Goal: Task Accomplishment & Management: Manage account settings

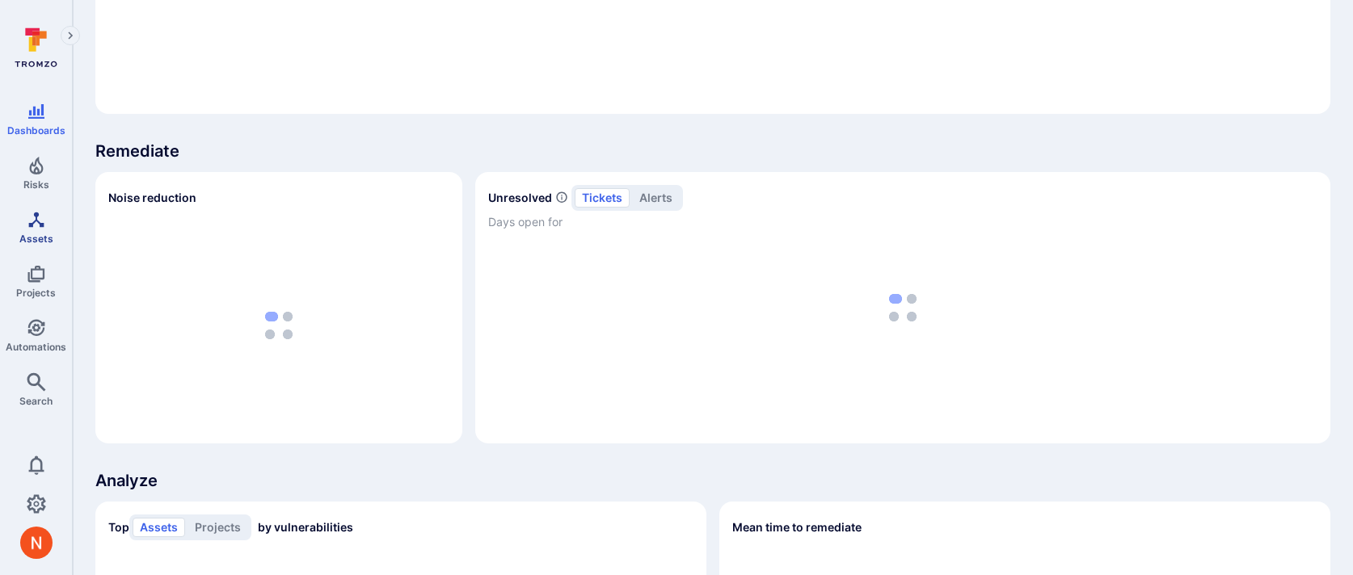
scroll to position [916, 0]
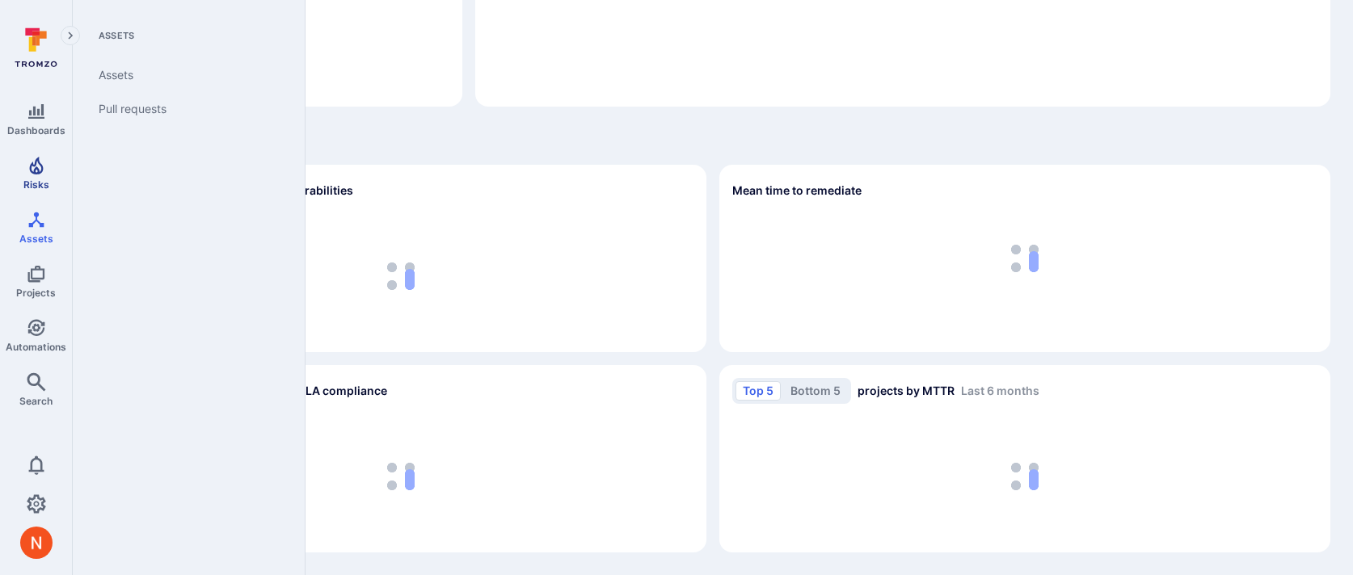
click at [43, 166] on icon "Risks" at bounding box center [36, 165] width 19 height 19
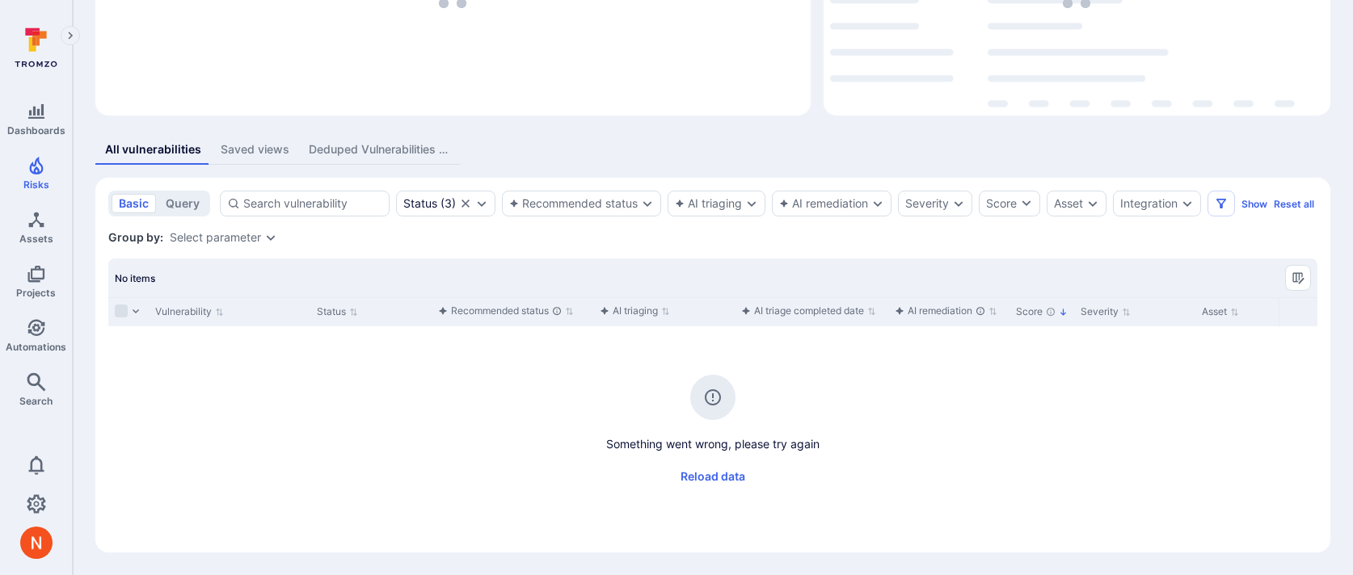
scroll to position [213, 0]
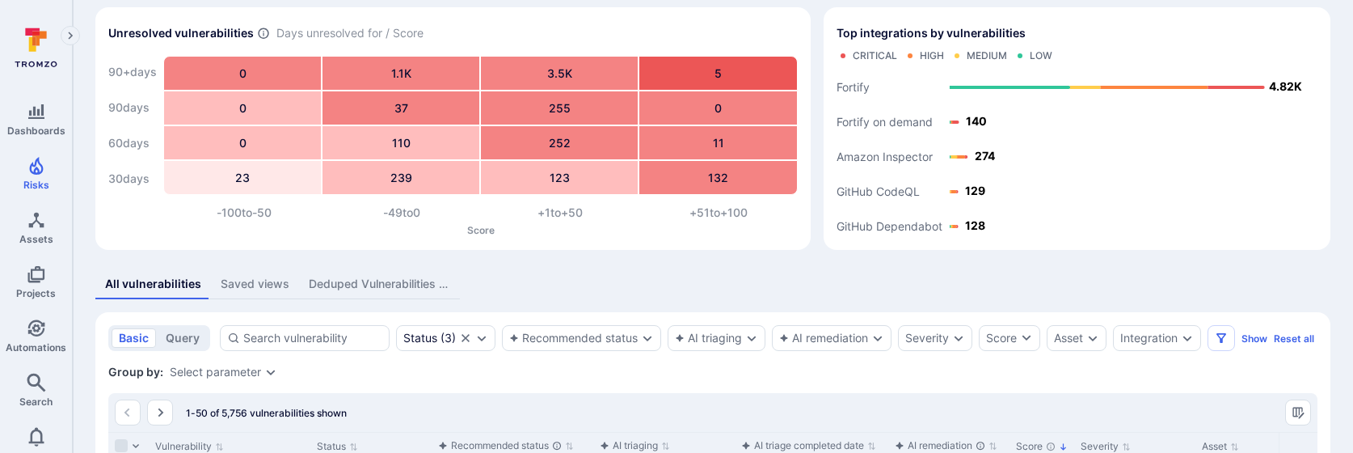
scroll to position [121, 0]
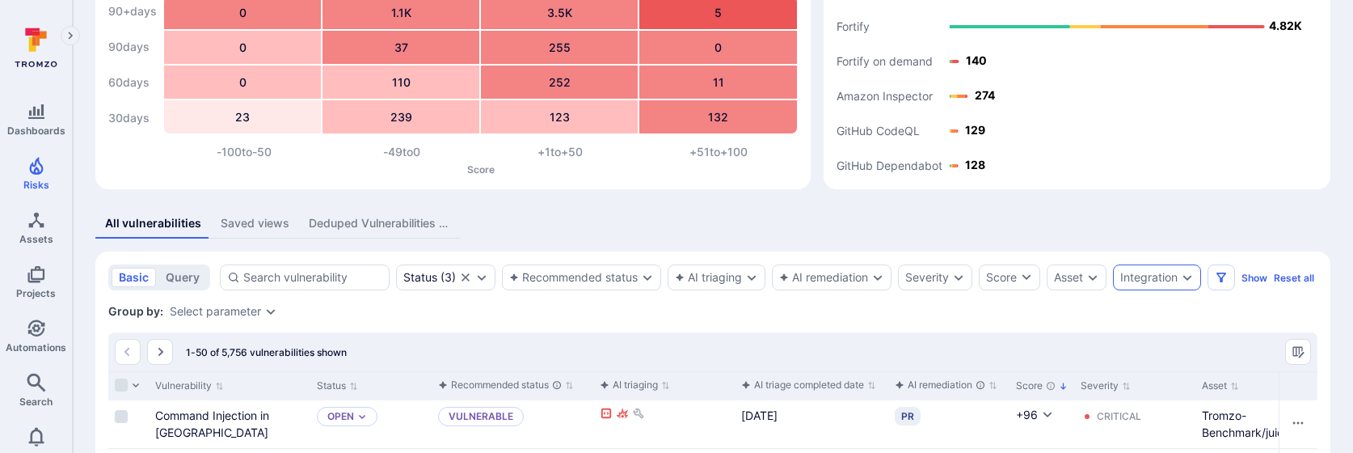
click at [1151, 276] on div "Integration" at bounding box center [1148, 277] width 57 height 13
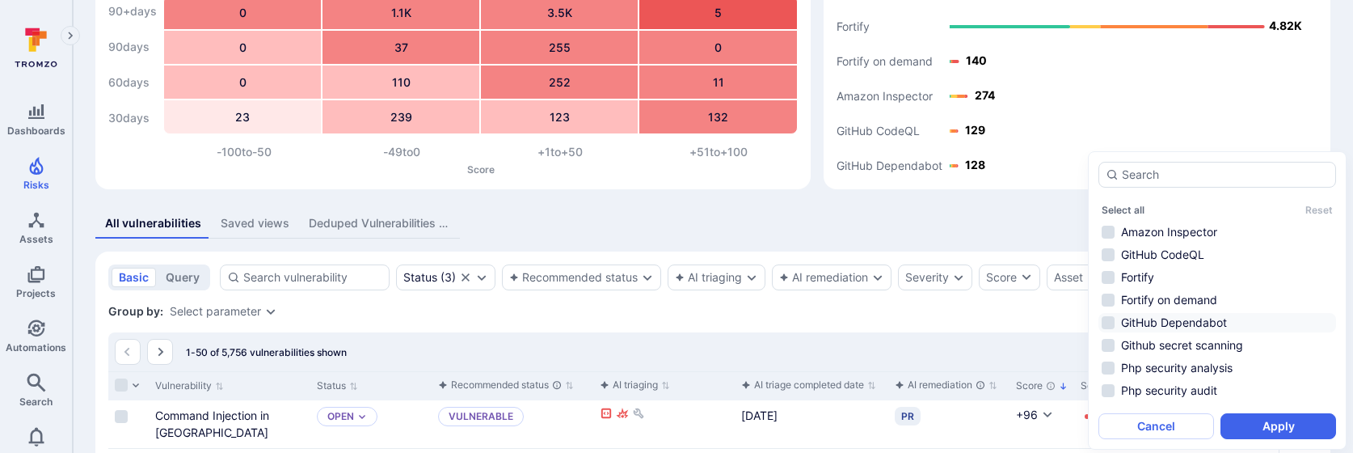
click at [1146, 317] on li "GitHub Dependabot" at bounding box center [1217, 322] width 238 height 19
click at [1260, 428] on button "Apply" at bounding box center [1278, 426] width 116 height 26
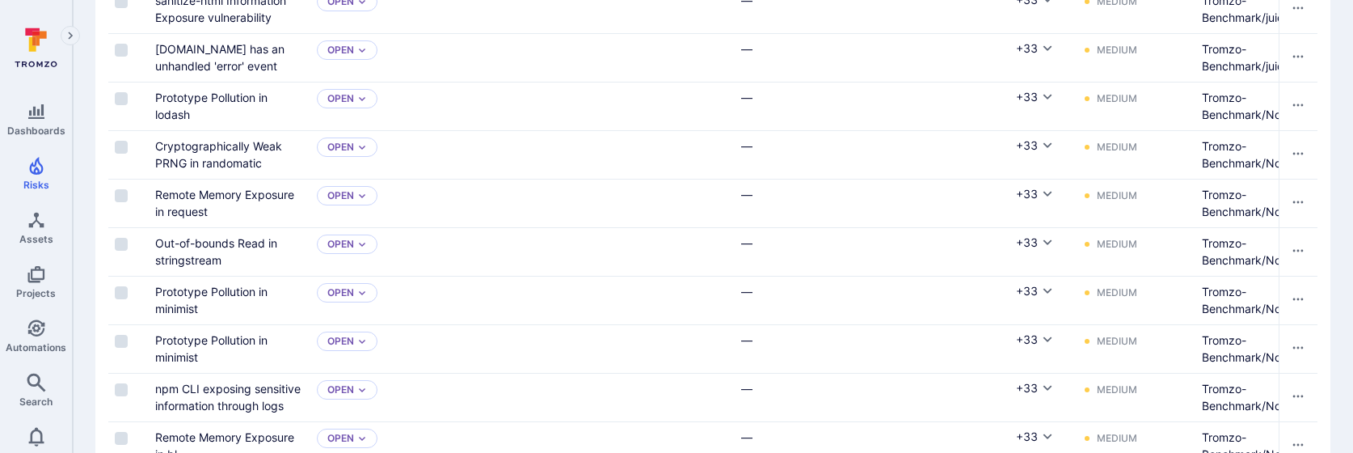
scroll to position [2593, 0]
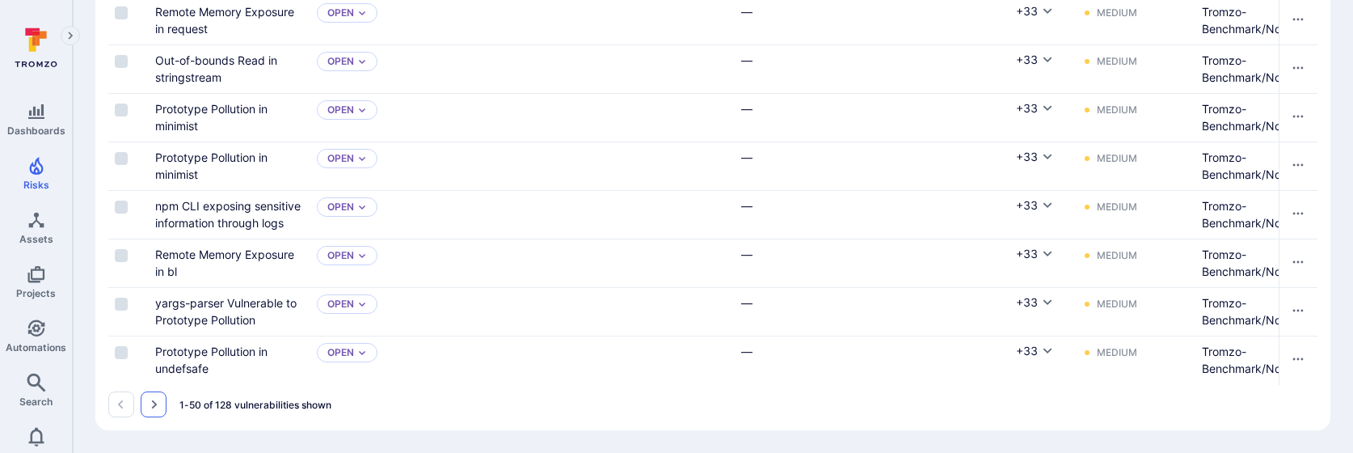
click at [152, 405] on icon "Go to the next page" at bounding box center [153, 404] width 13 height 13
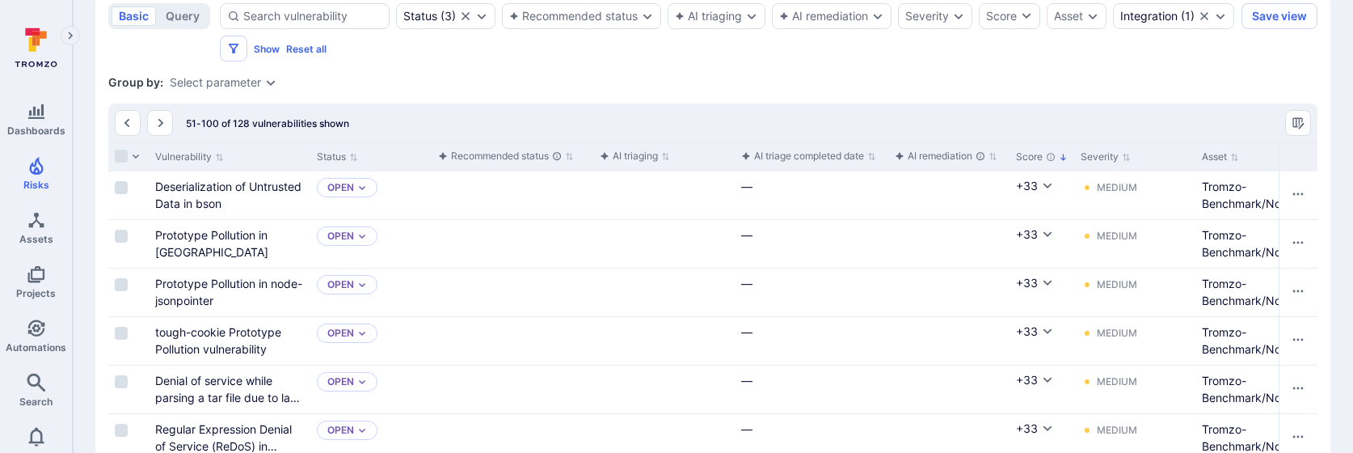
scroll to position [2593, 0]
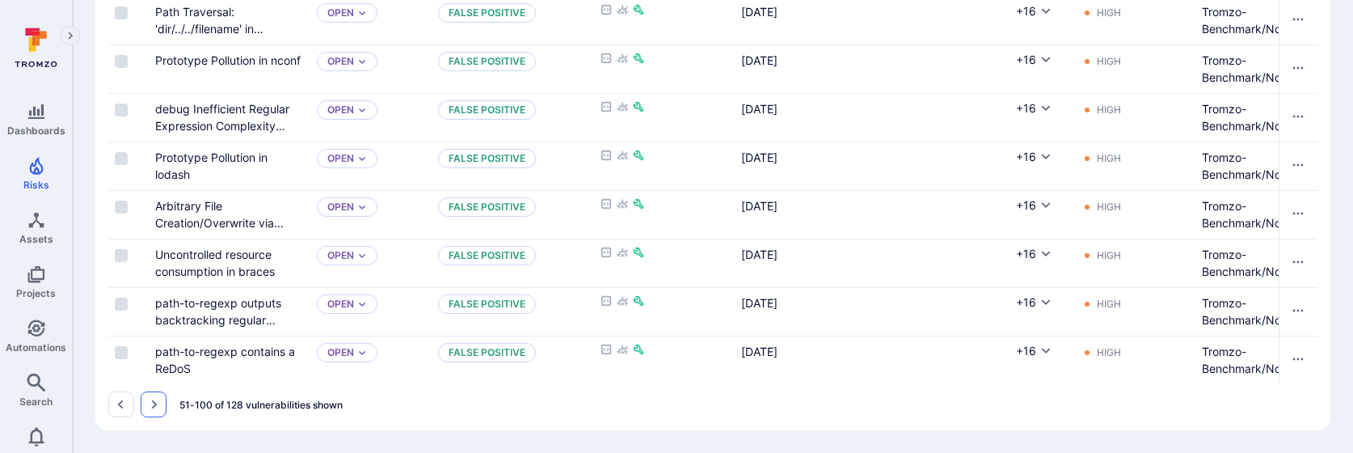
click at [152, 405] on icon "Go to the next page" at bounding box center [153, 404] width 13 height 13
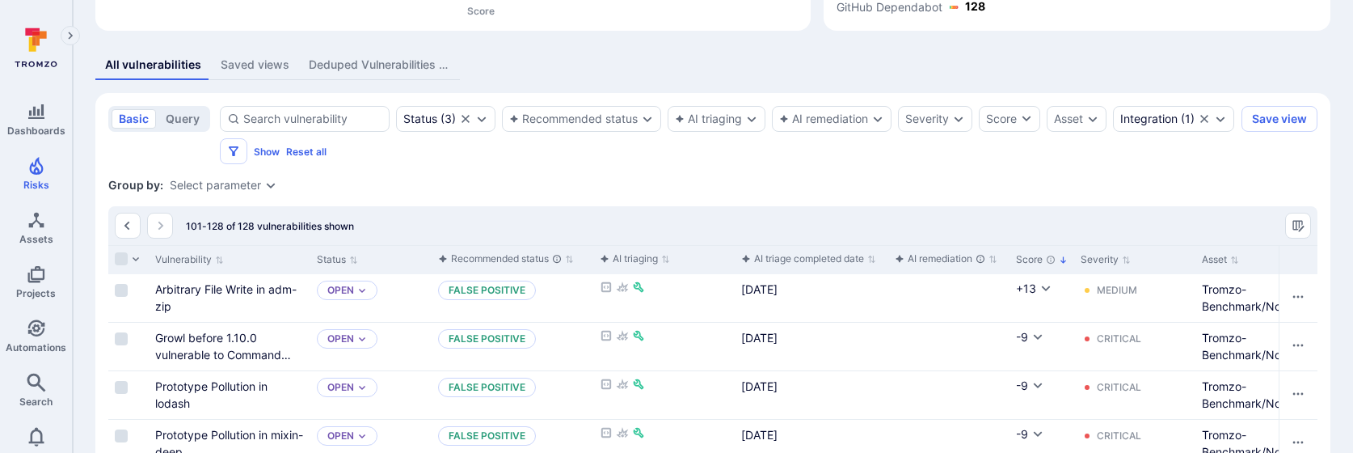
scroll to position [350, 0]
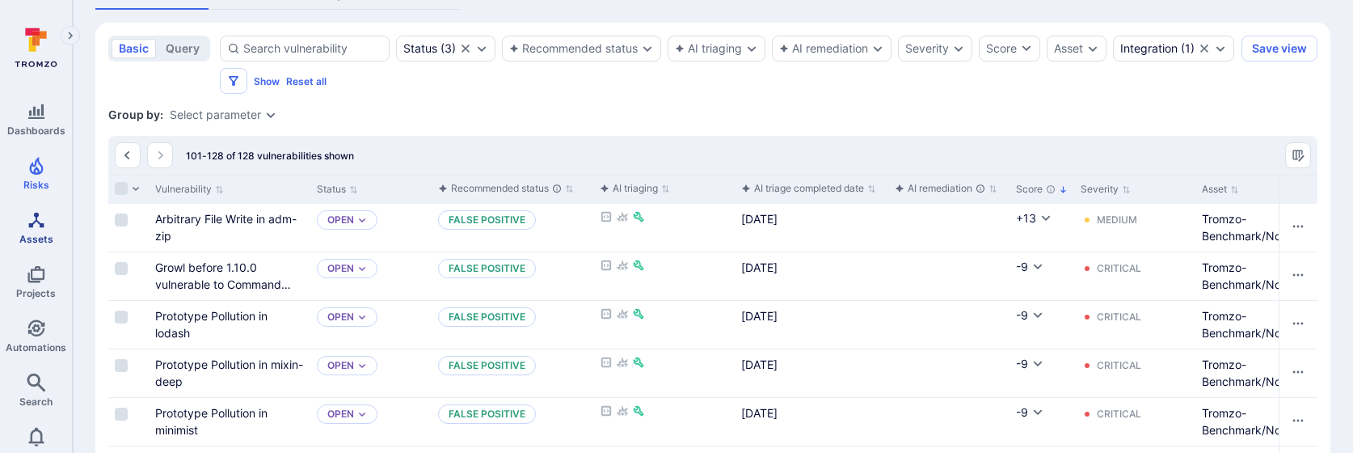
click at [28, 233] on span "Assets" at bounding box center [36, 239] width 34 height 12
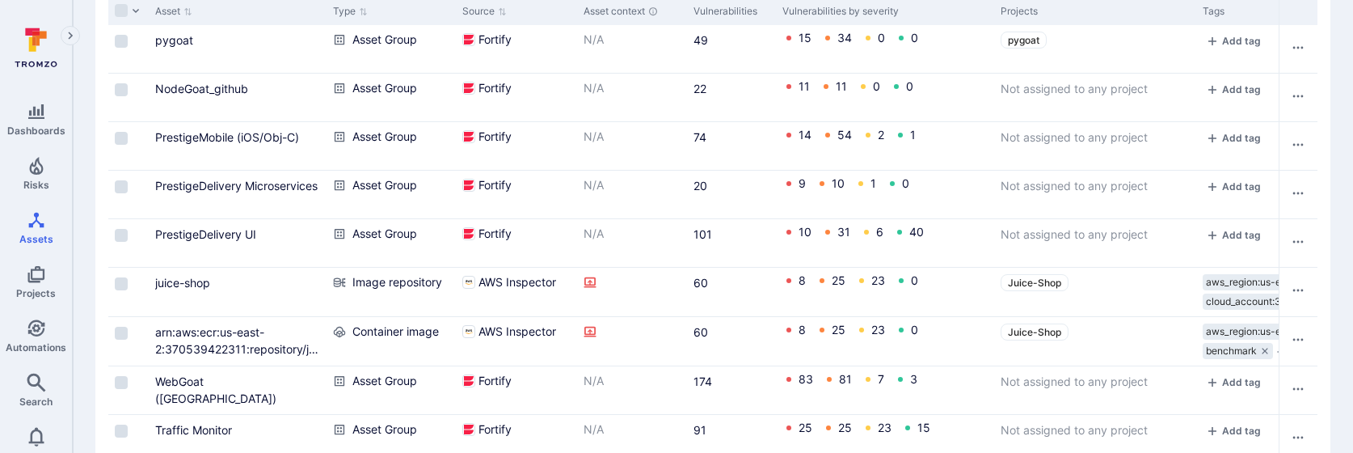
scroll to position [478, 0]
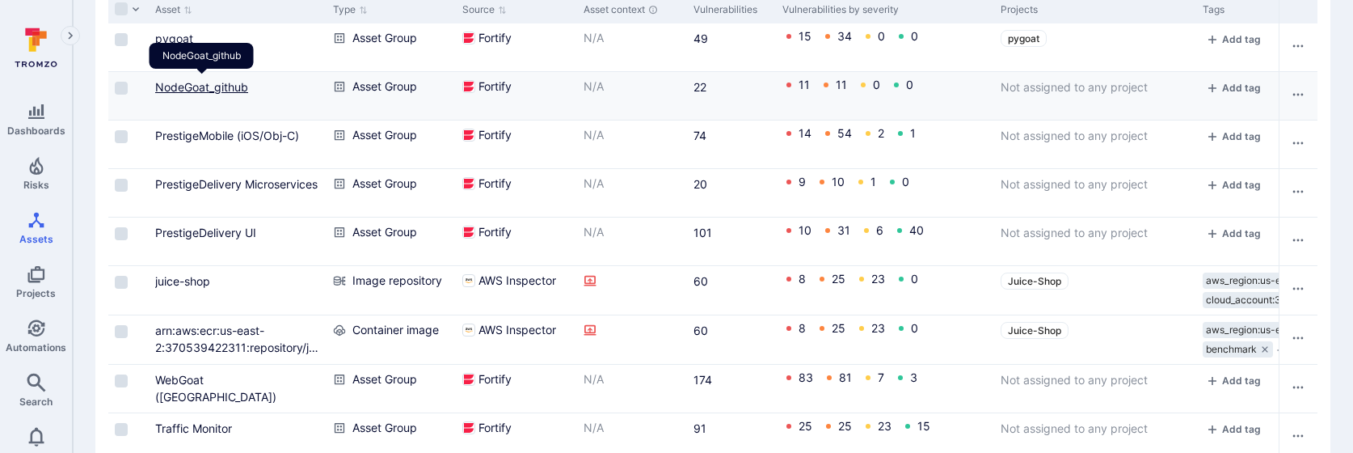
click at [200, 88] on link "NodeGoat_github" at bounding box center [201, 87] width 93 height 14
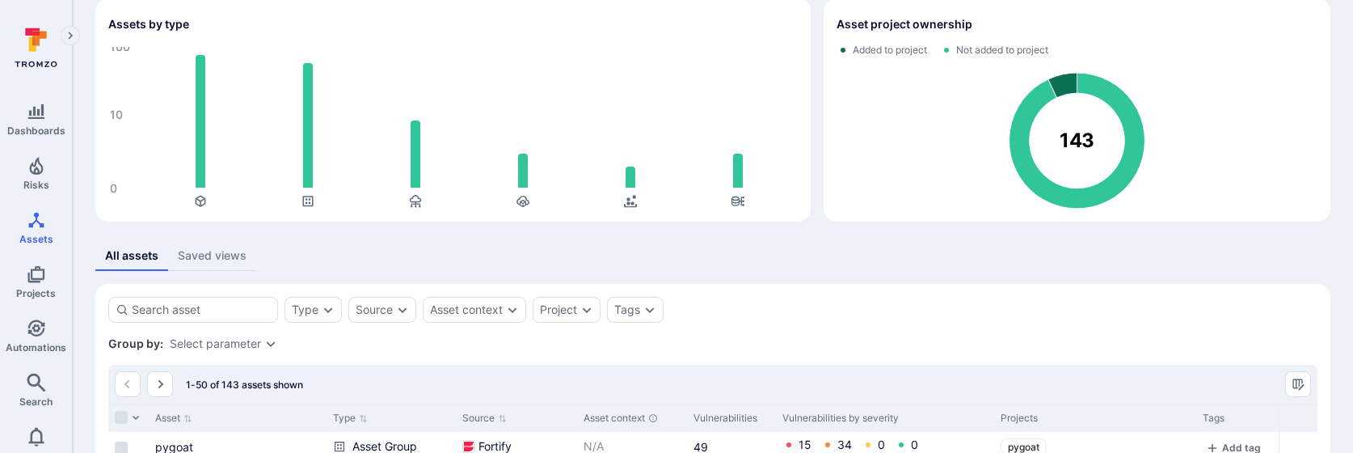
scroll to position [0, 0]
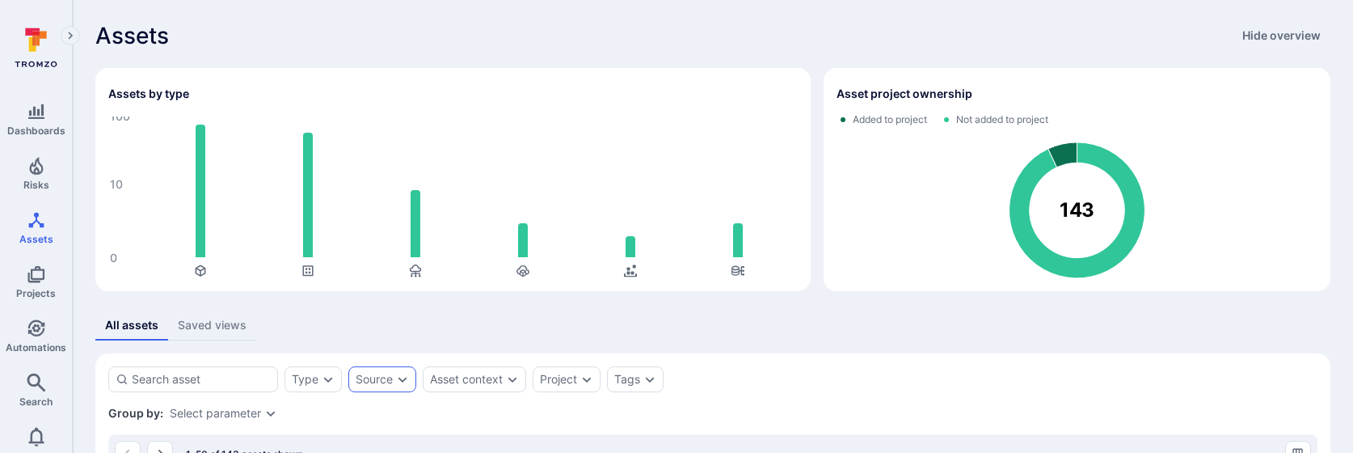
click at [396, 377] on icon "Expand dropdown" at bounding box center [402, 379] width 13 height 13
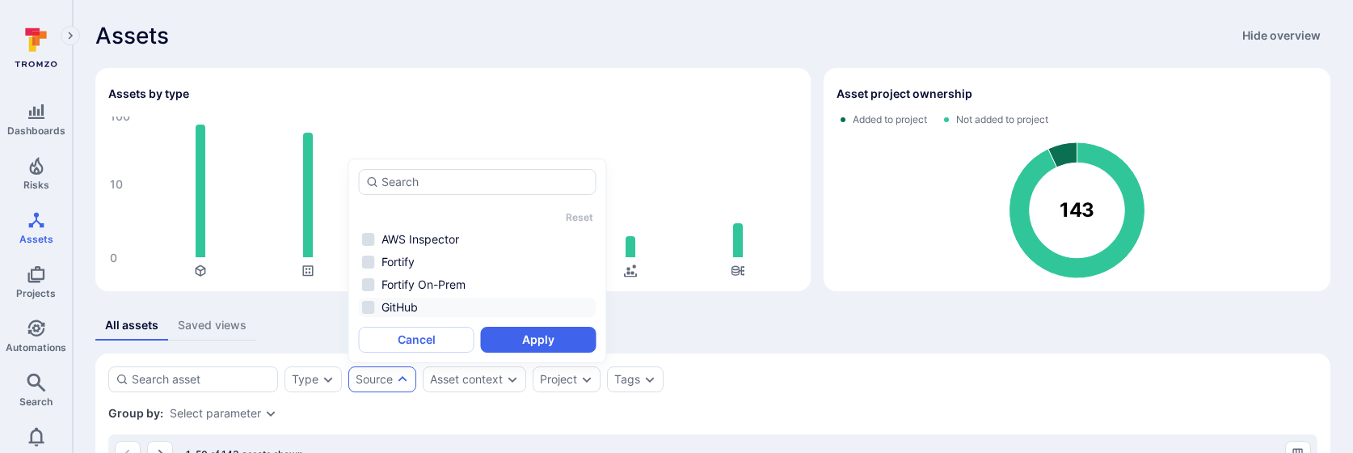
click at [411, 307] on li "GitHub" at bounding box center [478, 306] width 238 height 19
click at [530, 338] on button "Apply" at bounding box center [539, 340] width 116 height 26
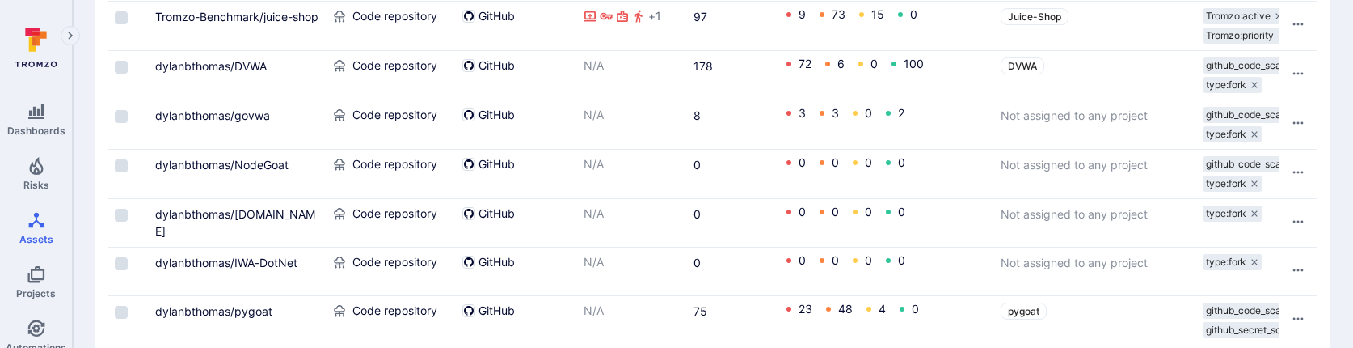
scroll to position [581, 0]
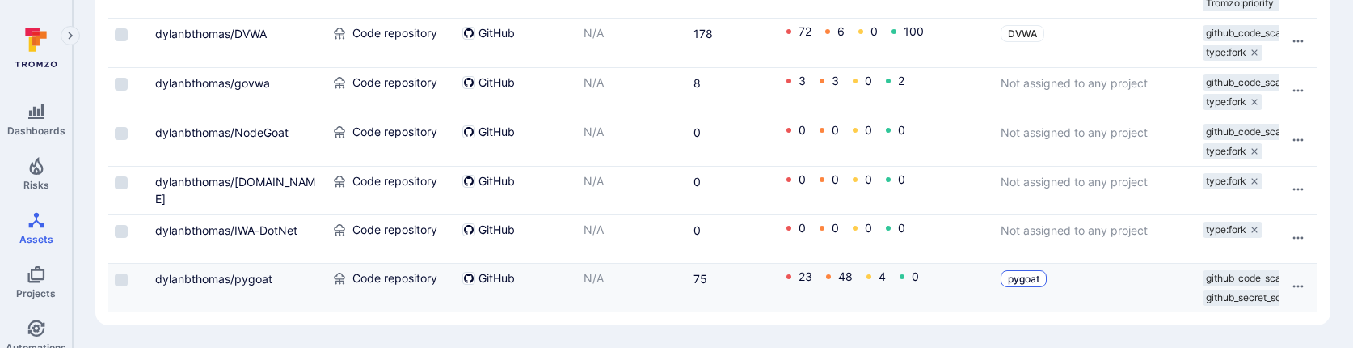
click at [1016, 280] on span "pygoat" at bounding box center [1024, 278] width 32 height 12
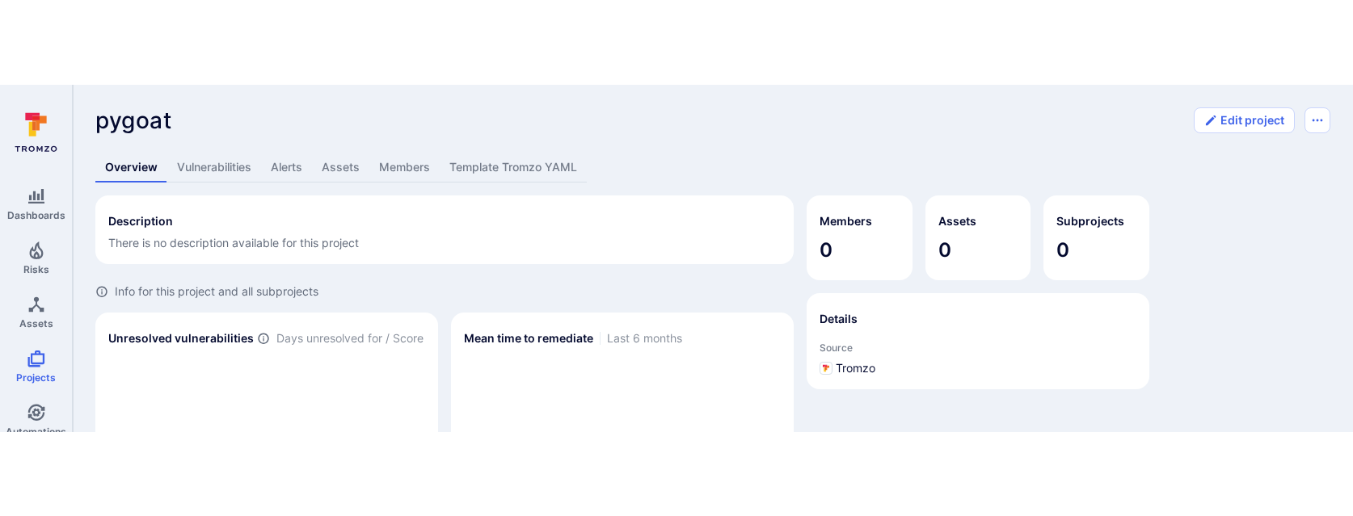
scroll to position [1, 0]
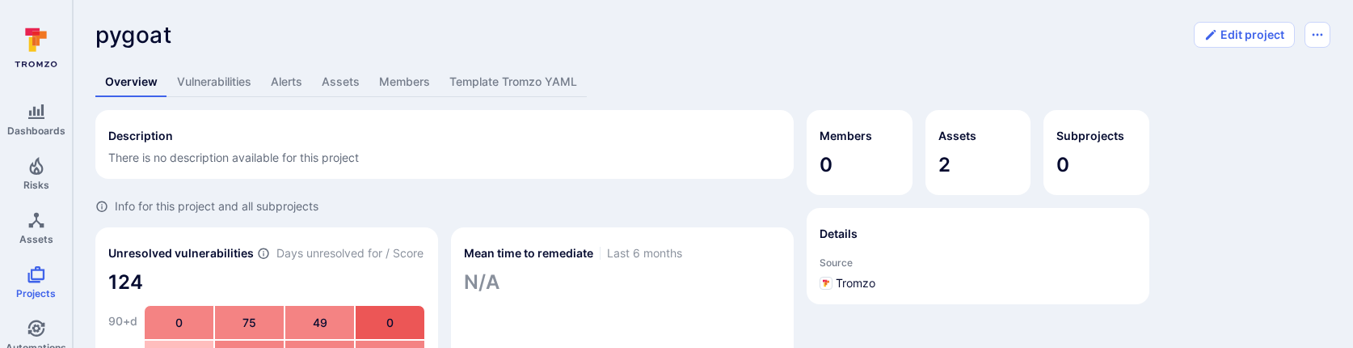
click at [333, 75] on link "Assets" at bounding box center [340, 82] width 57 height 30
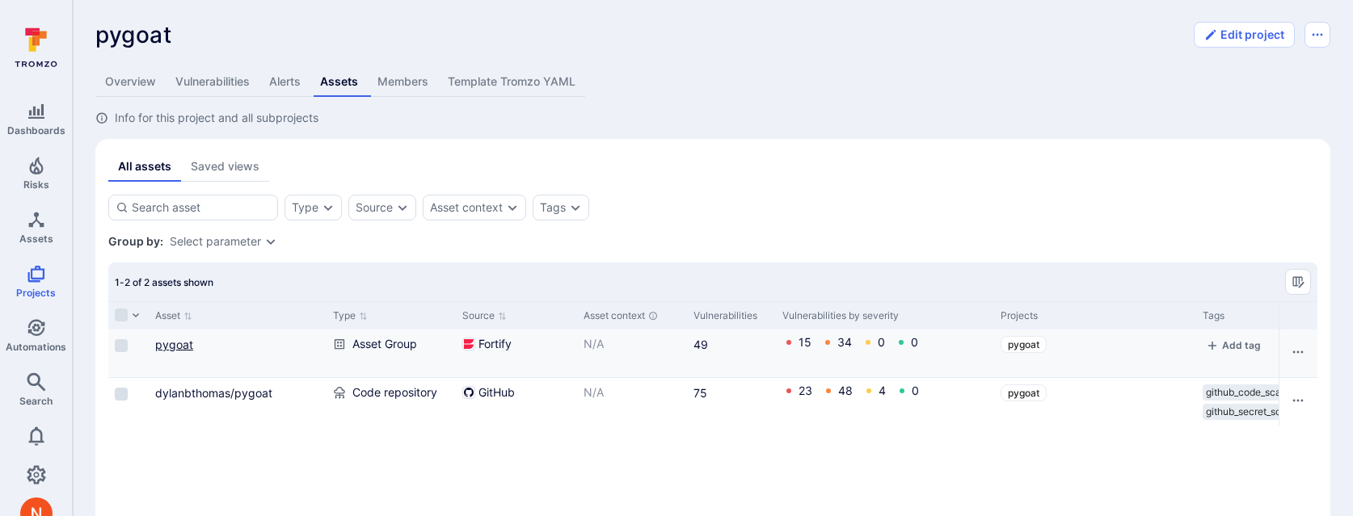
click at [181, 344] on link "pygoat" at bounding box center [174, 345] width 38 height 14
click at [217, 392] on link "dylanbthomas/pygoat" at bounding box center [213, 393] width 117 height 14
click at [182, 345] on link "pygoat" at bounding box center [174, 345] width 38 height 14
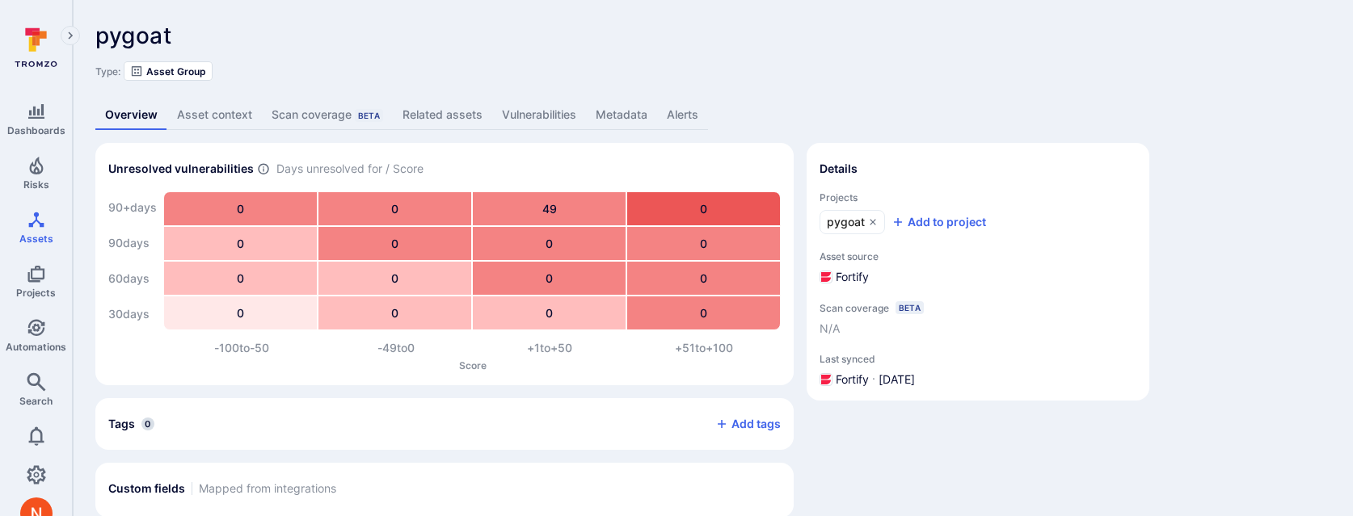
click at [538, 116] on link "Vulnerabilities" at bounding box center [539, 115] width 94 height 30
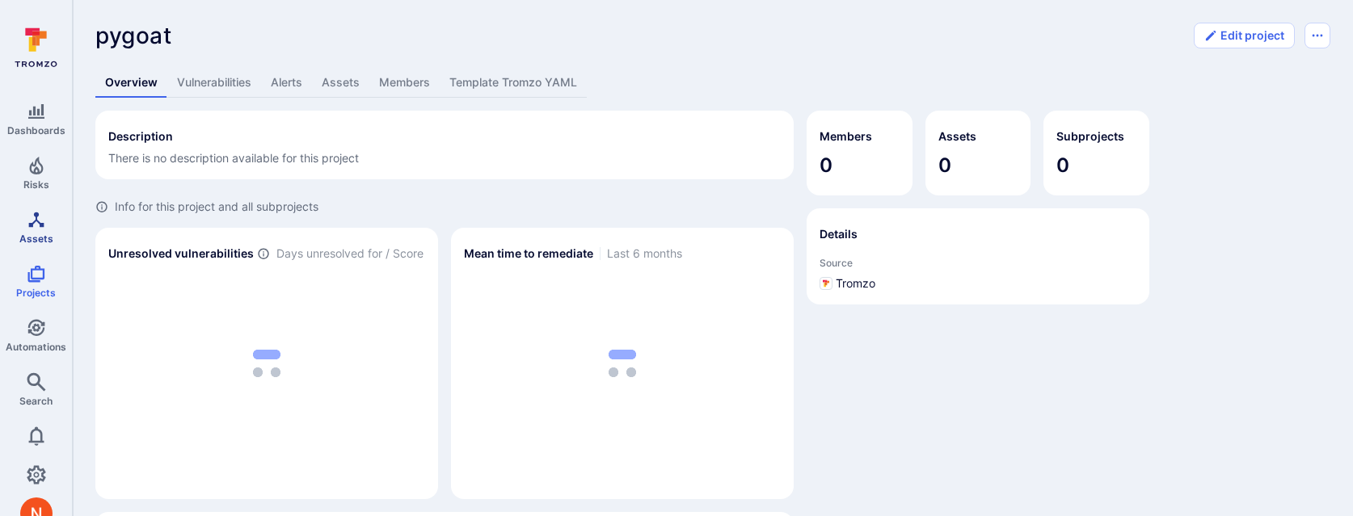
scroll to position [1, 0]
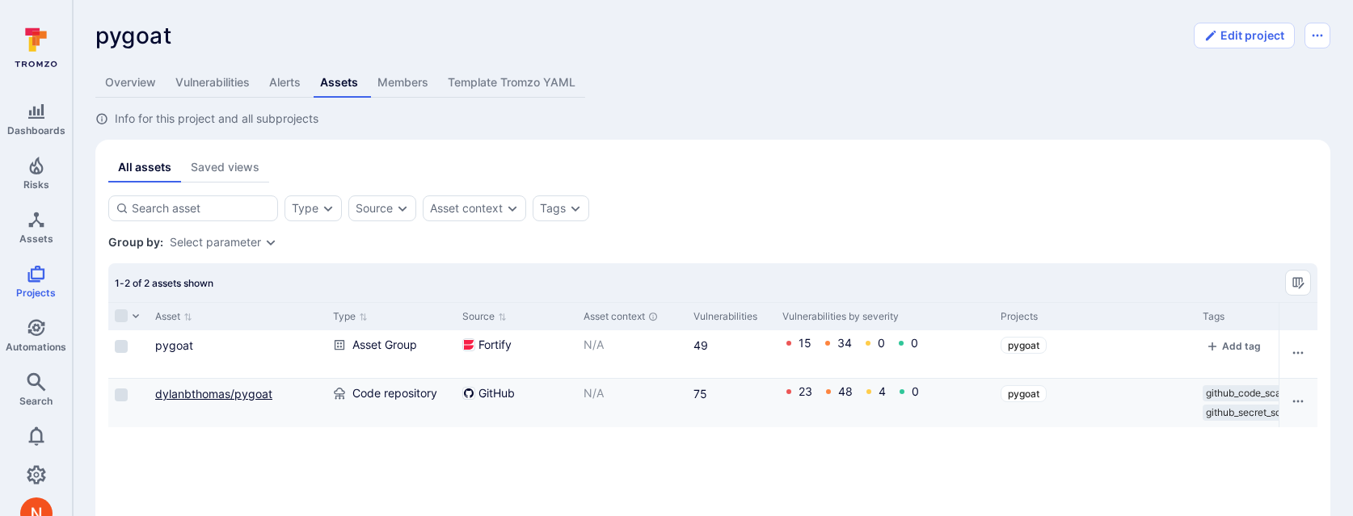
click at [223, 398] on link "dylanbthomas/pygoat" at bounding box center [213, 394] width 117 height 14
click at [40, 269] on icon "Projects" at bounding box center [36, 273] width 19 height 19
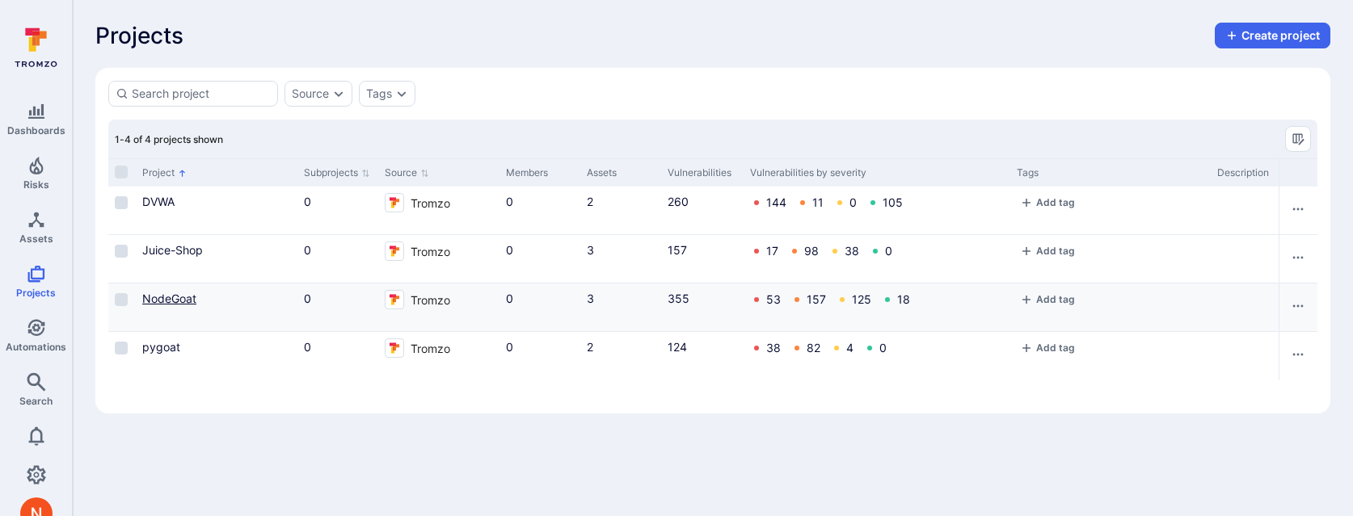
click at [181, 301] on link "NodeGoat" at bounding box center [169, 299] width 54 height 14
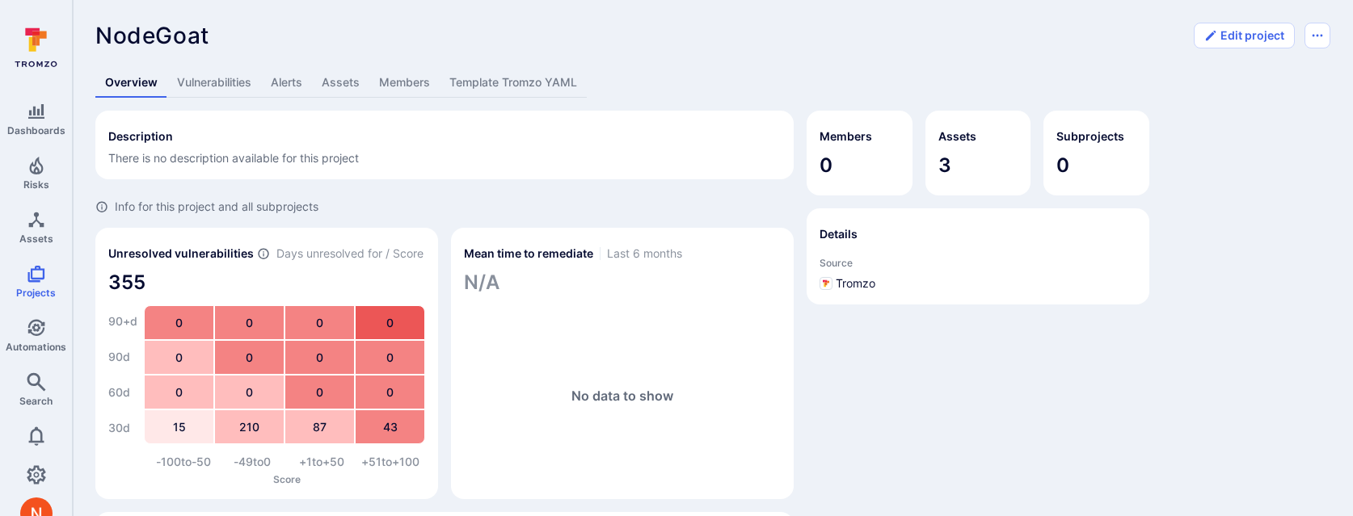
click at [356, 73] on link "Assets" at bounding box center [340, 83] width 57 height 30
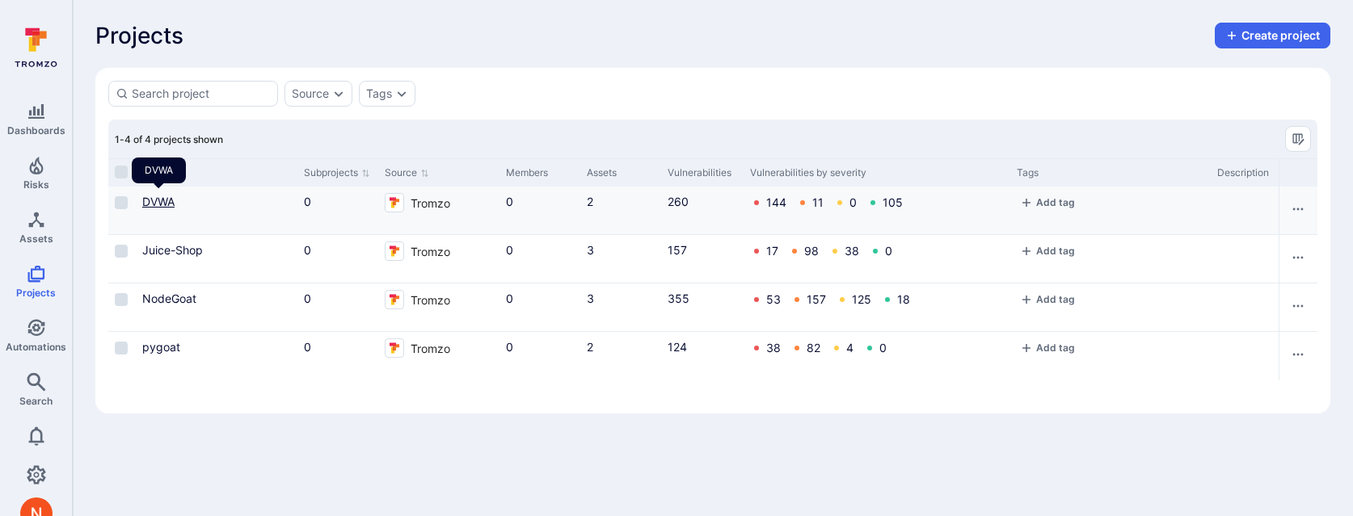
click at [166, 198] on link "DVWA" at bounding box center [158, 202] width 32 height 14
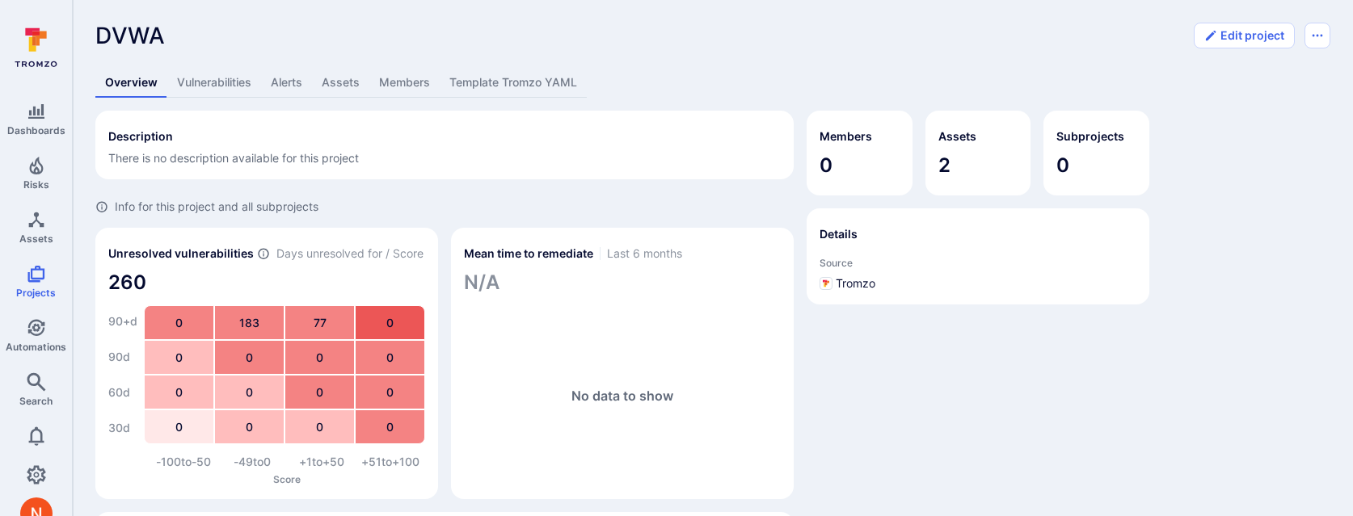
click at [343, 82] on link "Assets" at bounding box center [340, 83] width 57 height 30
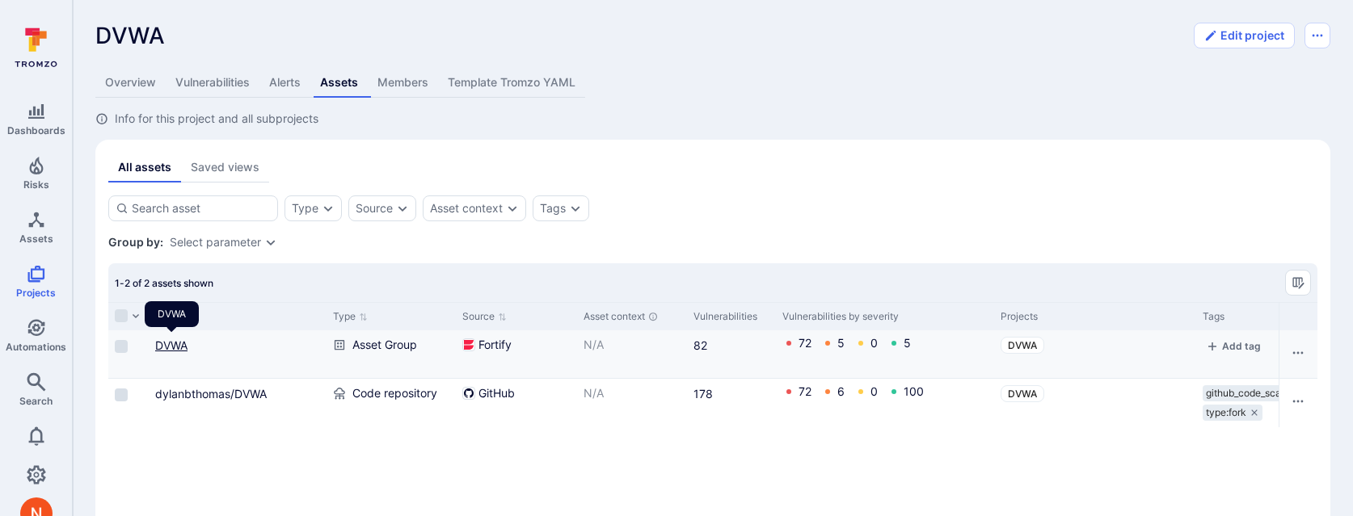
click at [169, 347] on link "DVWA" at bounding box center [171, 346] width 32 height 14
click at [194, 388] on link "dylanbthomas/DVWA" at bounding box center [211, 394] width 112 height 14
click at [166, 345] on link "DVWA" at bounding box center [171, 346] width 32 height 14
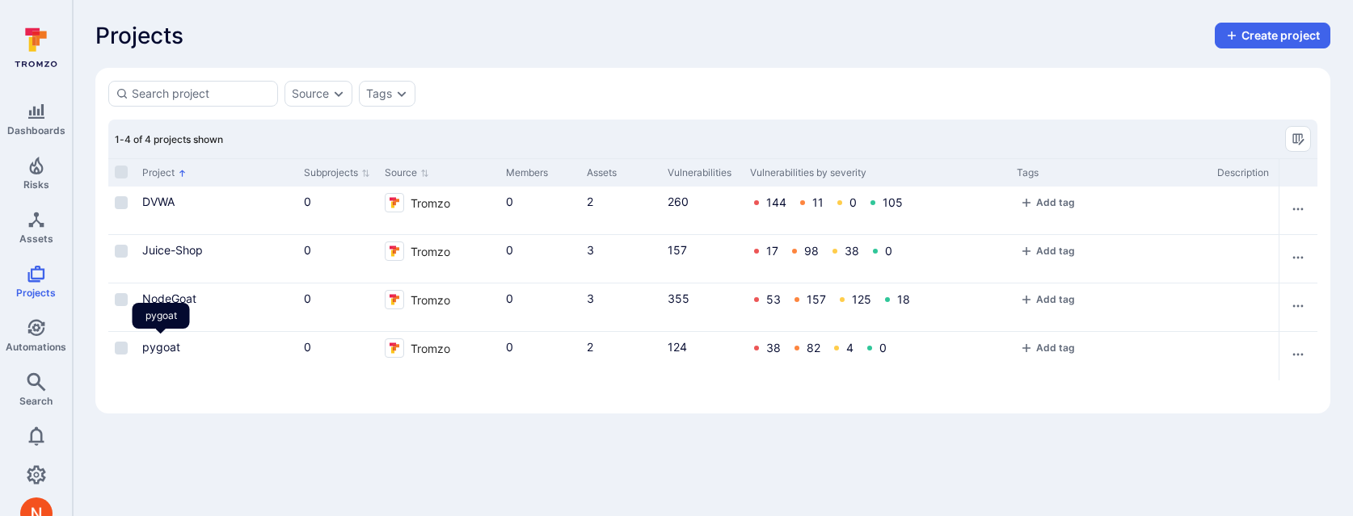
click at [169, 339] on div "pygoat" at bounding box center [161, 321] width 57 height 37
click at [169, 346] on link "pygoat" at bounding box center [161, 347] width 38 height 14
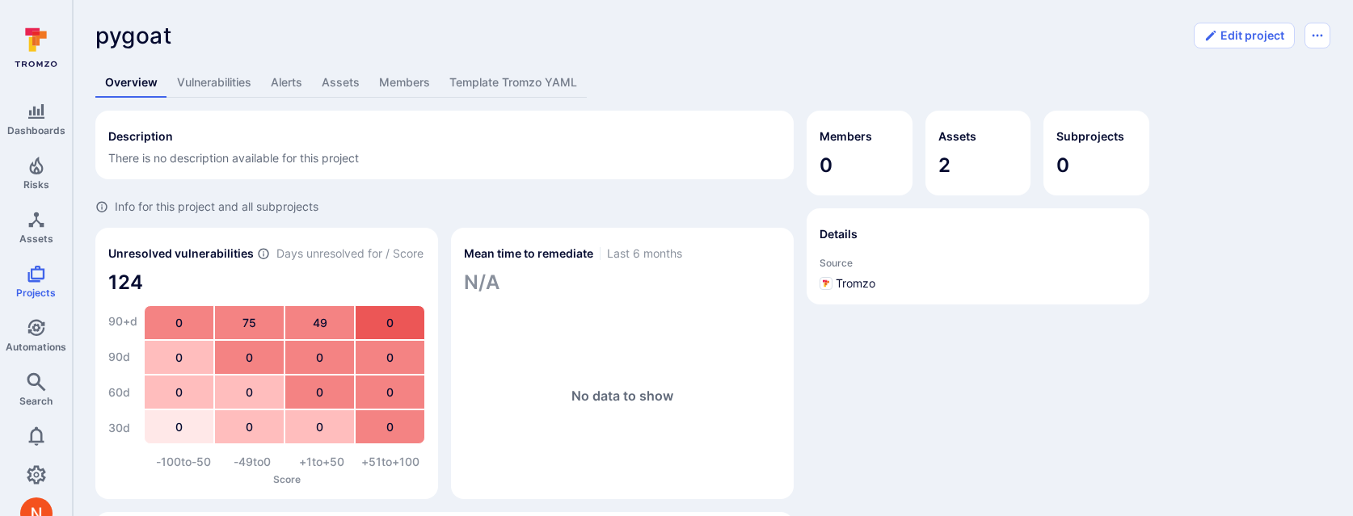
click at [209, 85] on link "Vulnerabilities" at bounding box center [214, 83] width 94 height 30
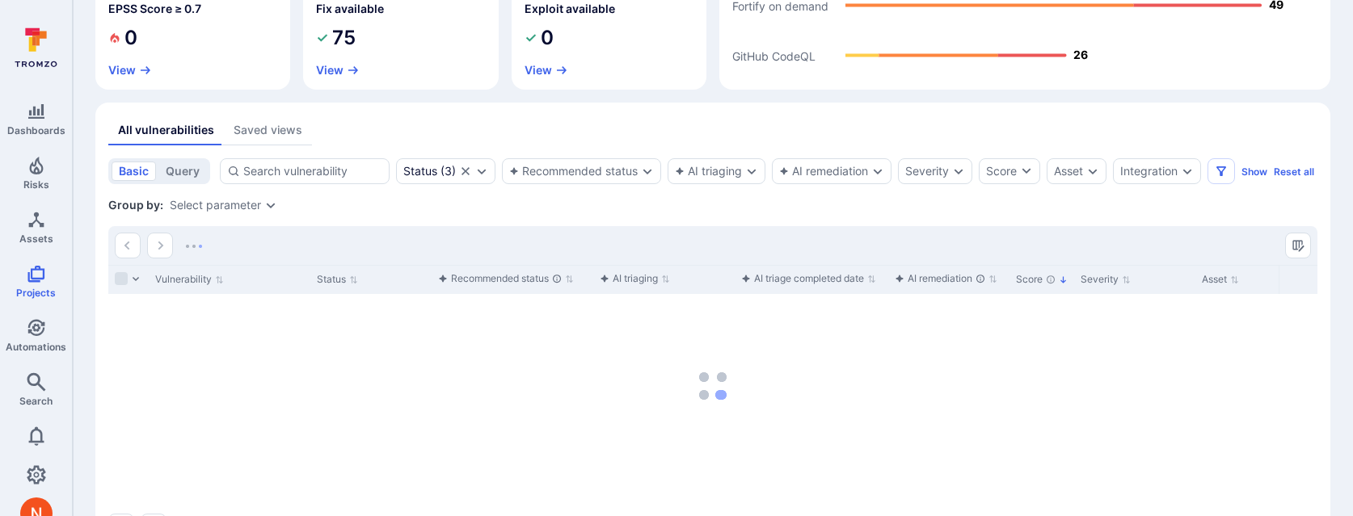
scroll to position [278, 0]
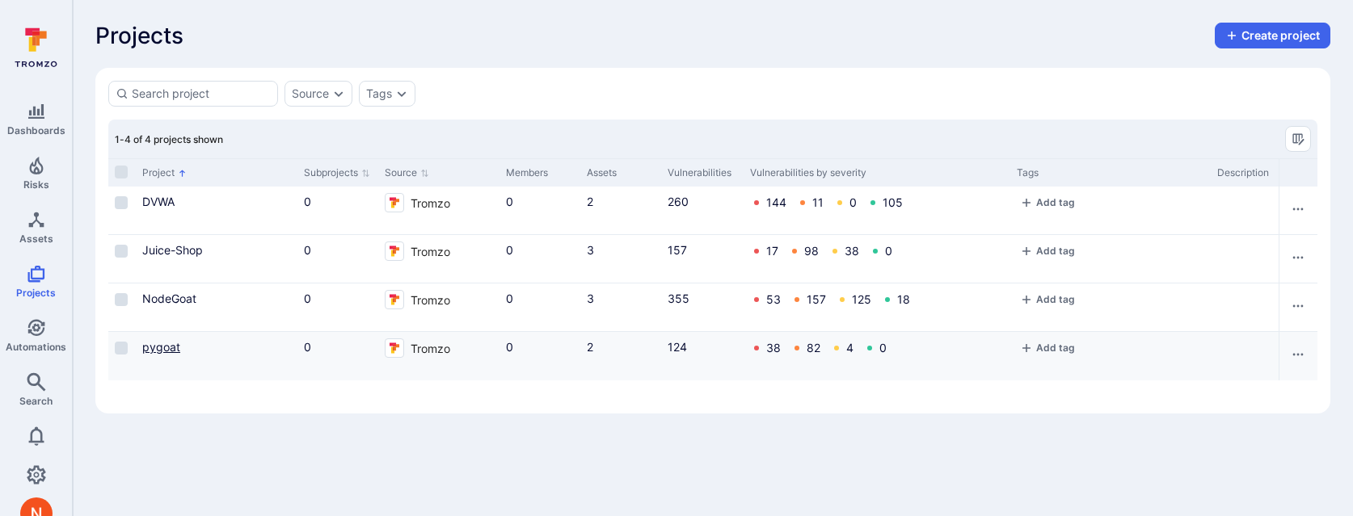
click at [166, 344] on link "pygoat" at bounding box center [161, 347] width 38 height 14
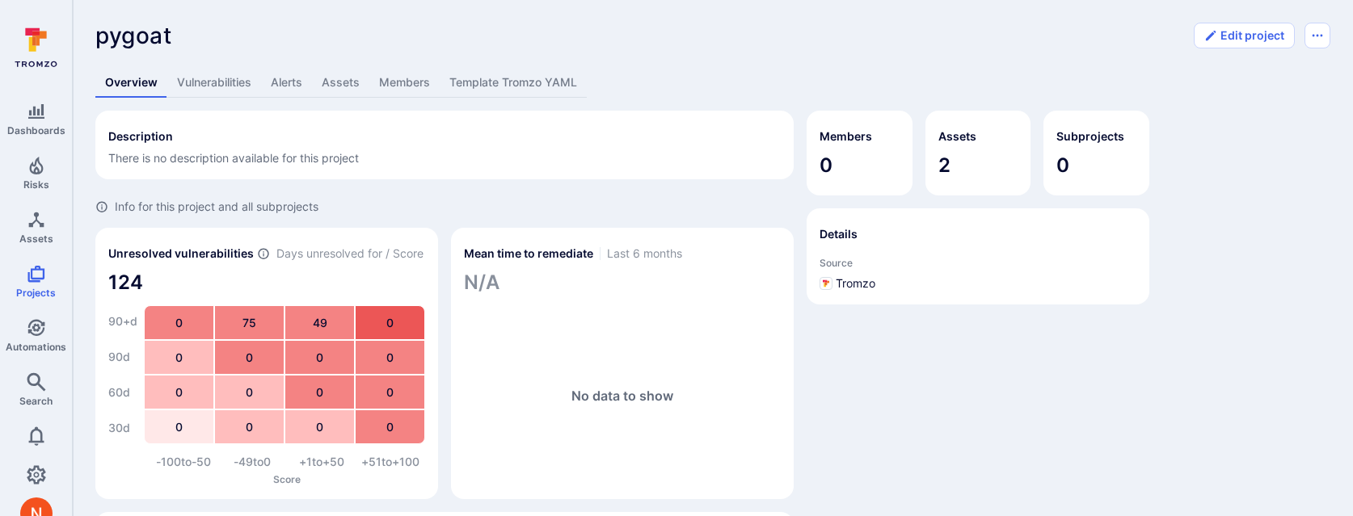
click at [336, 87] on link "Assets" at bounding box center [340, 83] width 57 height 30
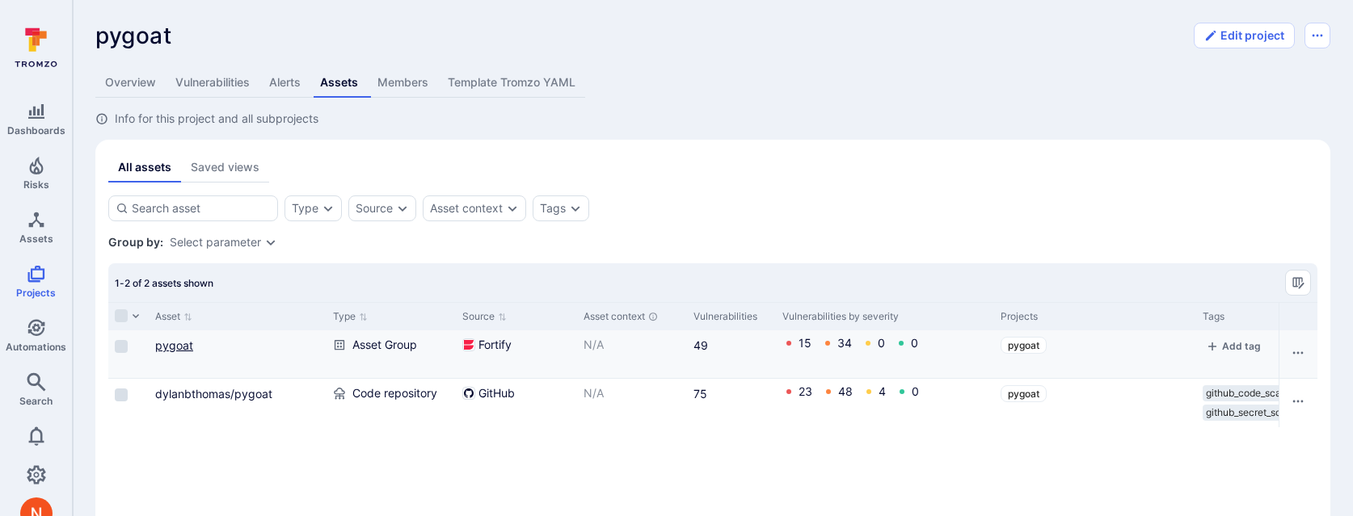
click at [176, 346] on link "pygoat" at bounding box center [174, 346] width 38 height 14
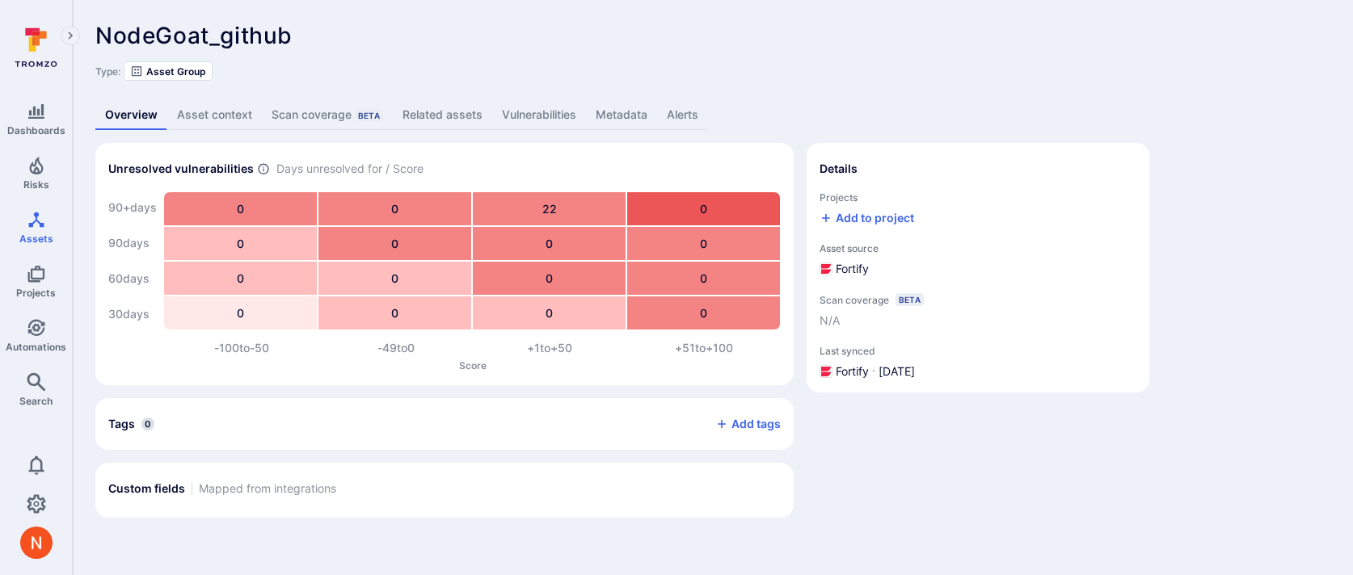
click at [608, 105] on link "Metadata" at bounding box center [621, 115] width 71 height 30
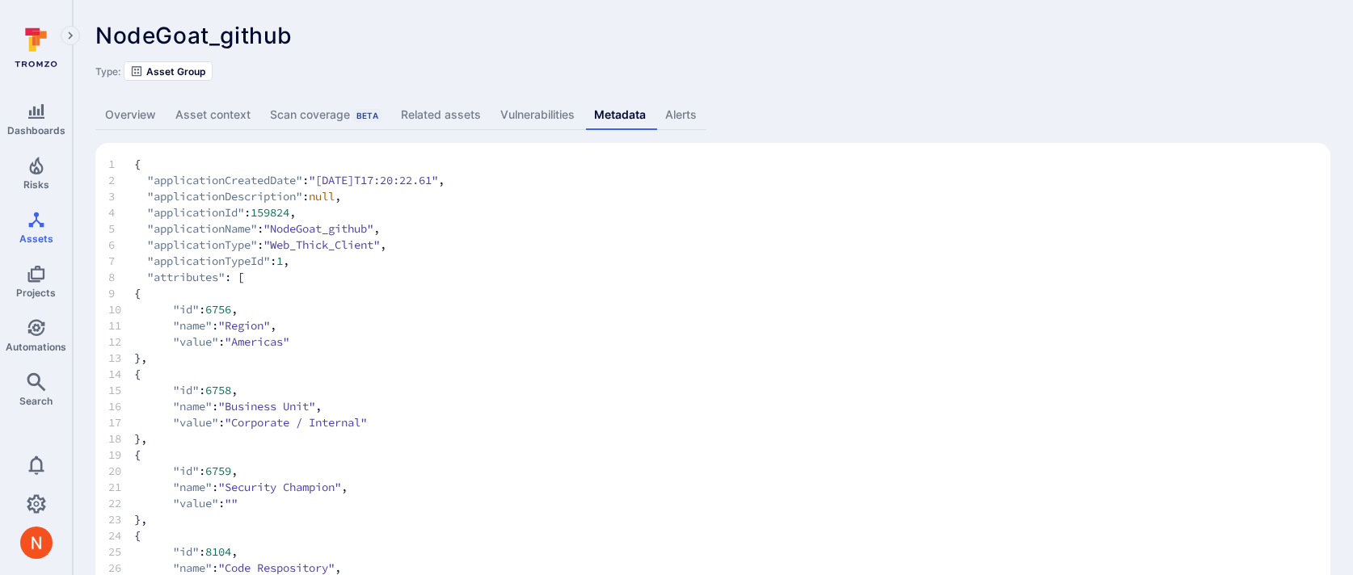
click at [125, 120] on link "Overview" at bounding box center [130, 115] width 70 height 30
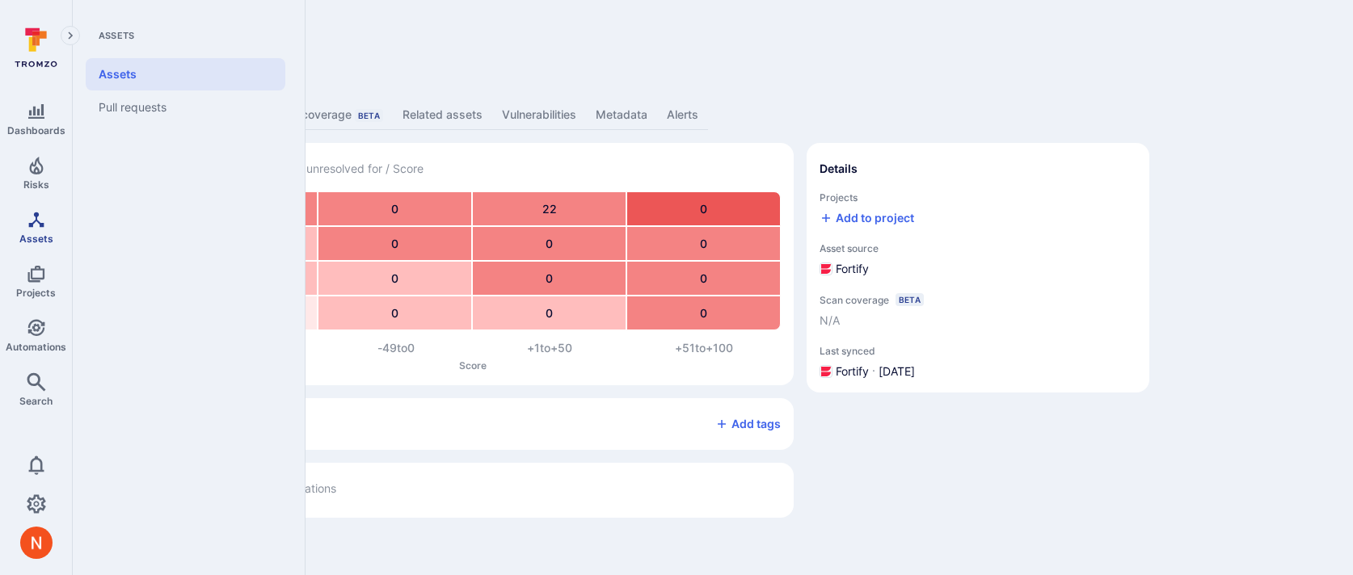
click at [27, 233] on span "Assets" at bounding box center [36, 239] width 34 height 12
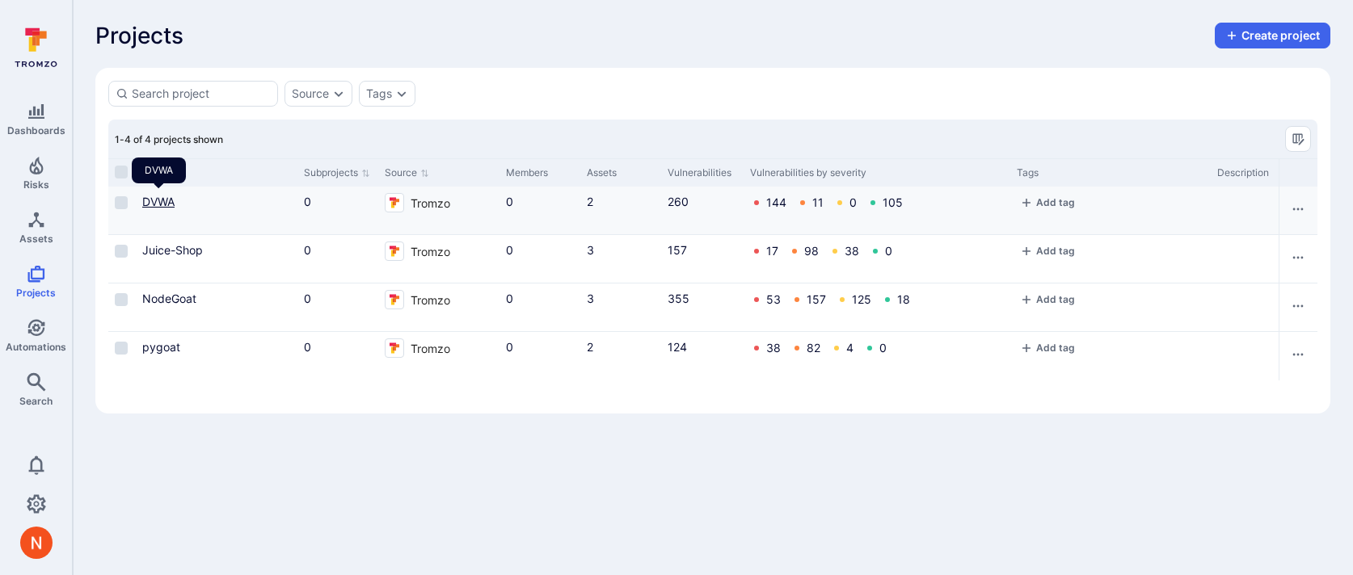
click at [157, 196] on link "DVWA" at bounding box center [158, 202] width 32 height 14
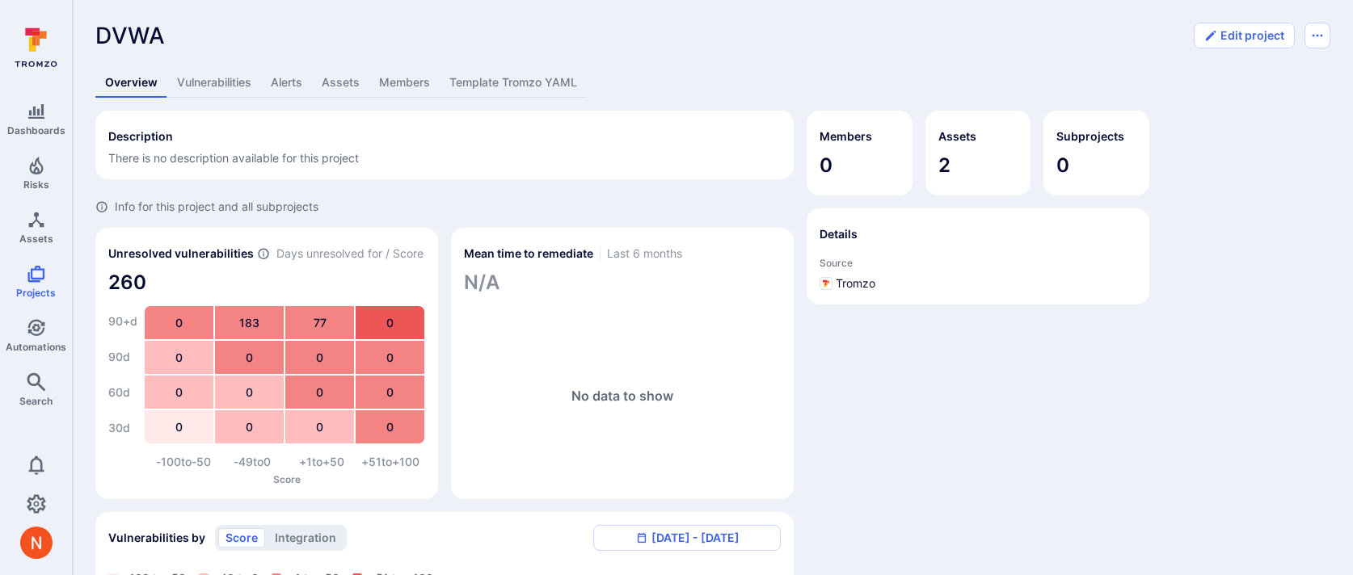
click at [353, 74] on link "Assets" at bounding box center [340, 83] width 57 height 30
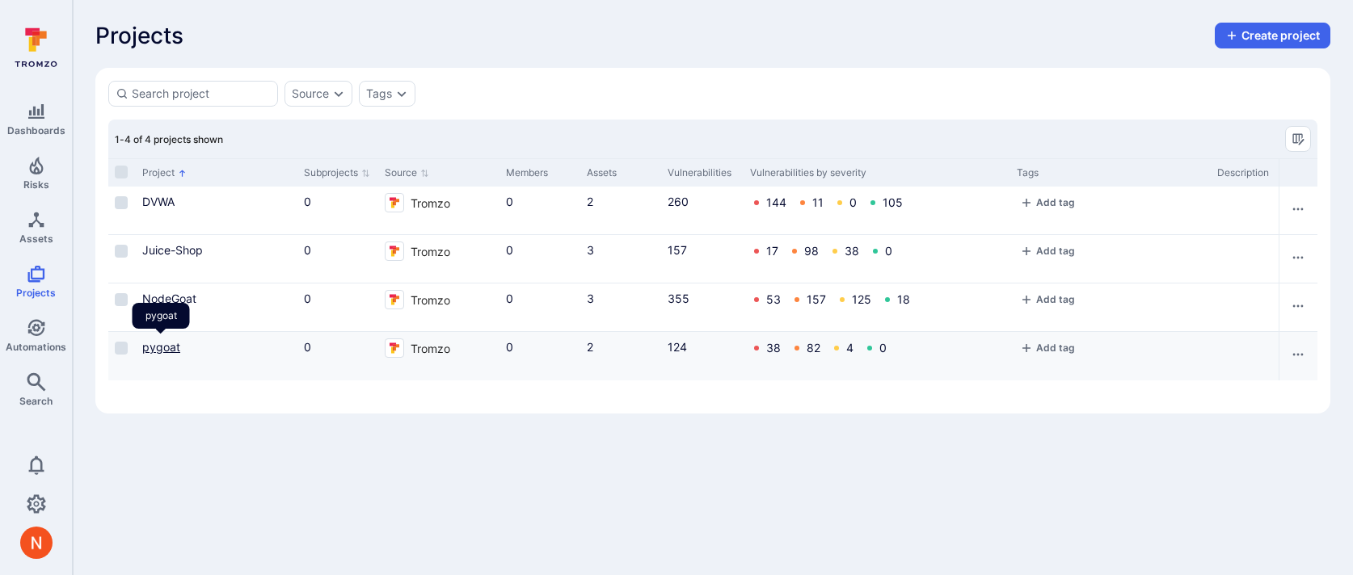
click at [149, 347] on link "pygoat" at bounding box center [161, 347] width 38 height 14
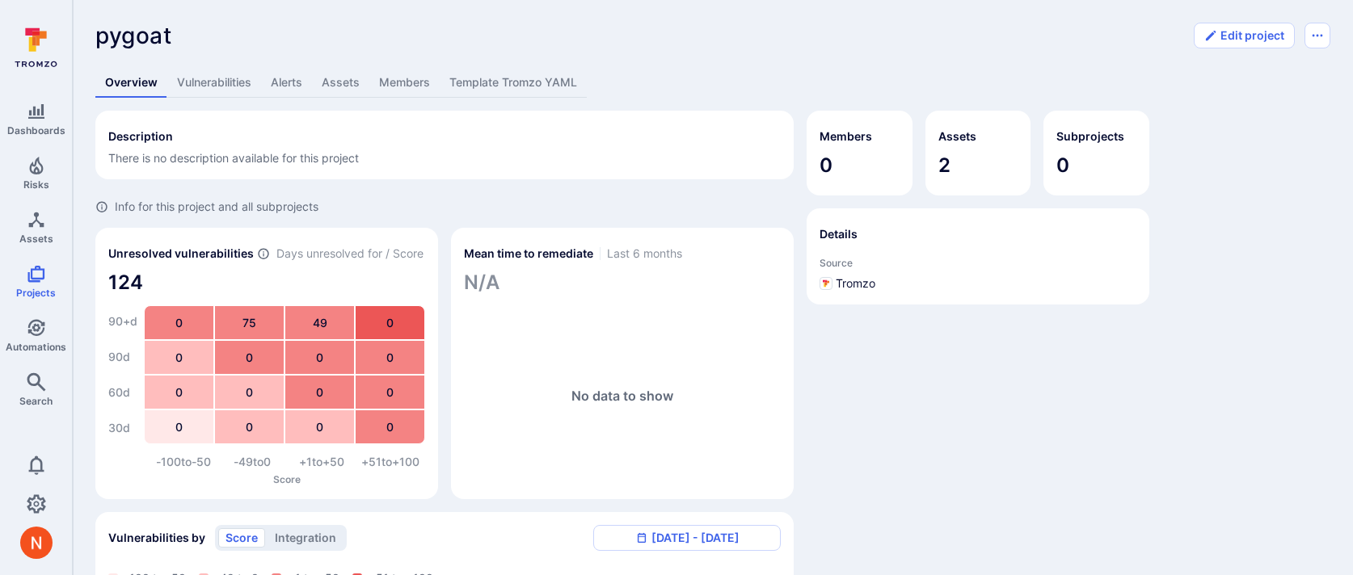
click at [343, 77] on link "Assets" at bounding box center [340, 83] width 57 height 30
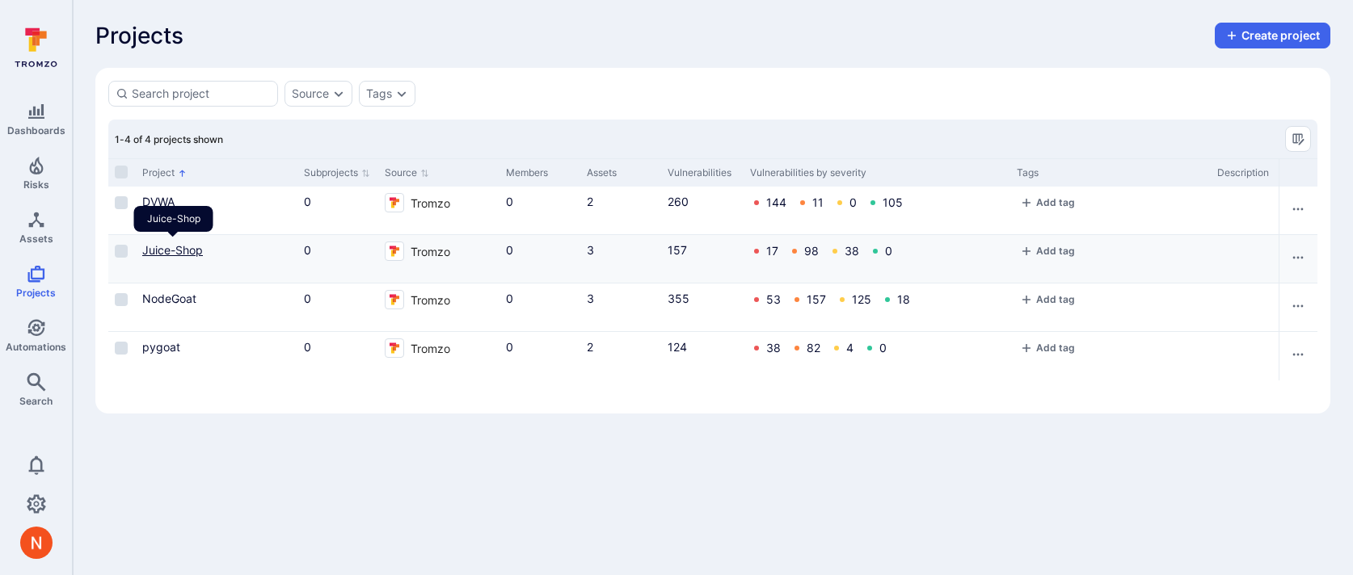
click at [175, 251] on link "Juice-Shop" at bounding box center [172, 250] width 61 height 14
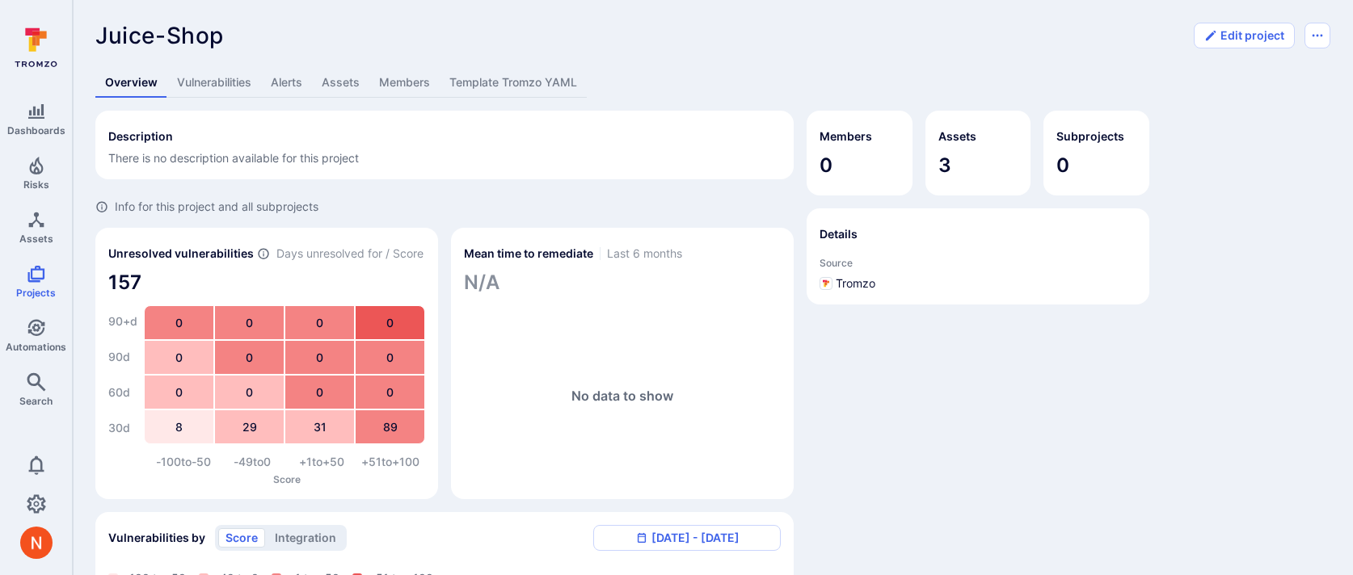
click at [351, 78] on link "Assets" at bounding box center [340, 83] width 57 height 30
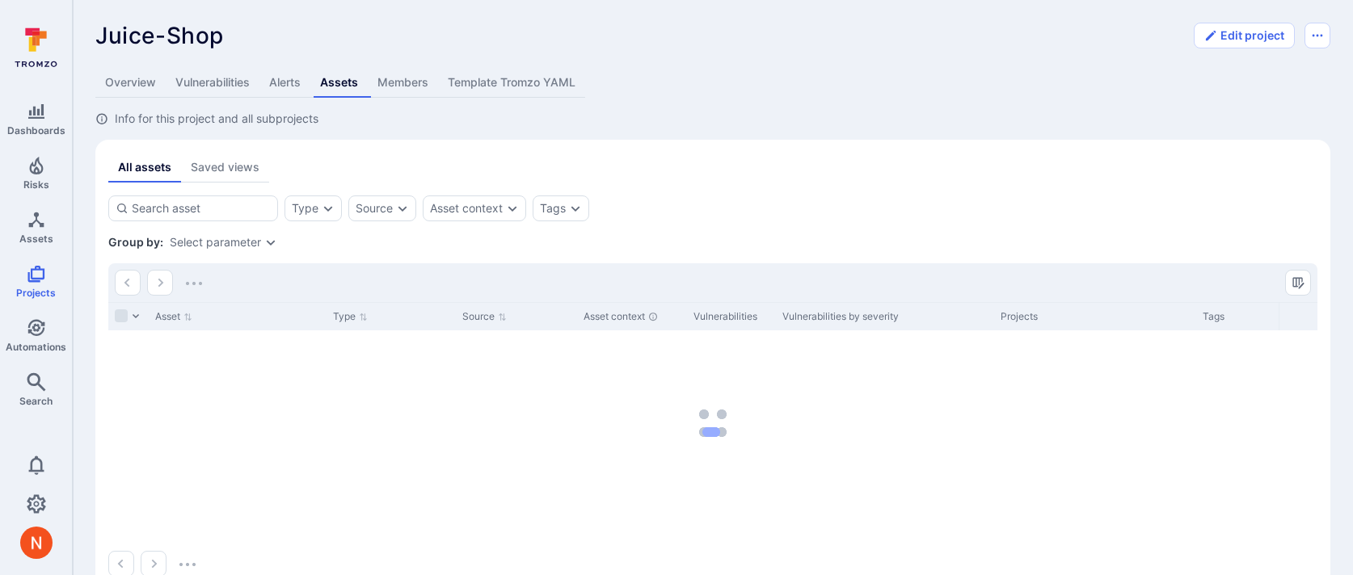
scroll to position [5, 0]
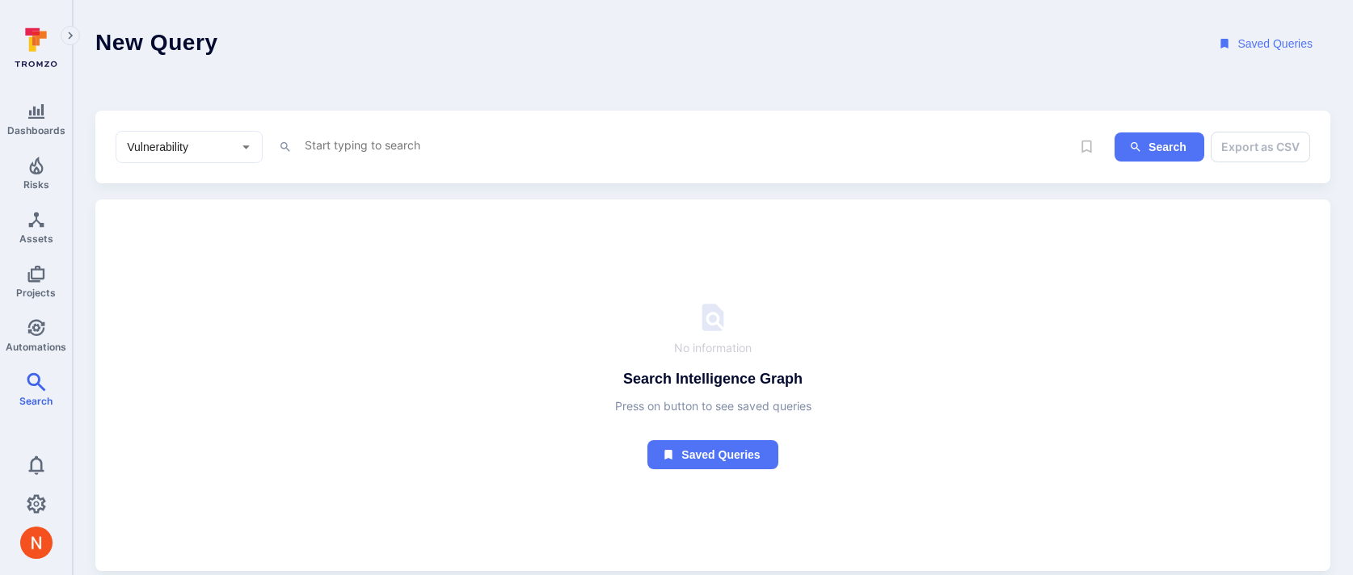
click at [368, 140] on textarea "Intelligence Graph search area" at bounding box center [687, 145] width 768 height 20
paste textarea "fin_8qqwcHhGO84poyYA"
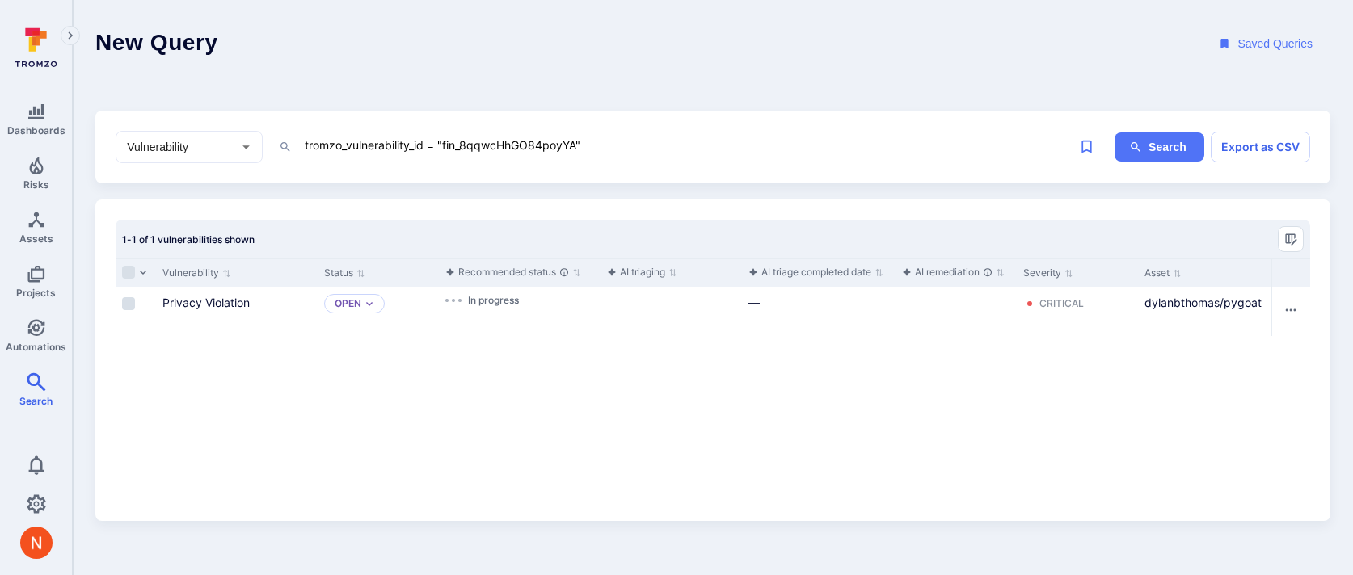
type textarea "tromzo_vulnerability_id = "fin_8qqwcHhGO84poyYA""
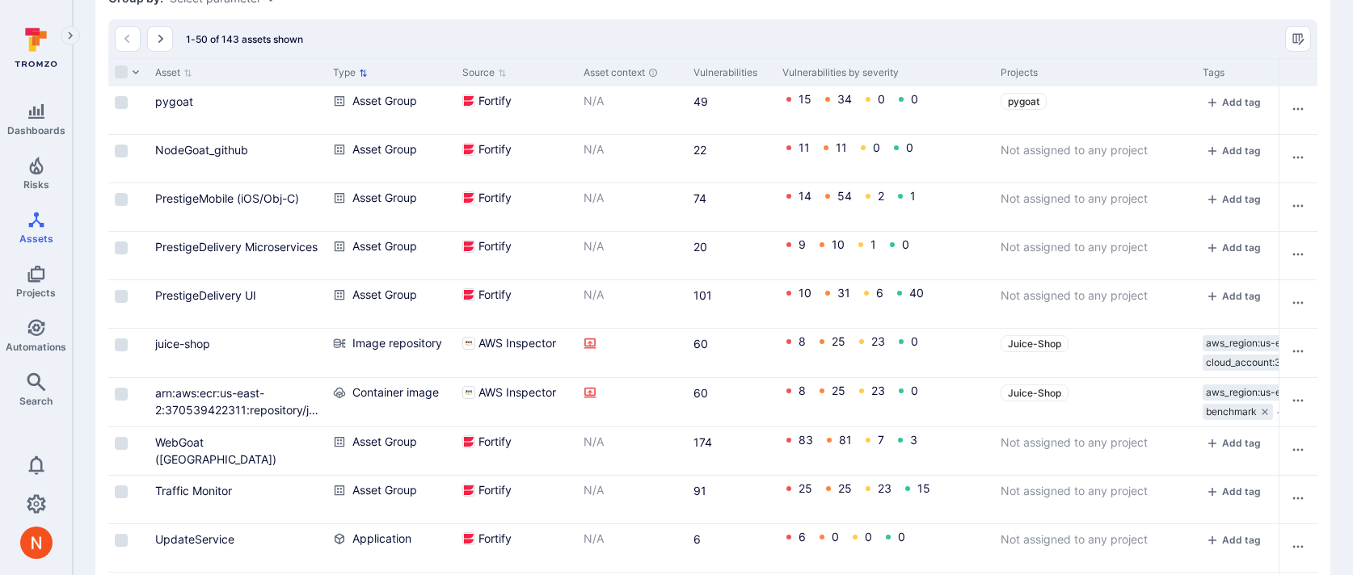
scroll to position [375, 0]
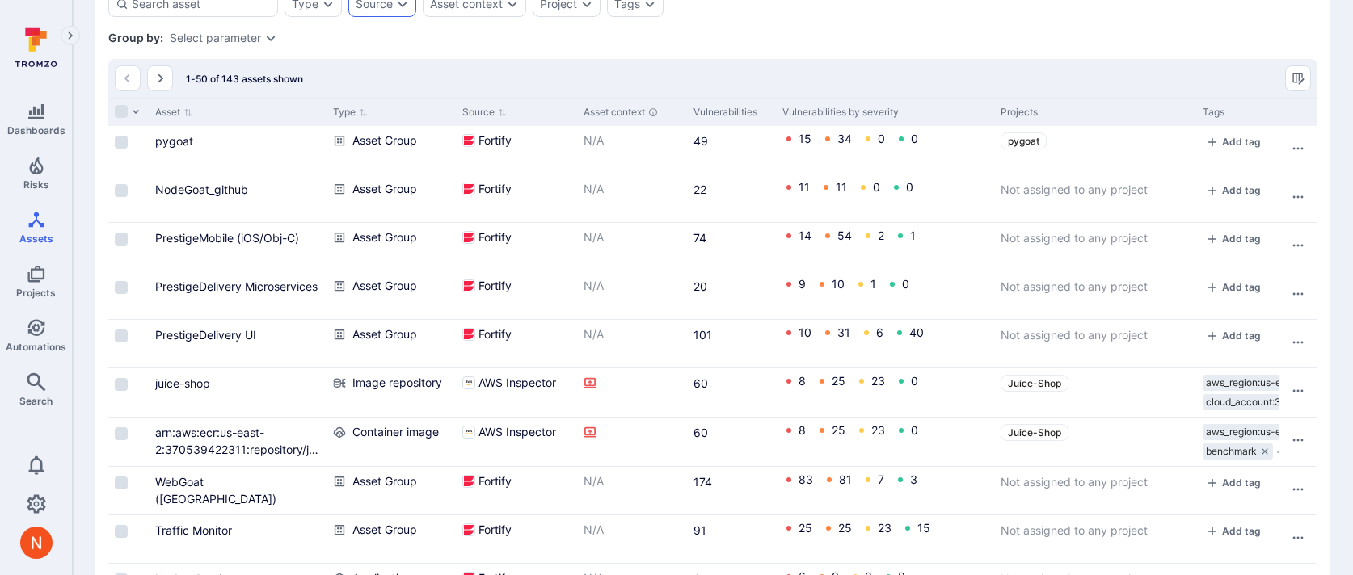
click at [377, 13] on div "Source" at bounding box center [382, 4] width 68 height 26
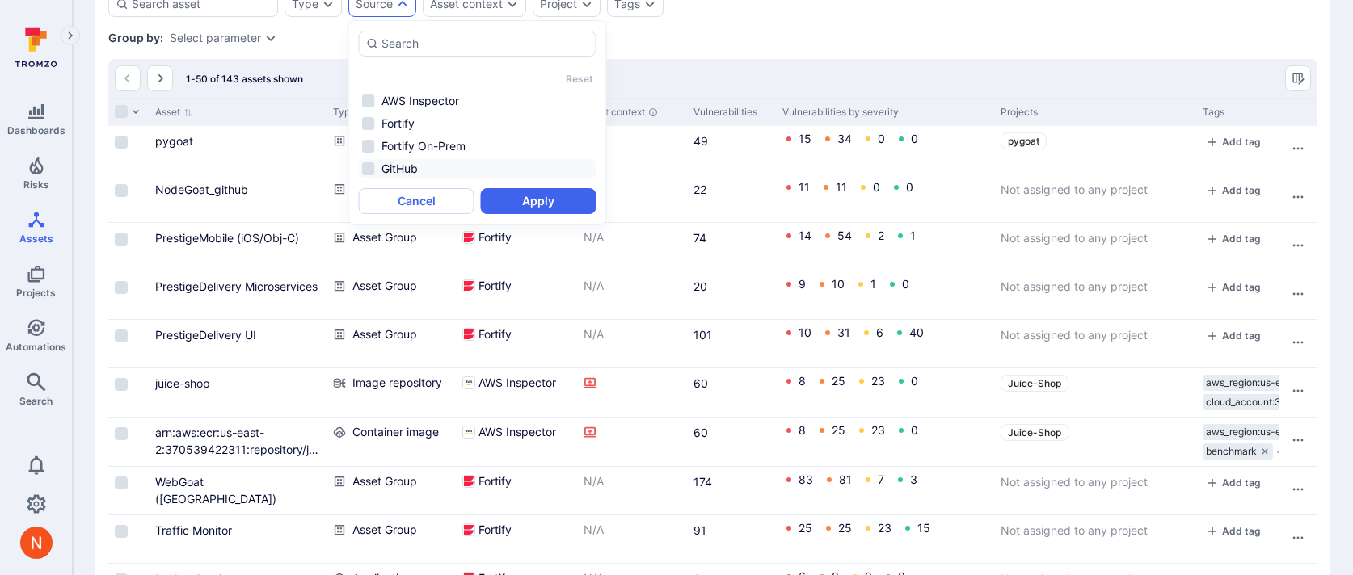
click at [390, 159] on li "GitHub" at bounding box center [478, 168] width 238 height 19
click at [489, 203] on button "Apply" at bounding box center [539, 201] width 116 height 26
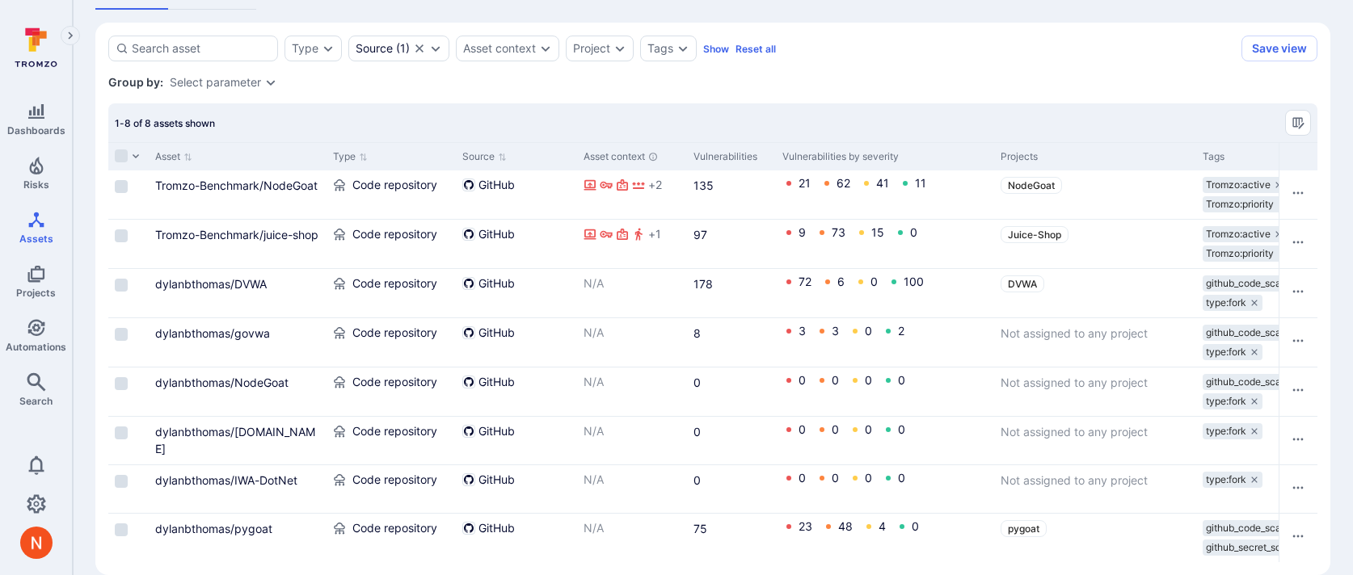
scroll to position [353, 0]
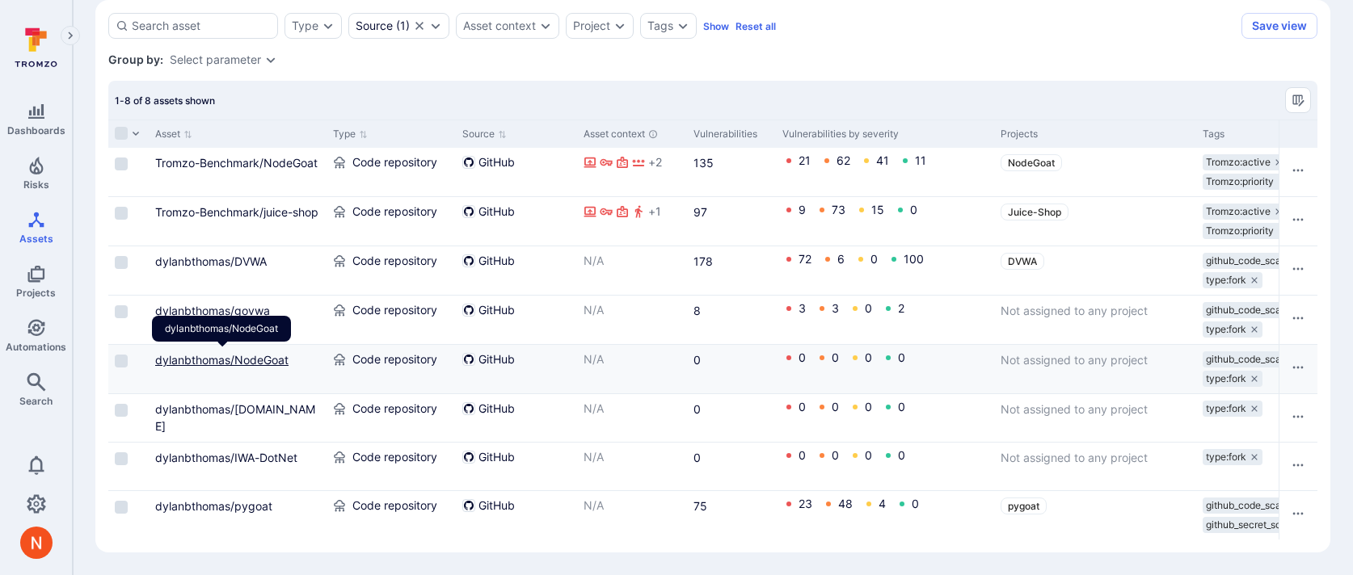
click at [224, 356] on link "dylanbthomas/NodeGoat" at bounding box center [221, 360] width 133 height 14
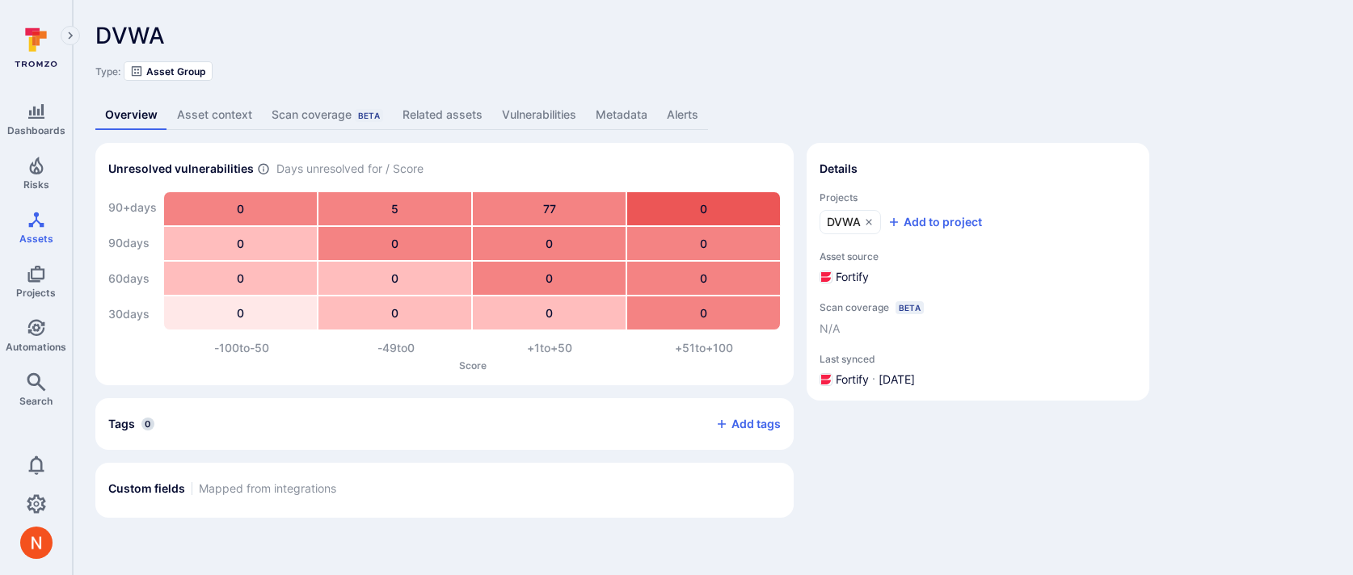
click at [438, 26] on div "DVWA ... Show more" at bounding box center [597, 36] width 1004 height 26
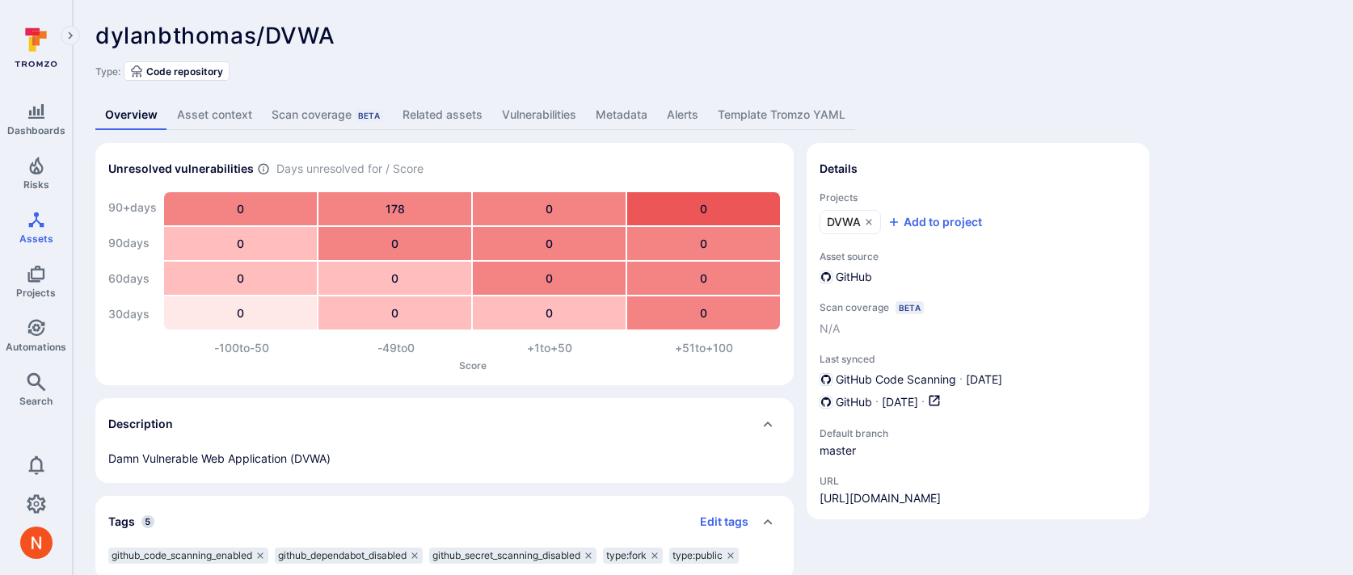
click at [463, 32] on div "dylanbthomas/DVWA ... Show more" at bounding box center [597, 36] width 1004 height 26
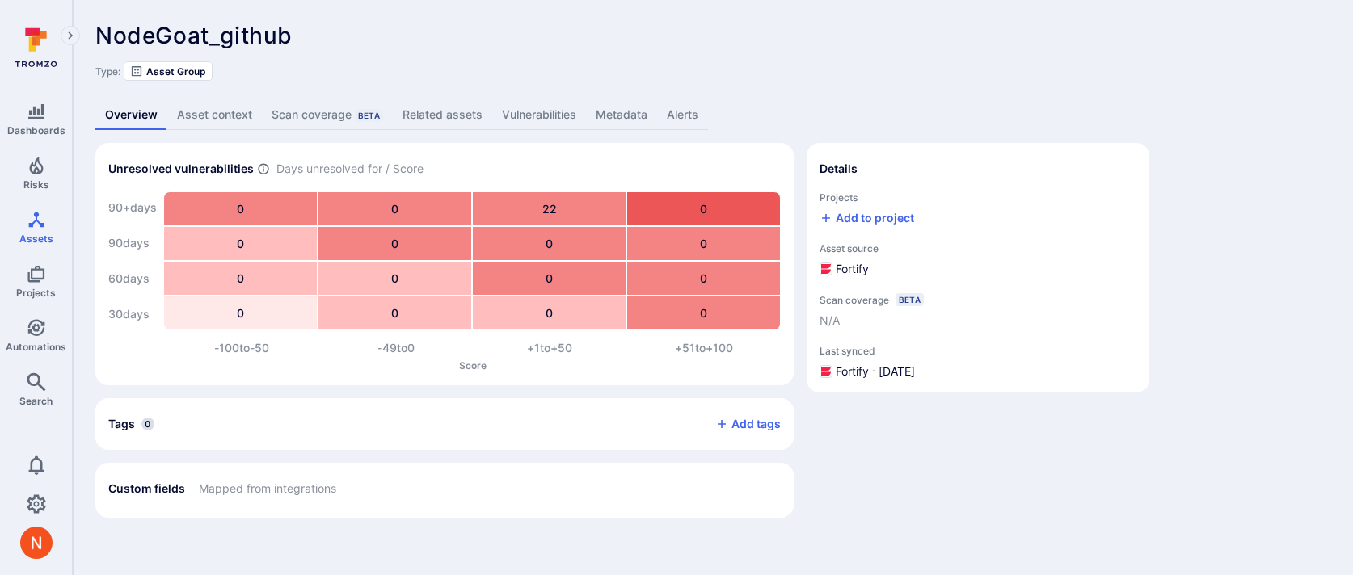
click at [266, 14] on div "NodeGoat_github ... Show more Type: Asset Group Overview Asset context Scan cov…" at bounding box center [713, 270] width 1280 height 541
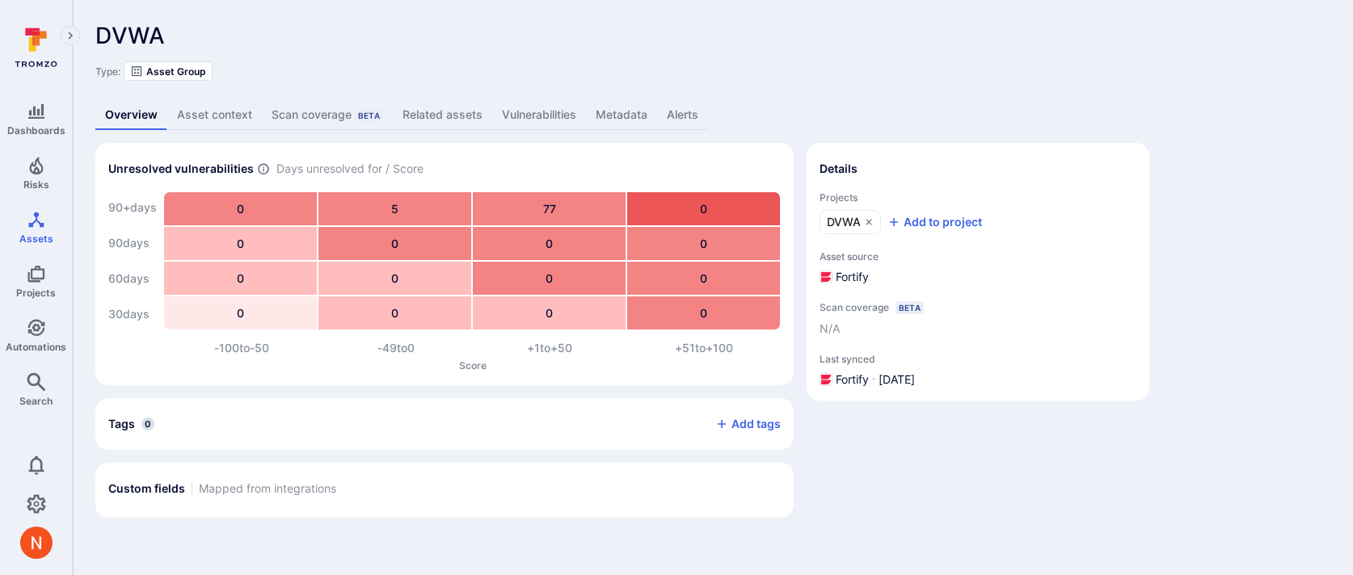
click at [551, 109] on link "Vulnerabilities" at bounding box center [539, 115] width 94 height 30
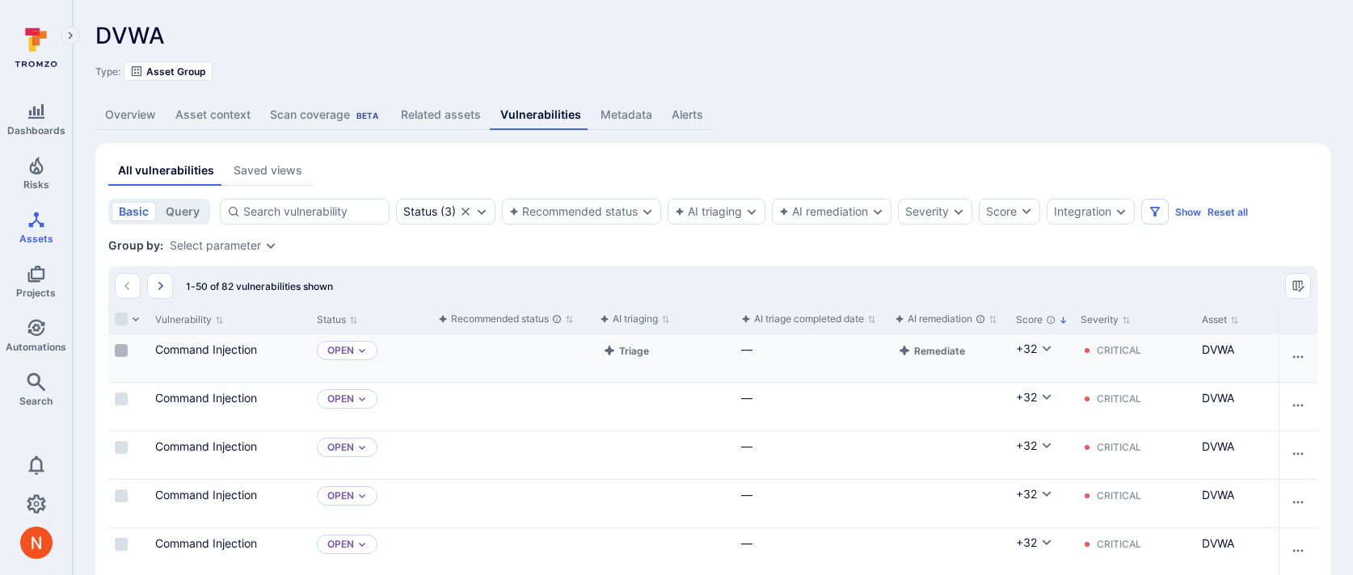
click at [122, 353] on input "Select row" at bounding box center [121, 350] width 13 height 13
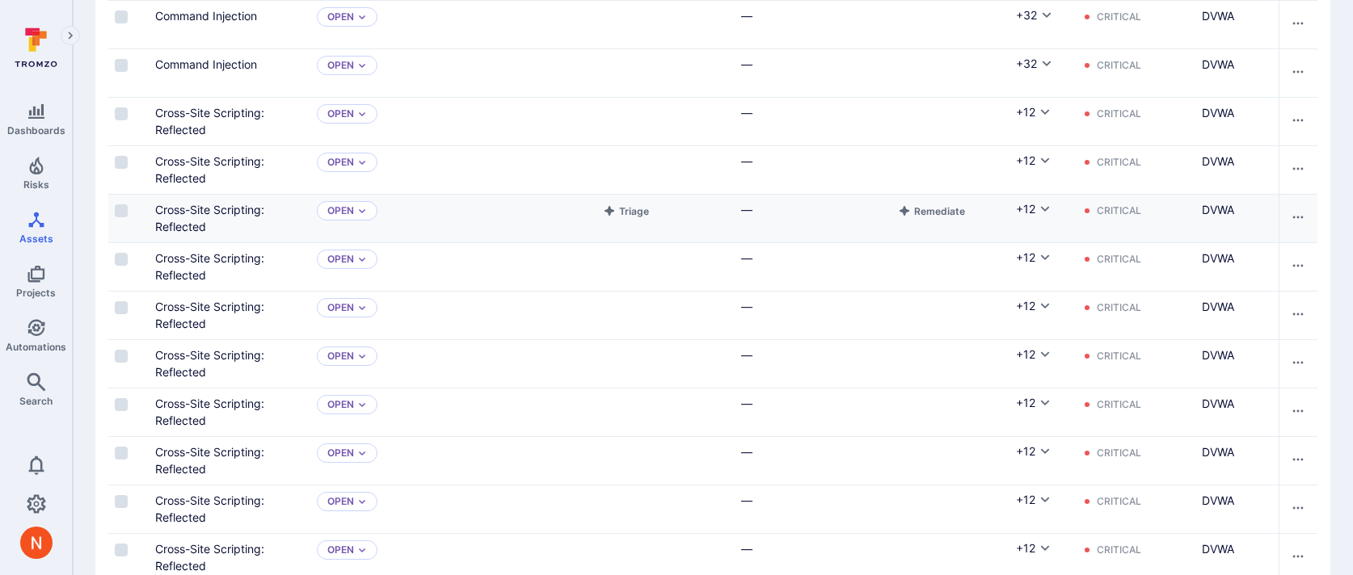
scroll to position [541, 0]
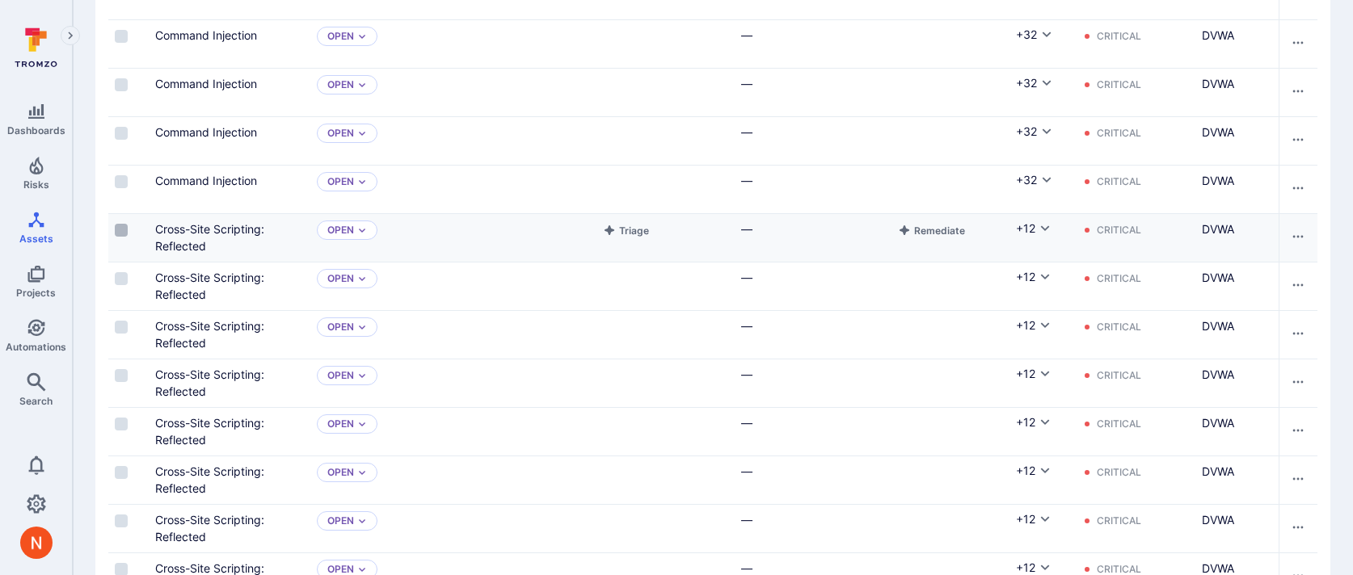
click at [120, 230] on input "Select row" at bounding box center [121, 230] width 13 height 13
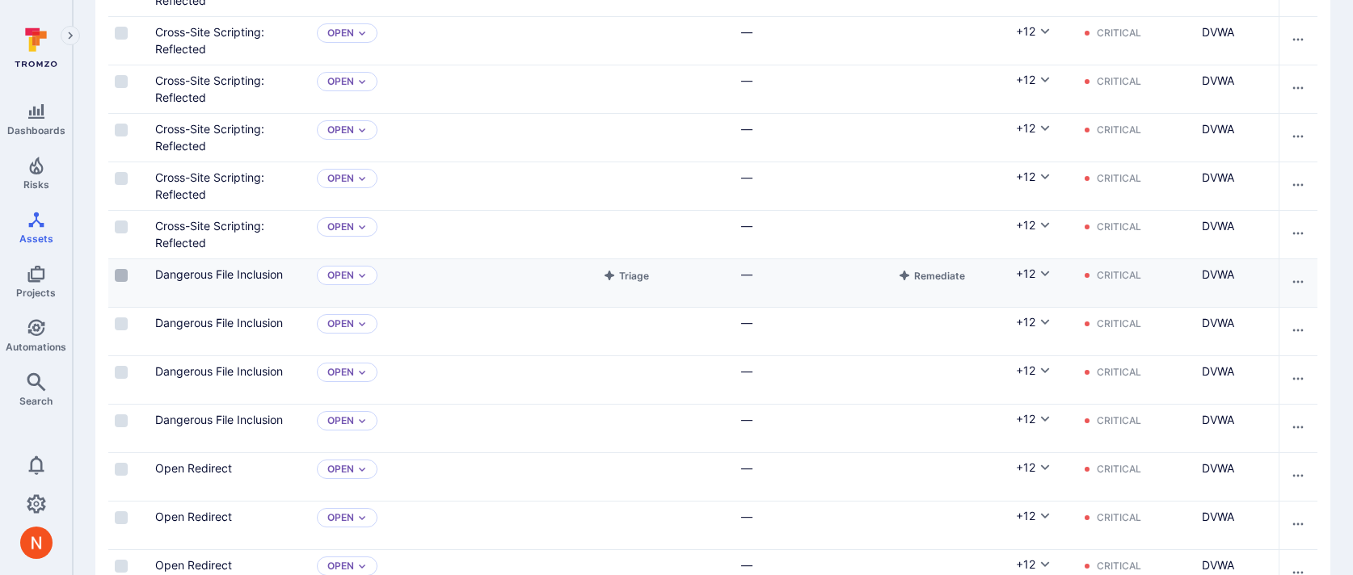
scroll to position [1861, 0]
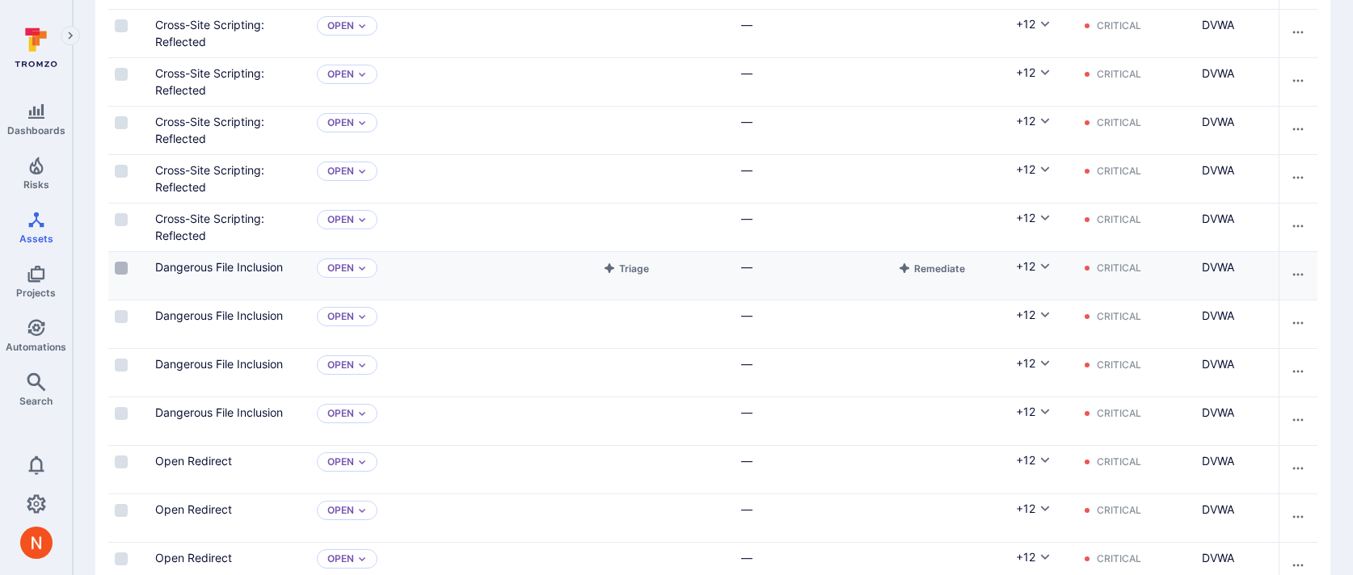
click at [119, 266] on input "Select row" at bounding box center [121, 268] width 13 height 13
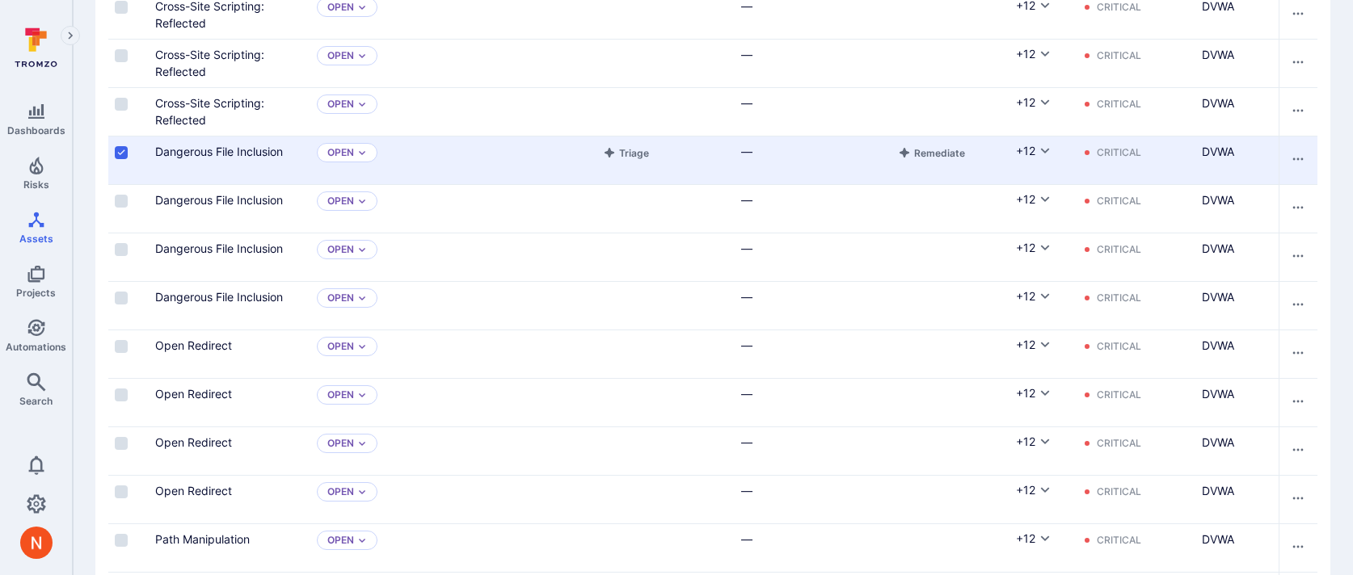
scroll to position [2012, 0]
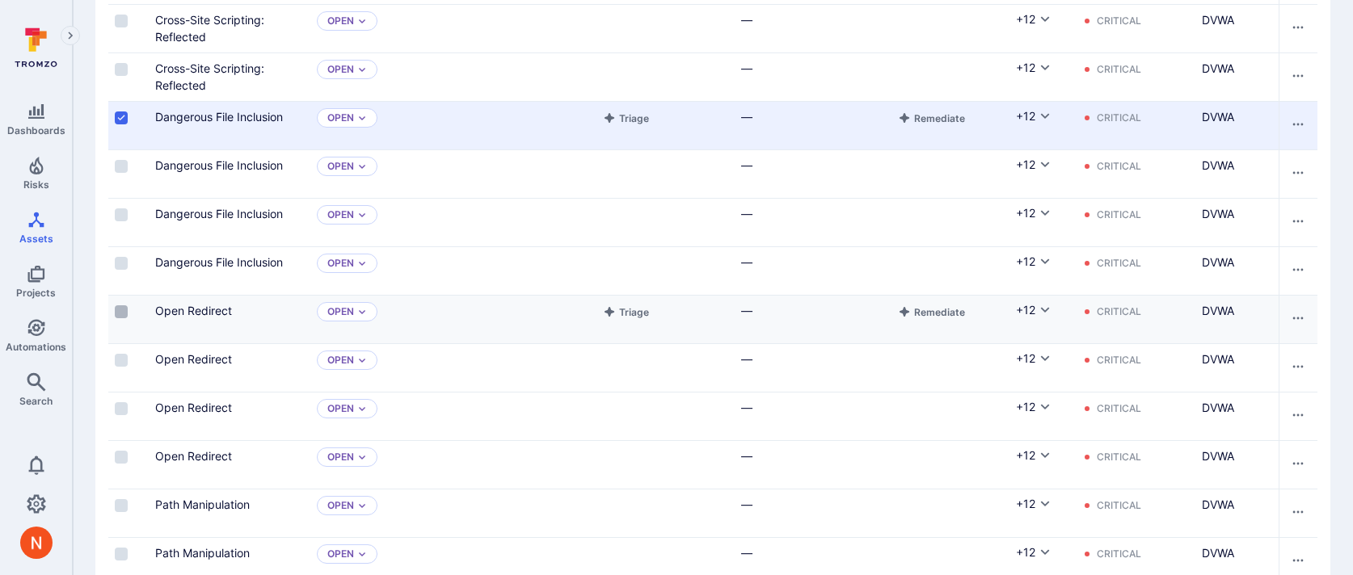
click at [119, 308] on input "Select row" at bounding box center [121, 311] width 13 height 13
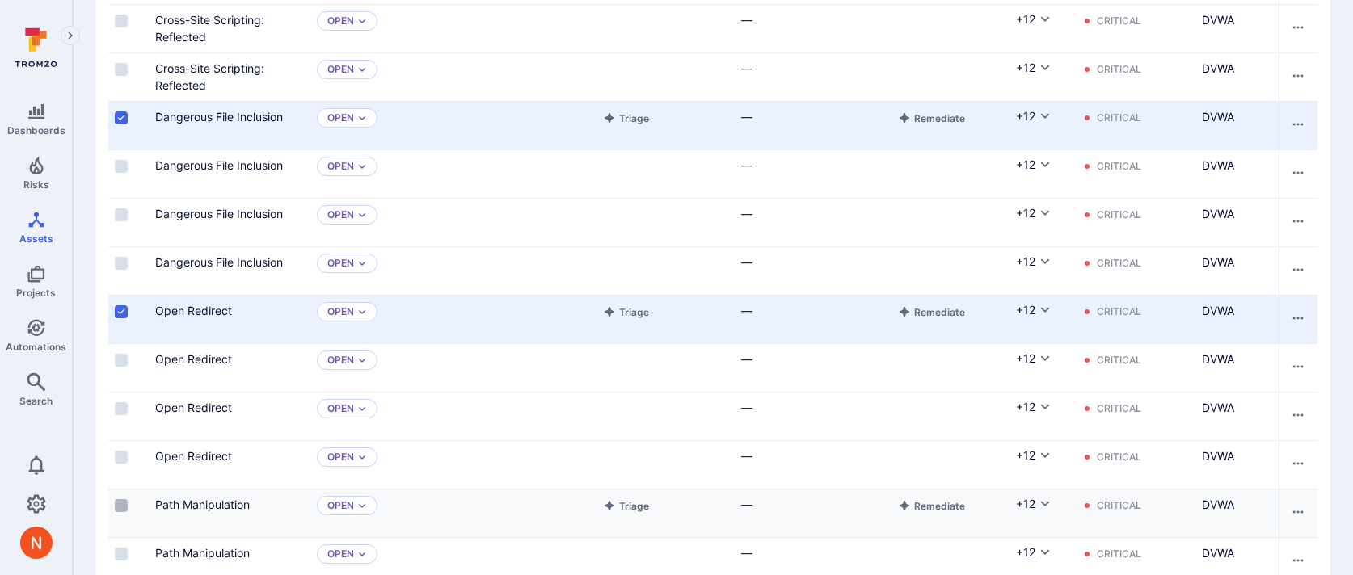
click at [120, 508] on input "Select row" at bounding box center [121, 505] width 13 height 13
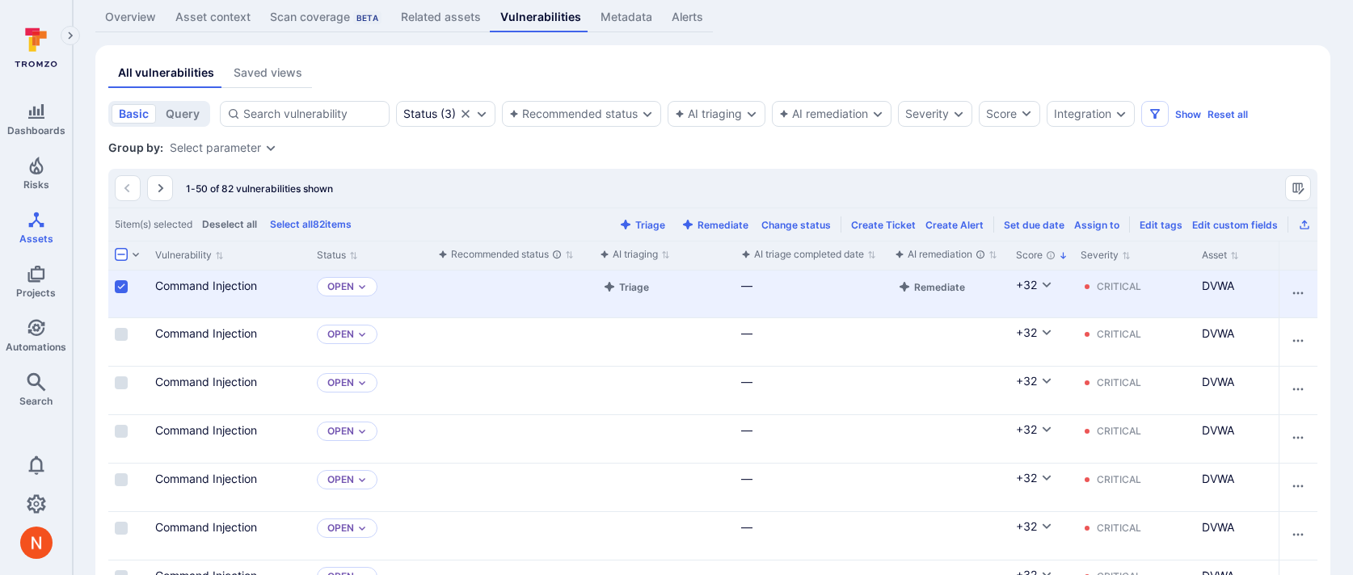
scroll to position [0, 0]
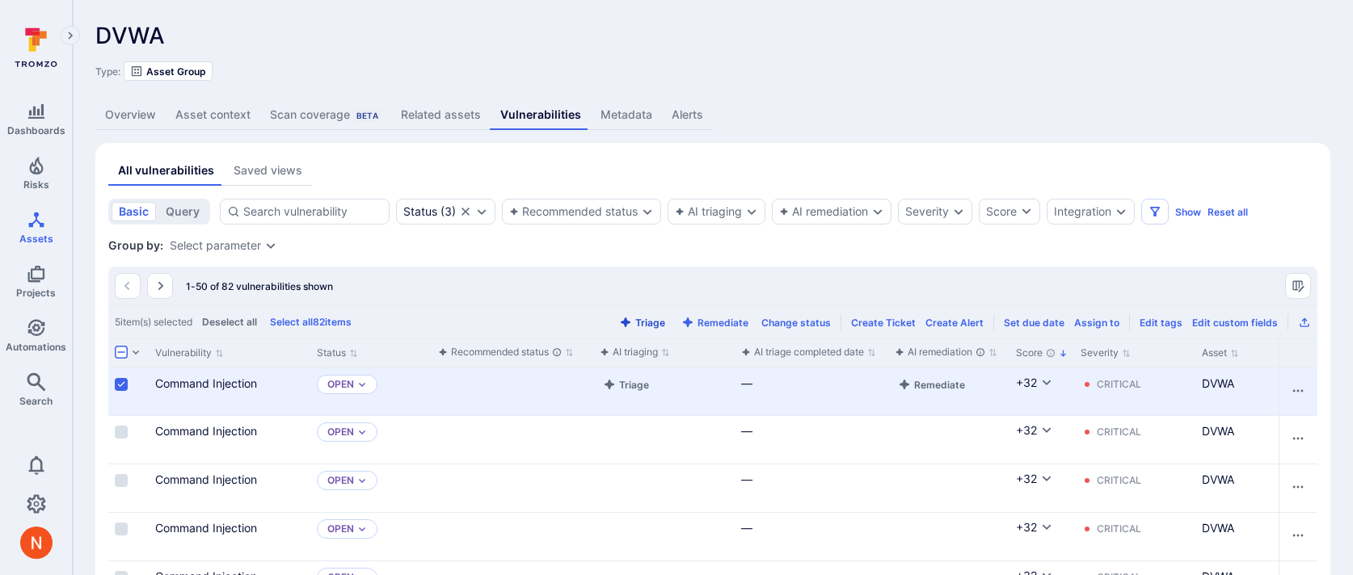
click at [646, 324] on button "Triage" at bounding box center [642, 323] width 53 height 12
click at [37, 186] on span "Risks" at bounding box center [36, 185] width 26 height 12
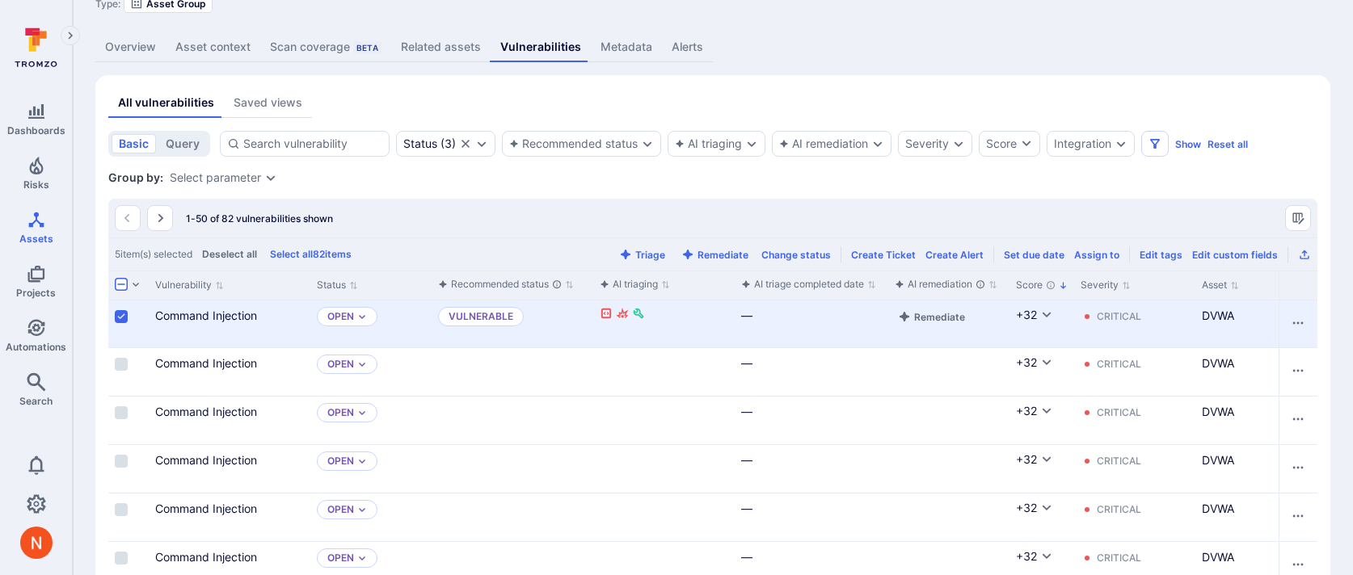
scroll to position [103, 0]
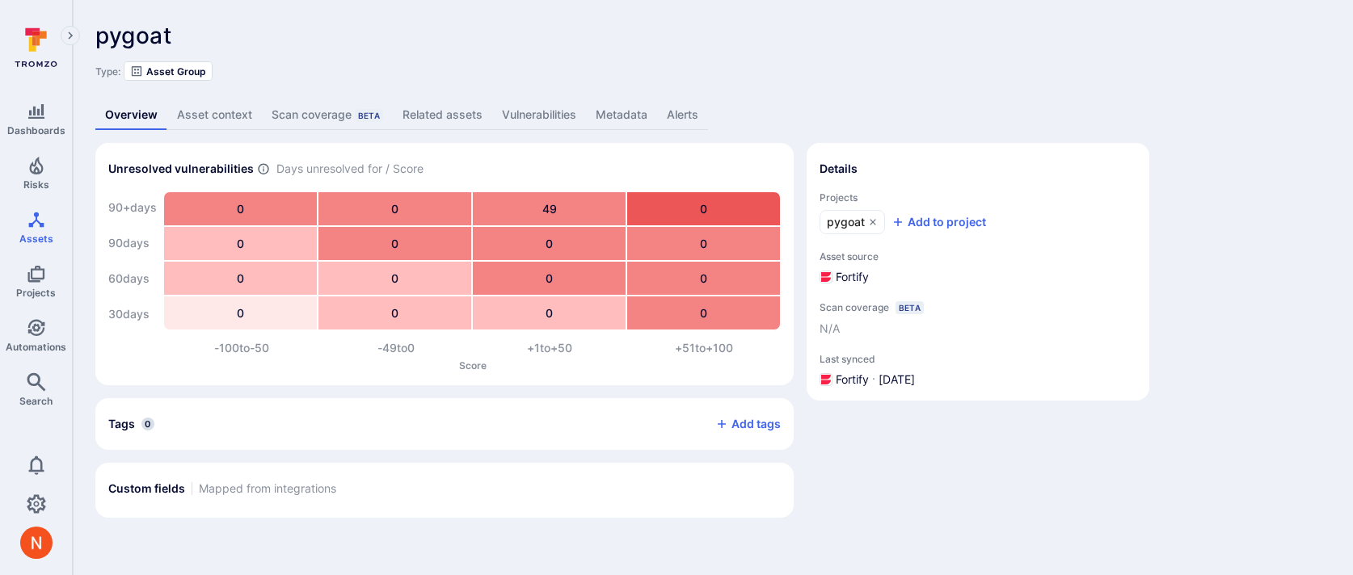
click at [551, 109] on link "Vulnerabilities" at bounding box center [539, 115] width 94 height 30
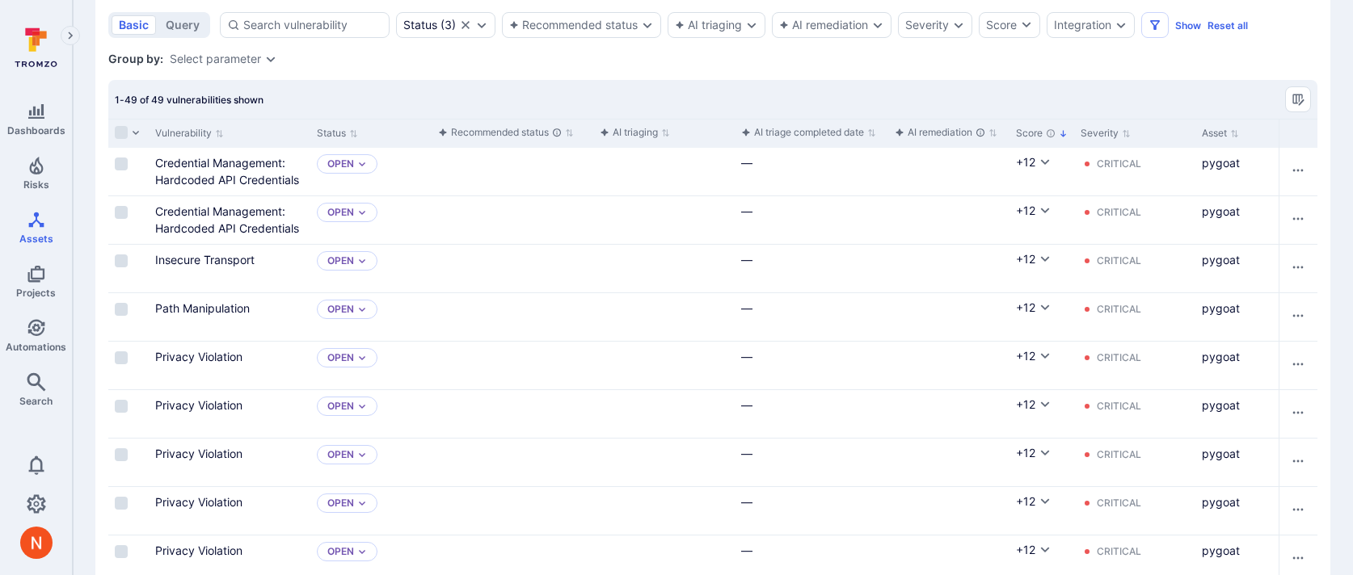
scroll to position [268, 0]
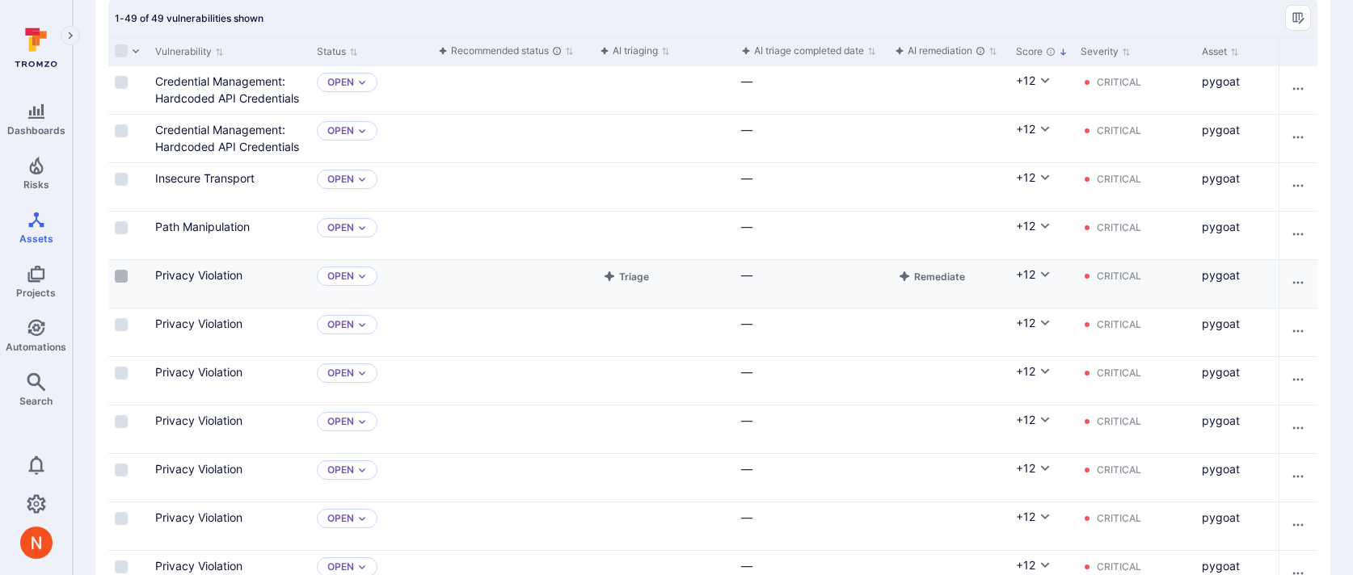
click at [121, 275] on input "Select row" at bounding box center [121, 276] width 13 height 13
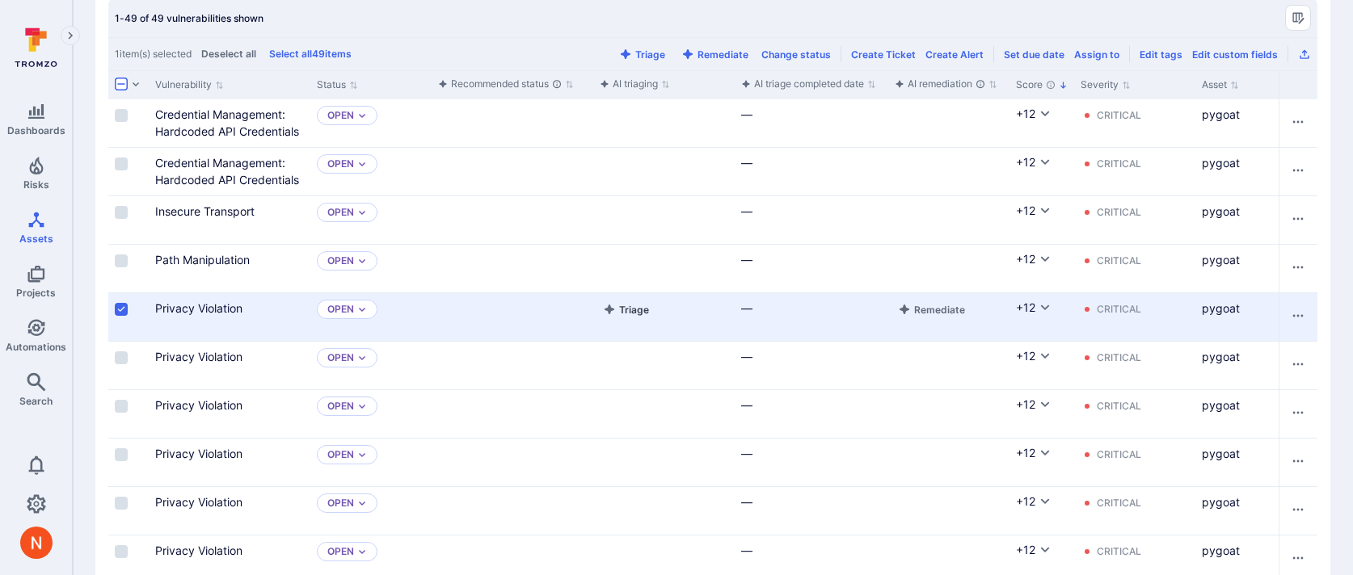
click at [636, 309] on button "Triage" at bounding box center [626, 309] width 53 height 19
click at [124, 171] on div "Cell for selection" at bounding box center [128, 172] width 40 height 48
click at [124, 166] on input "Select row" at bounding box center [121, 164] width 13 height 13
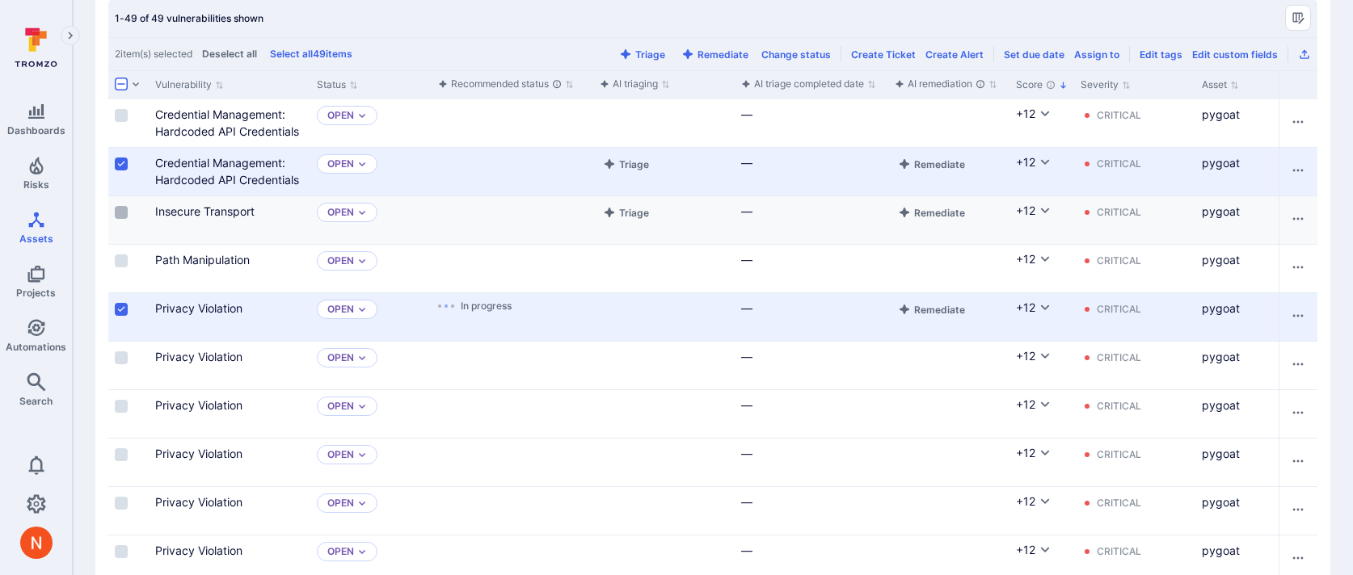
click at [121, 217] on input "Select row" at bounding box center [121, 212] width 13 height 13
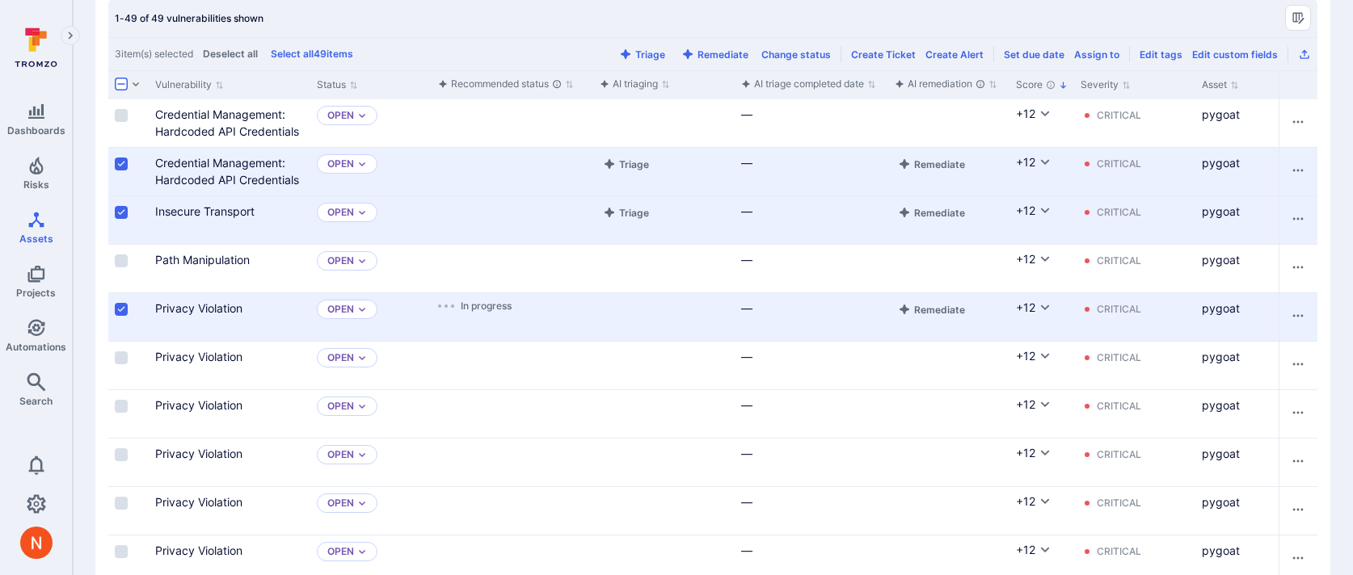
click at [120, 303] on input "Select row" at bounding box center [121, 309] width 13 height 13
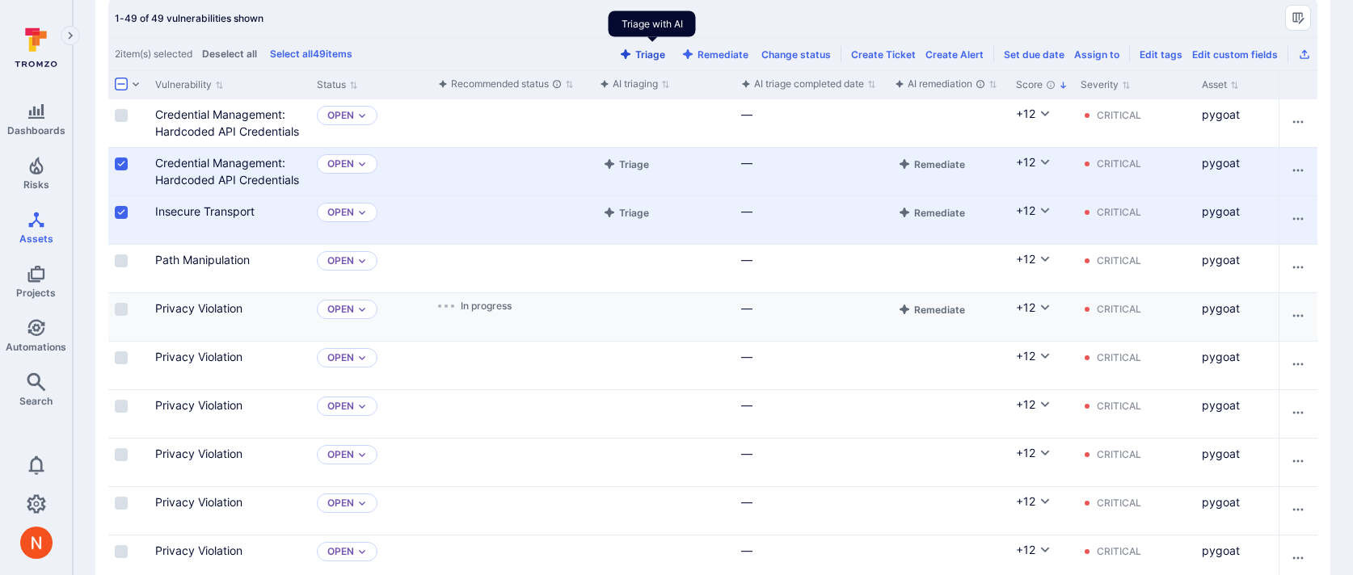
click at [668, 55] on button "Triage" at bounding box center [642, 54] width 53 height 12
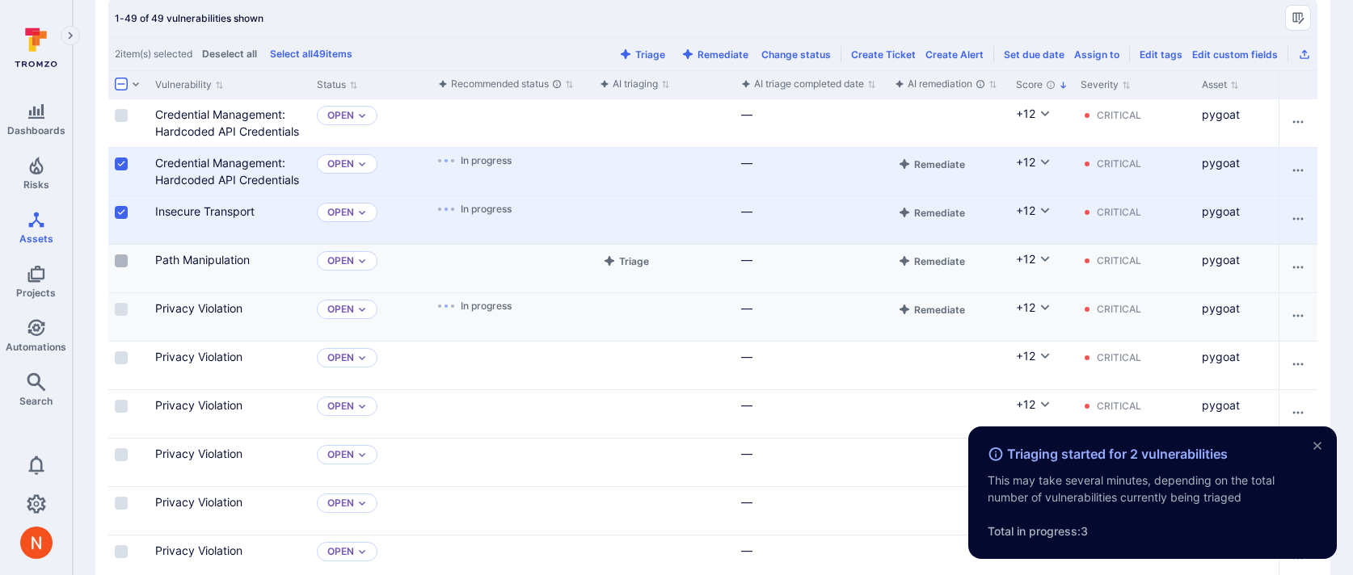
click at [119, 258] on input "Select row" at bounding box center [121, 261] width 13 height 13
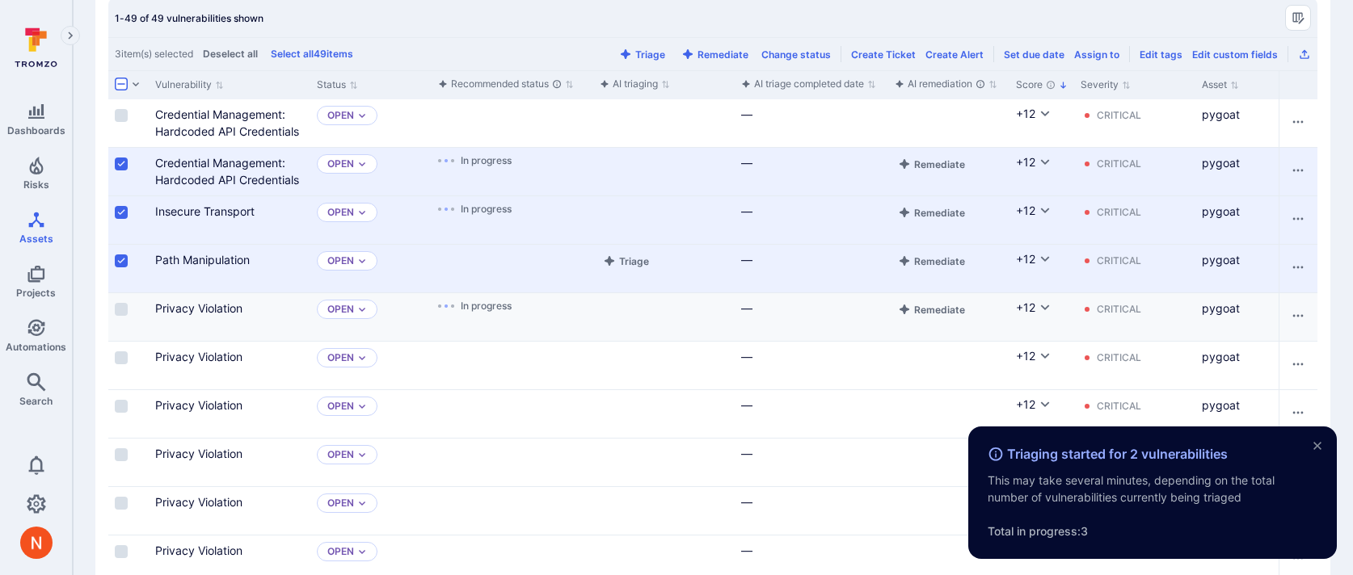
click at [120, 162] on input "Select row" at bounding box center [121, 164] width 13 height 13
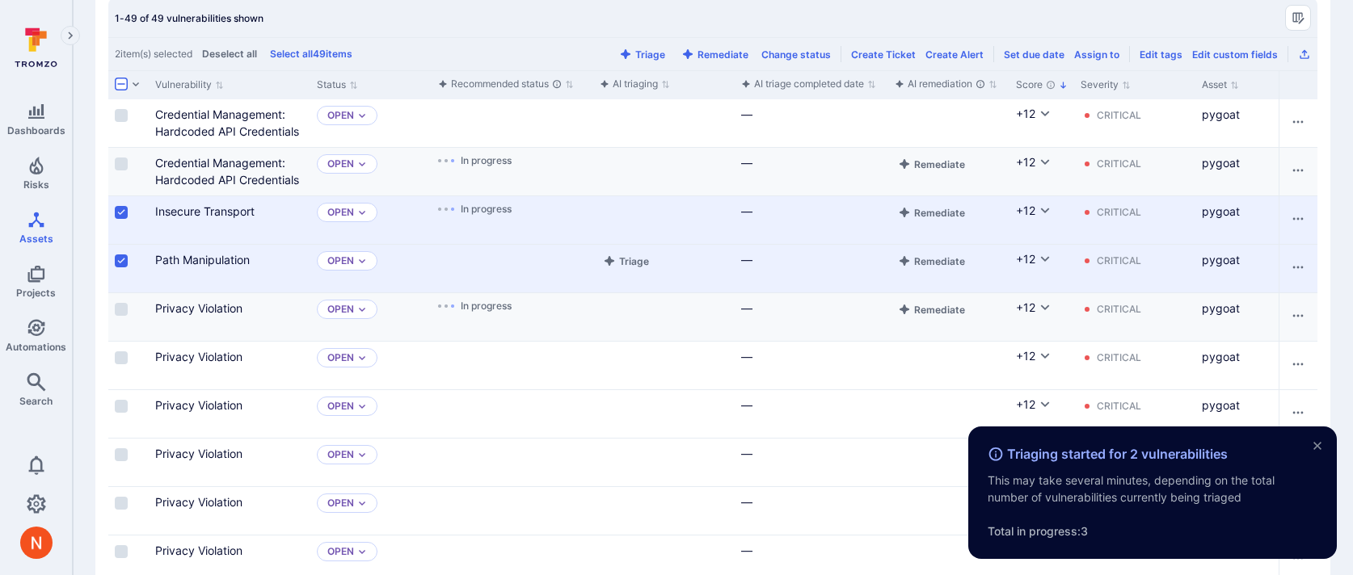
click at [120, 216] on input "Select row" at bounding box center [121, 212] width 13 height 13
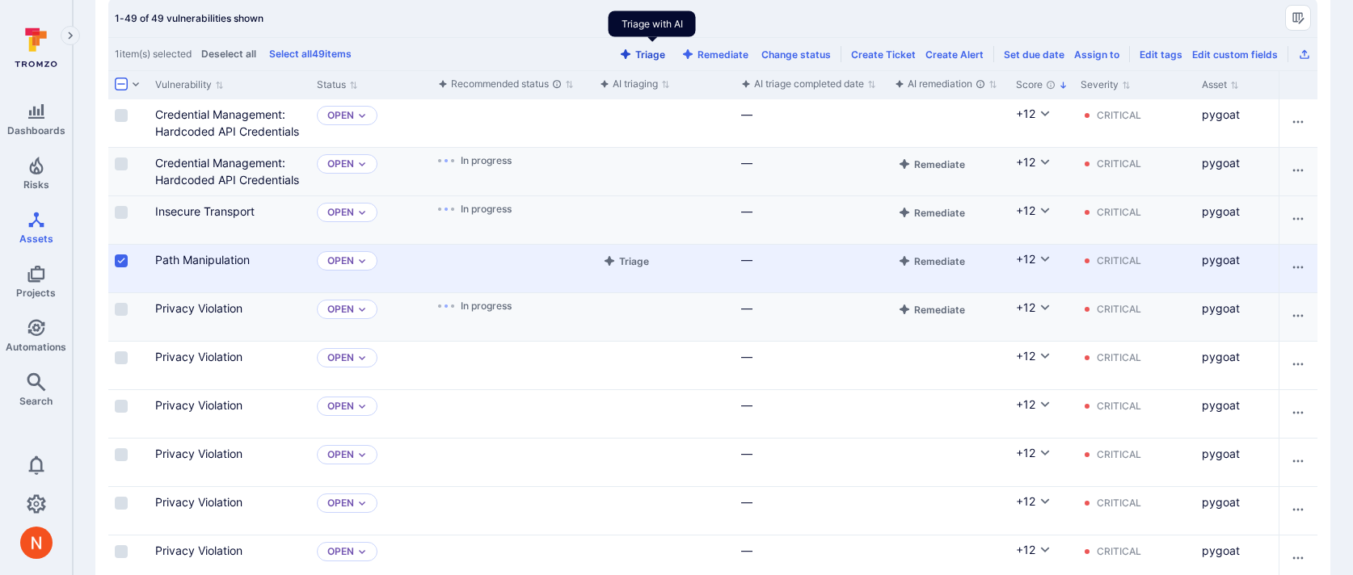
click at [664, 57] on button "Triage" at bounding box center [642, 54] width 53 height 12
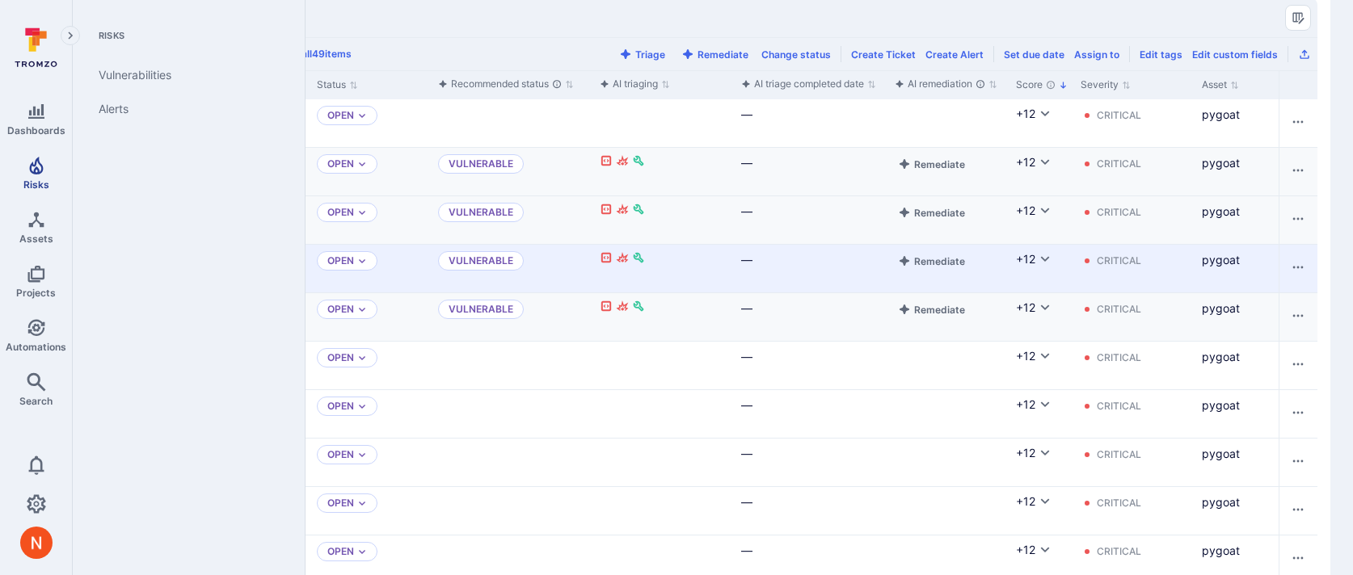
click at [32, 179] on span "Risks" at bounding box center [36, 185] width 26 height 12
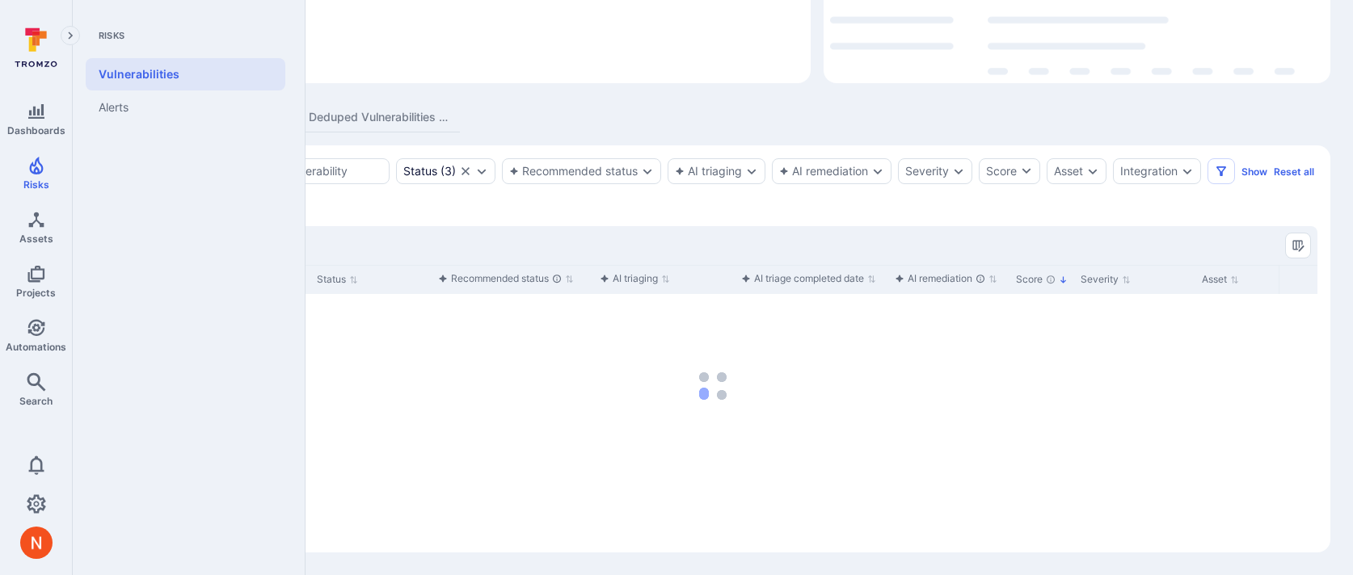
scroll to position [246, 0]
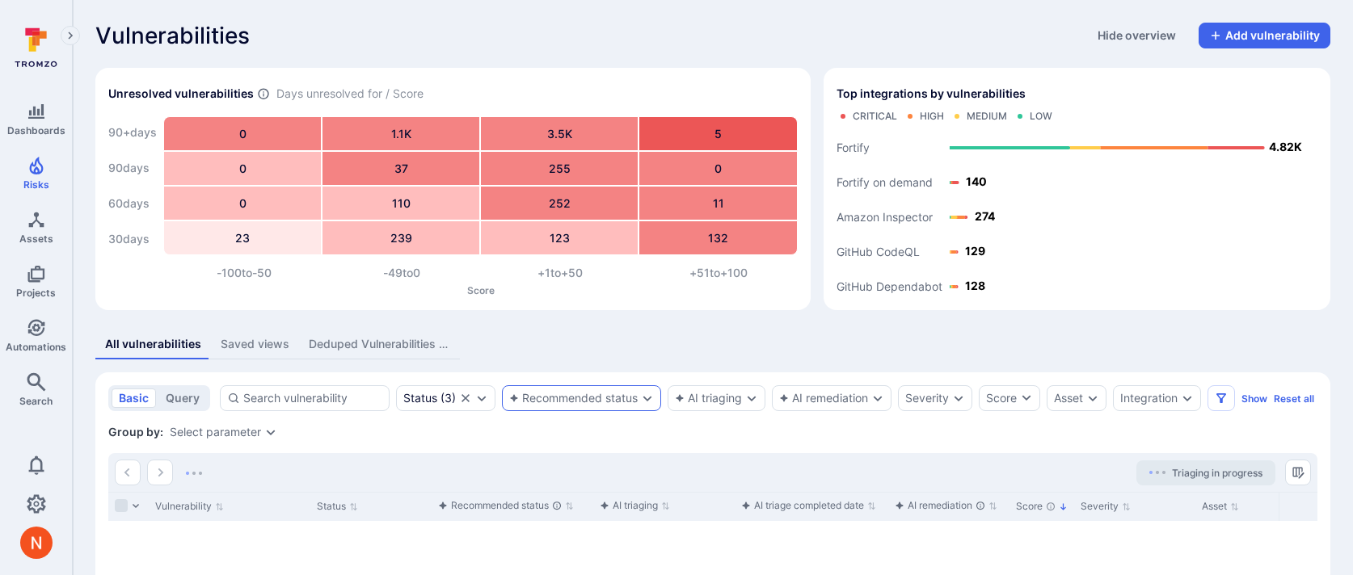
click at [560, 398] on div "Recommended status" at bounding box center [573, 398] width 129 height 13
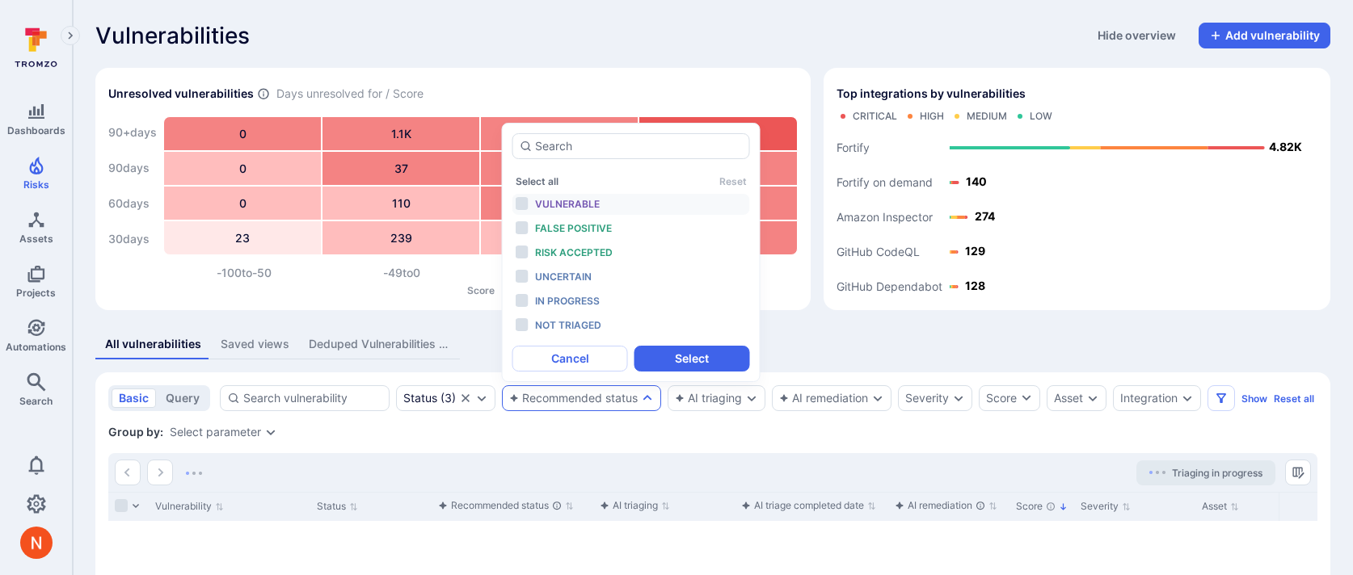
click at [602, 196] on div "Vulnerable" at bounding box center [601, 205] width 133 height 18
click at [597, 223] on span "False positive" at bounding box center [573, 228] width 77 height 12
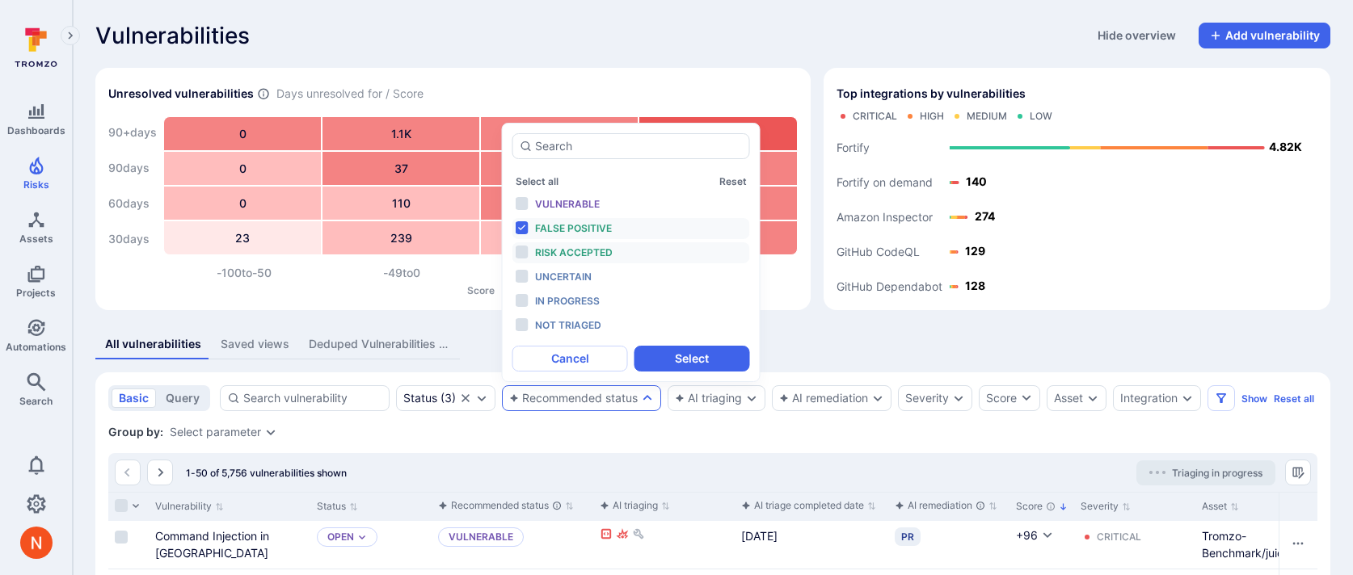
click at [589, 258] on span "Risk accepted" at bounding box center [574, 252] width 78 height 12
click at [589, 200] on span "Vulnerable" at bounding box center [567, 204] width 65 height 12
click at [590, 301] on span "In progress" at bounding box center [567, 301] width 65 height 12
click at [673, 351] on button "Select" at bounding box center [692, 359] width 116 height 26
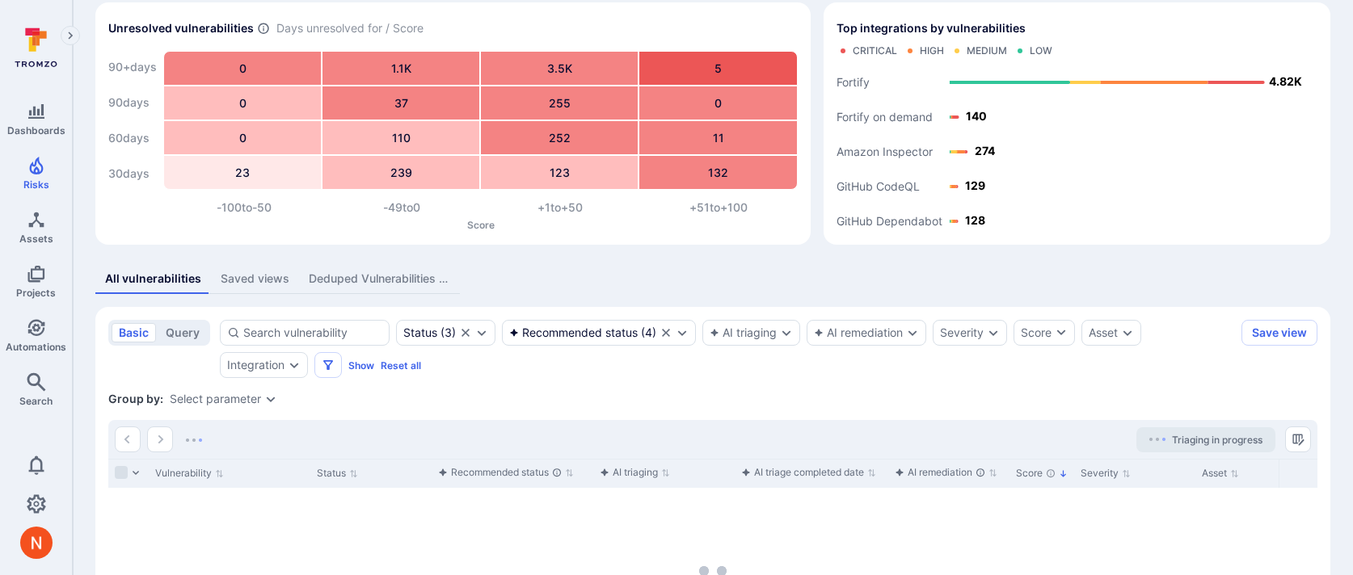
scroll to position [259, 0]
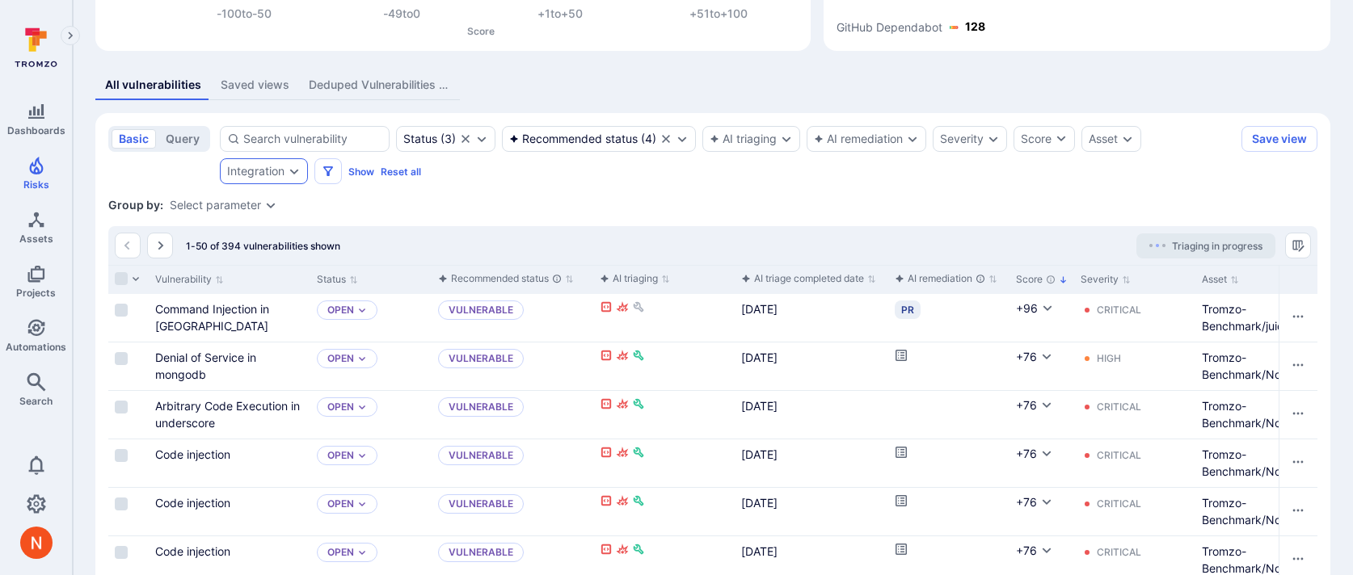
click at [258, 171] on div "Integration" at bounding box center [255, 171] width 57 height 13
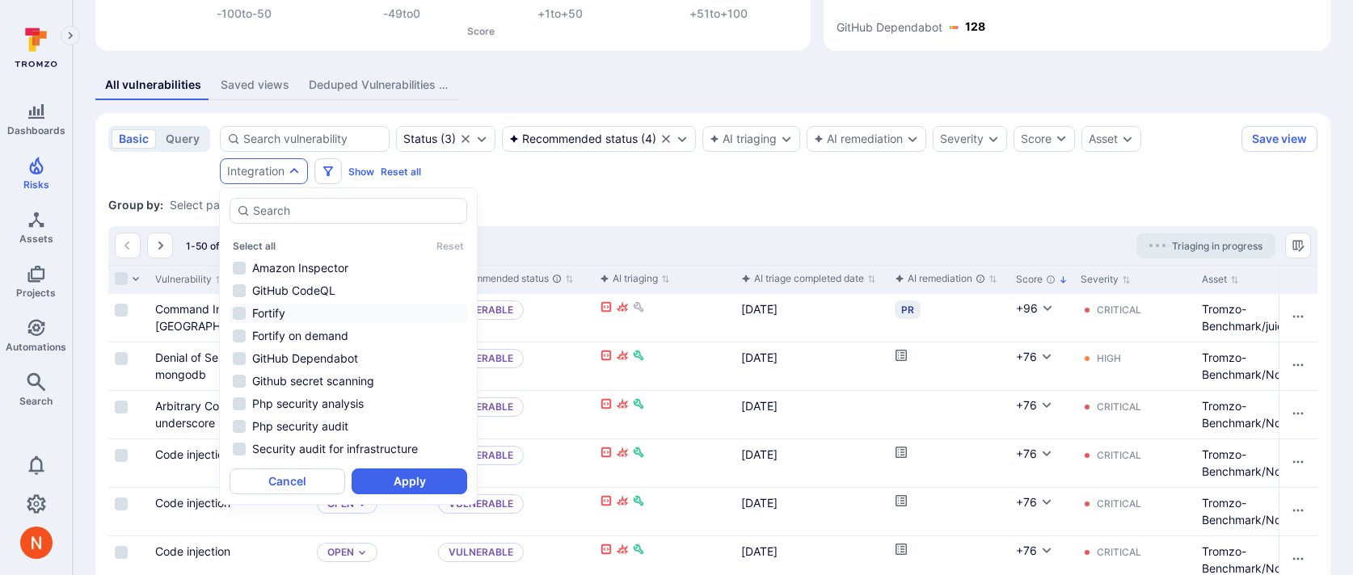
click at [309, 320] on li "Fortify" at bounding box center [349, 313] width 238 height 19
click at [374, 476] on button "Apply" at bounding box center [410, 482] width 116 height 26
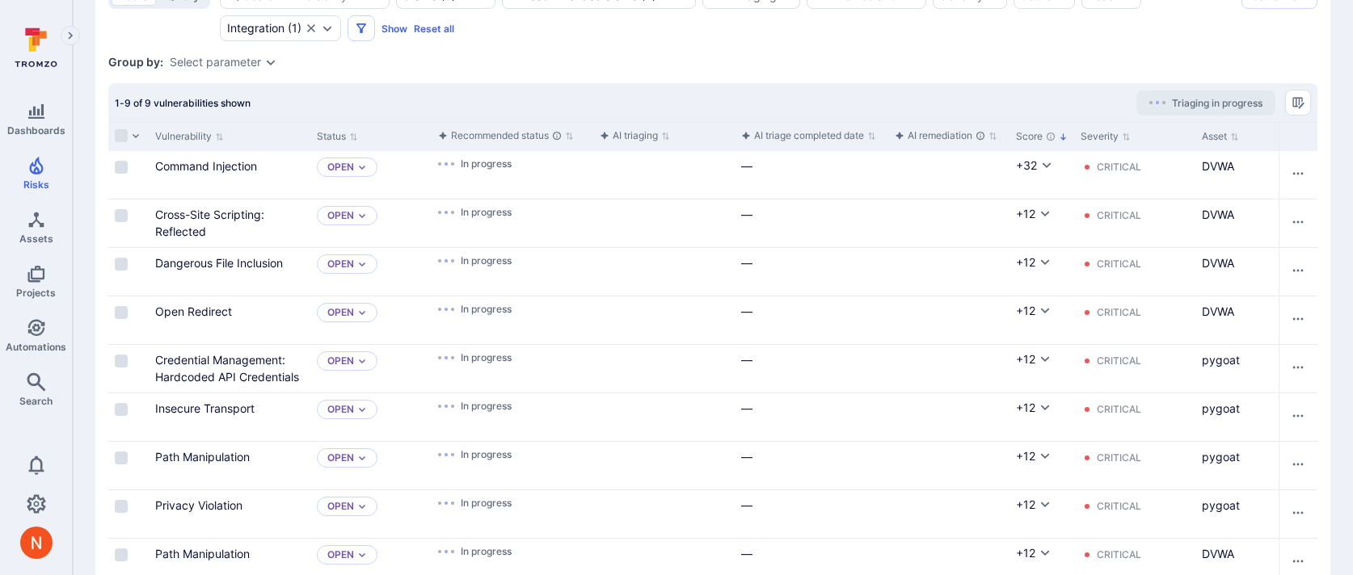
scroll to position [450, 0]
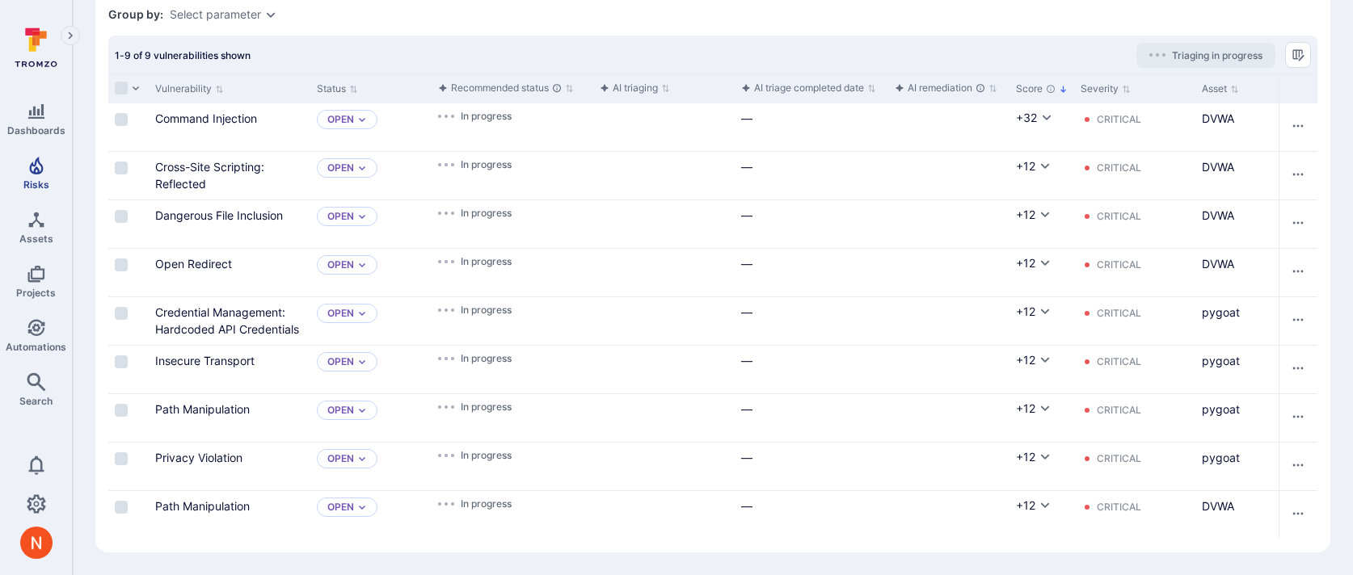
click at [44, 176] on link "Risks" at bounding box center [36, 174] width 72 height 48
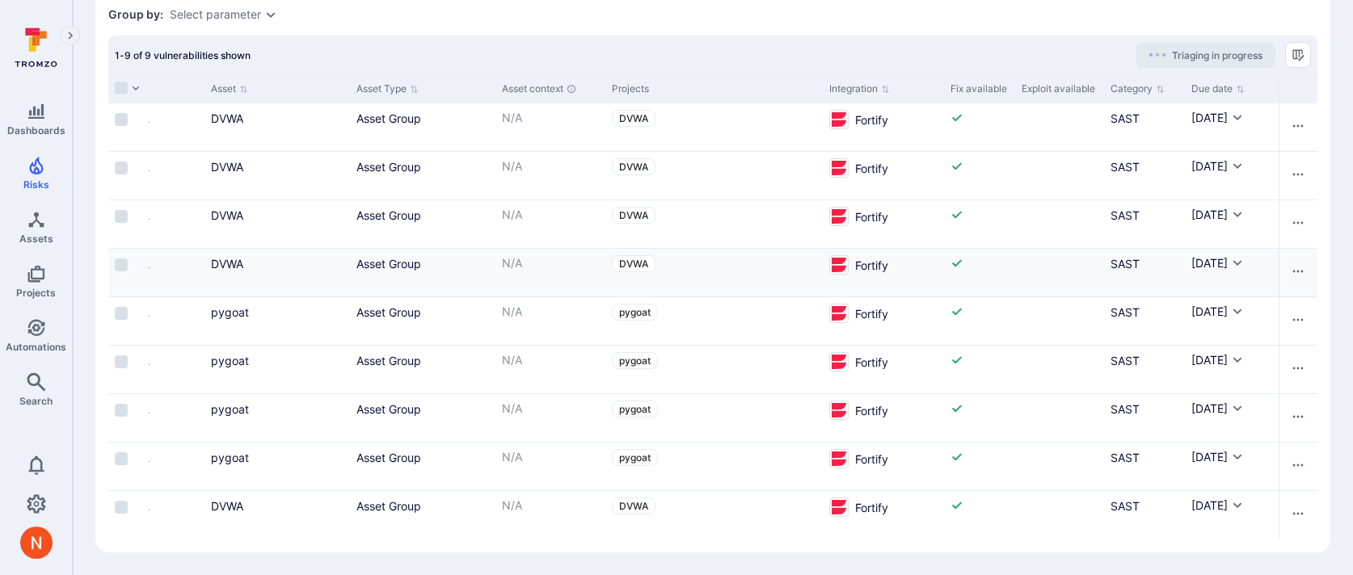
scroll to position [0, 0]
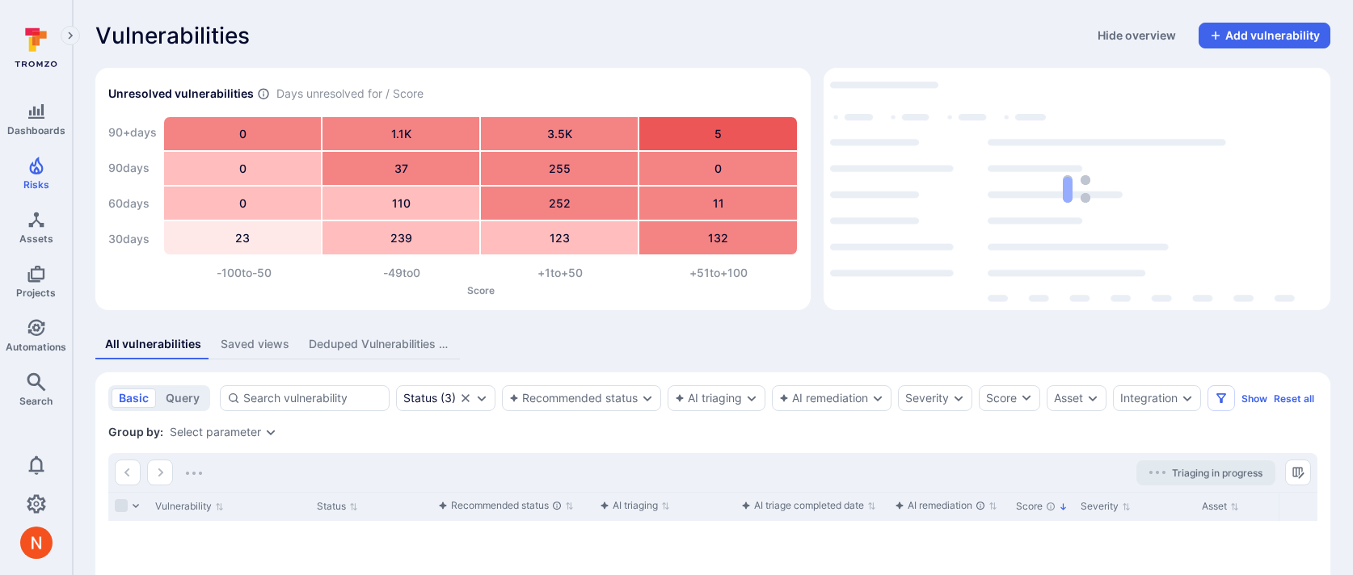
scroll to position [158, 0]
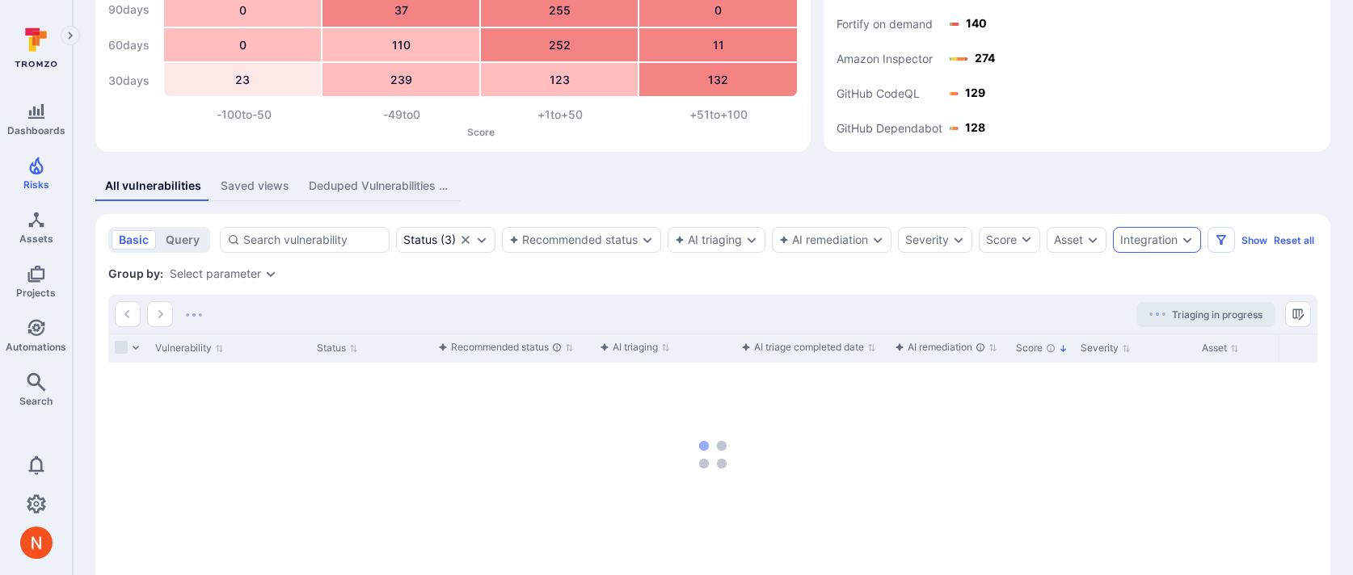
click at [1158, 236] on div "Integration" at bounding box center [1148, 240] width 57 height 13
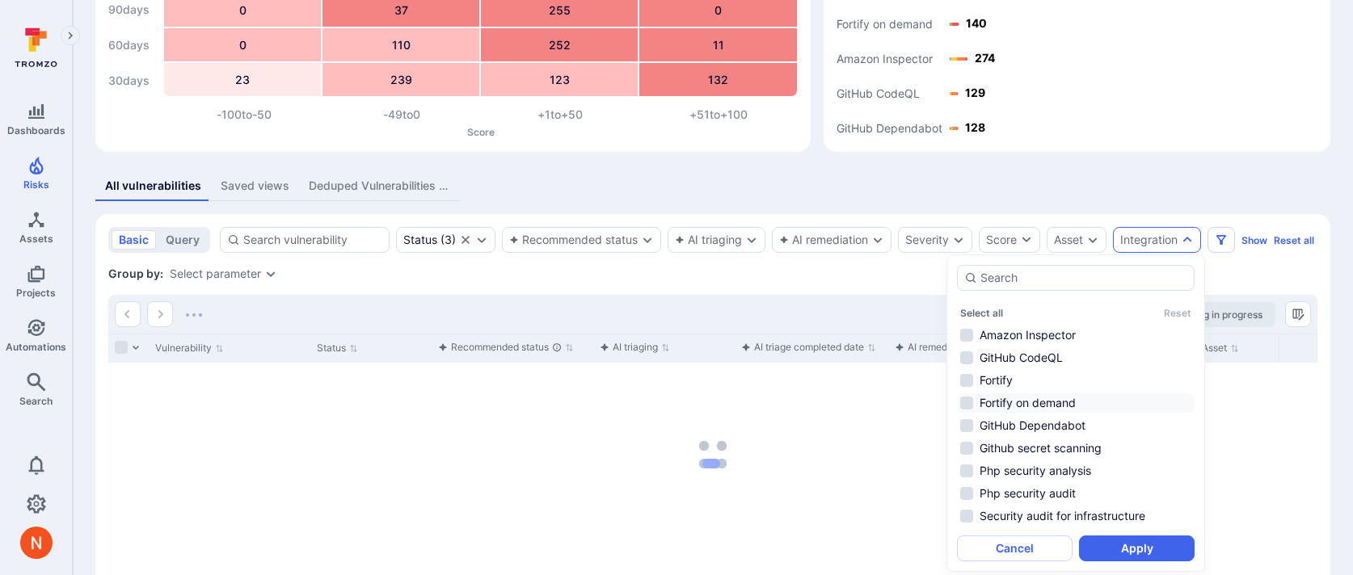
click at [1043, 405] on li "Fortify on demand" at bounding box center [1076, 403] width 238 height 19
click at [1100, 547] on button "Apply" at bounding box center [1137, 549] width 116 height 26
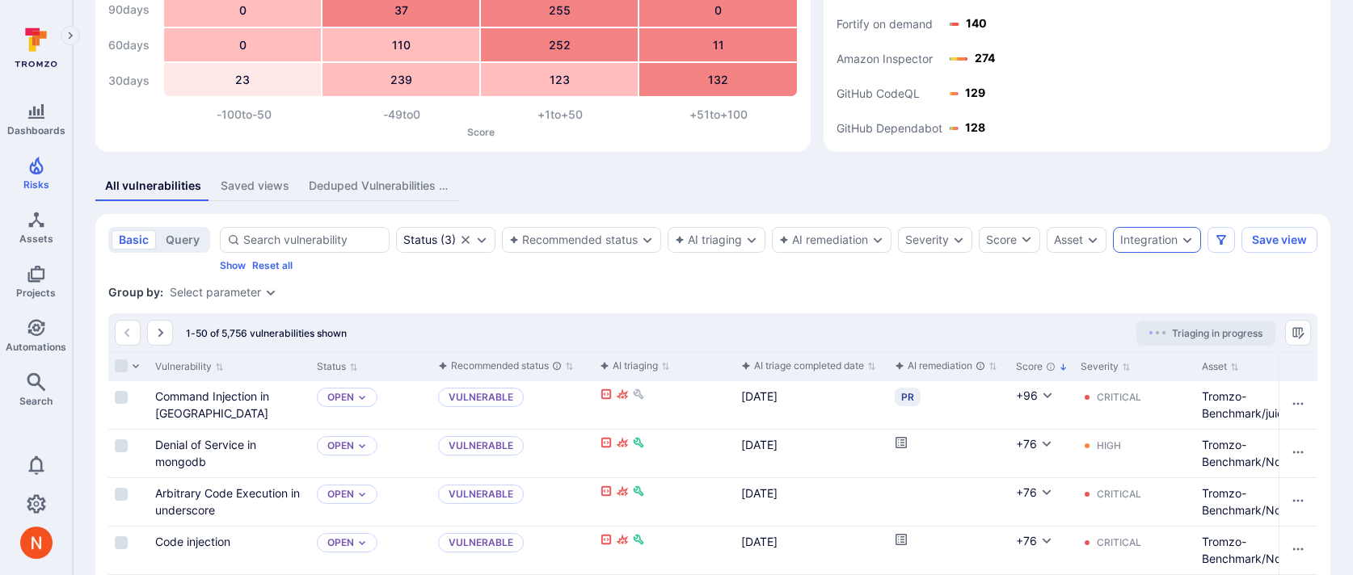
click at [1157, 251] on div "Integration" at bounding box center [1157, 240] width 88 height 26
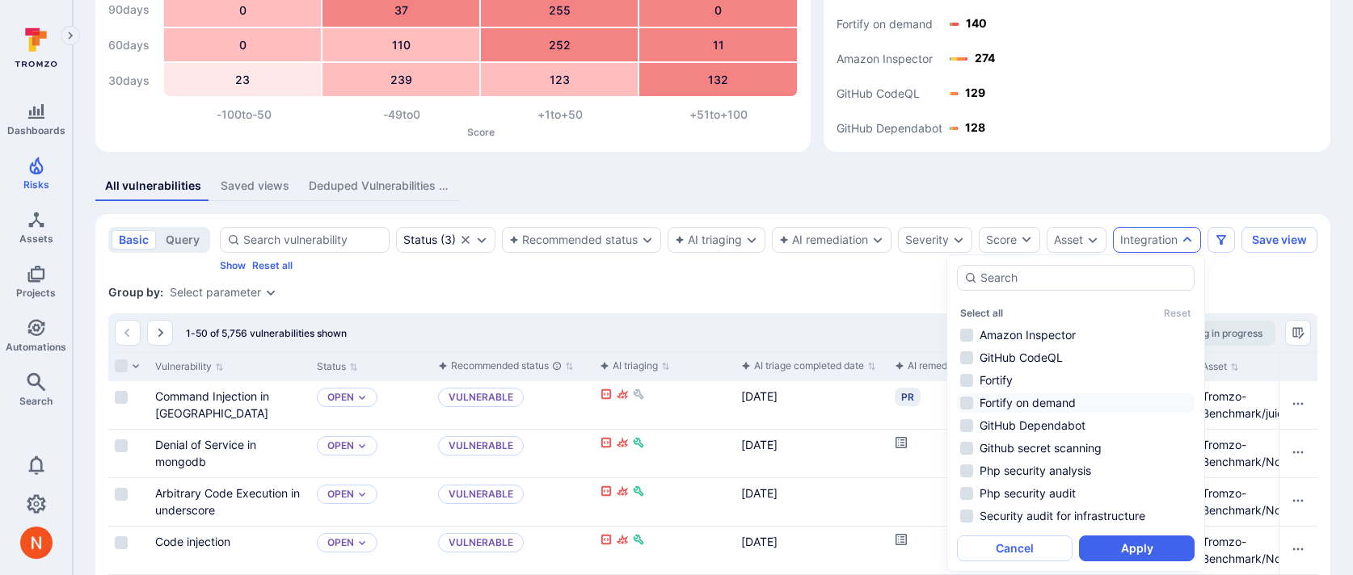
click at [1063, 400] on li "Fortify on demand" at bounding box center [1076, 403] width 238 height 19
click at [1106, 540] on button "Apply" at bounding box center [1137, 549] width 116 height 26
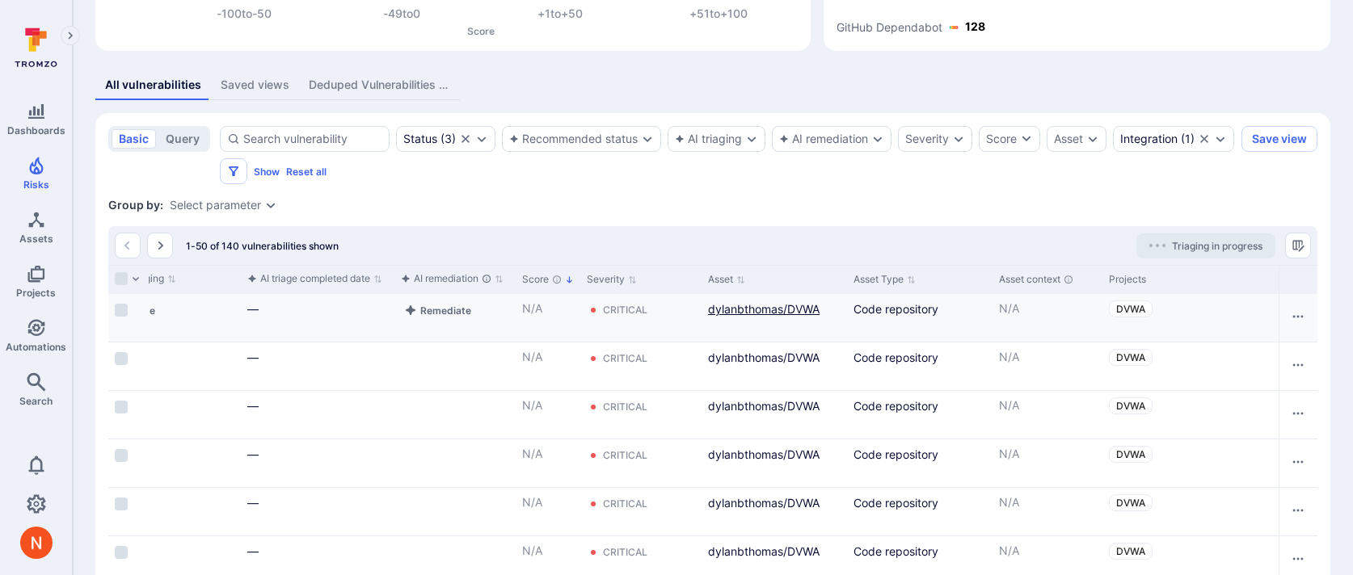
scroll to position [0, 422]
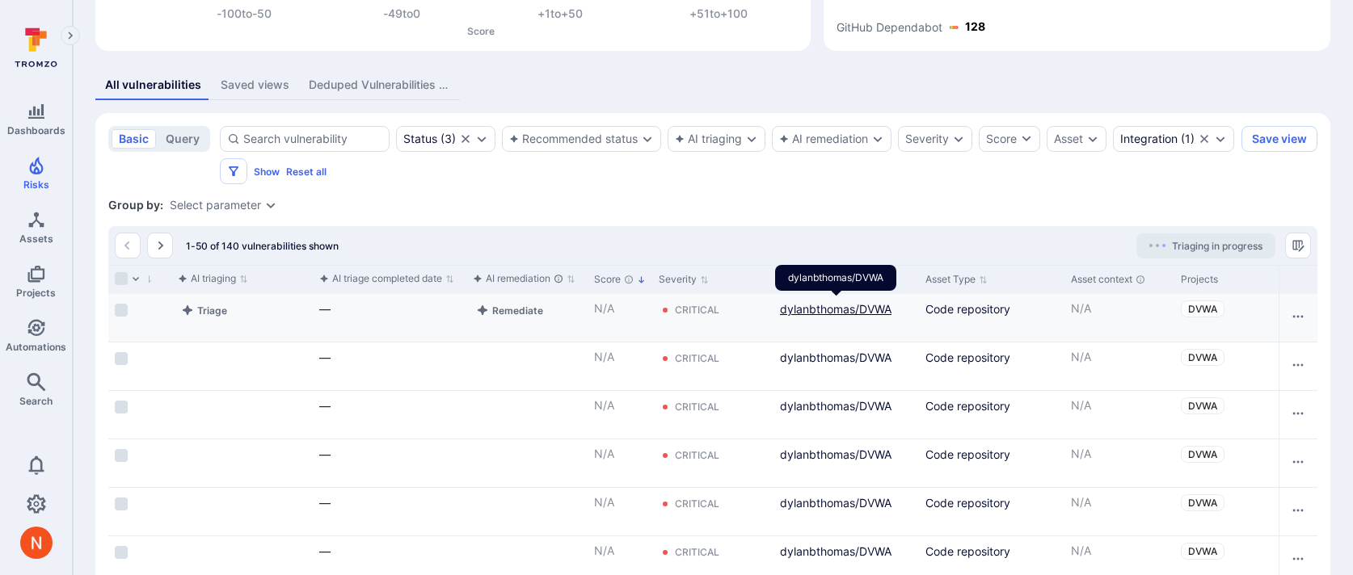
click at [857, 310] on link "dylanbthomas/DVWA" at bounding box center [836, 309] width 112 height 14
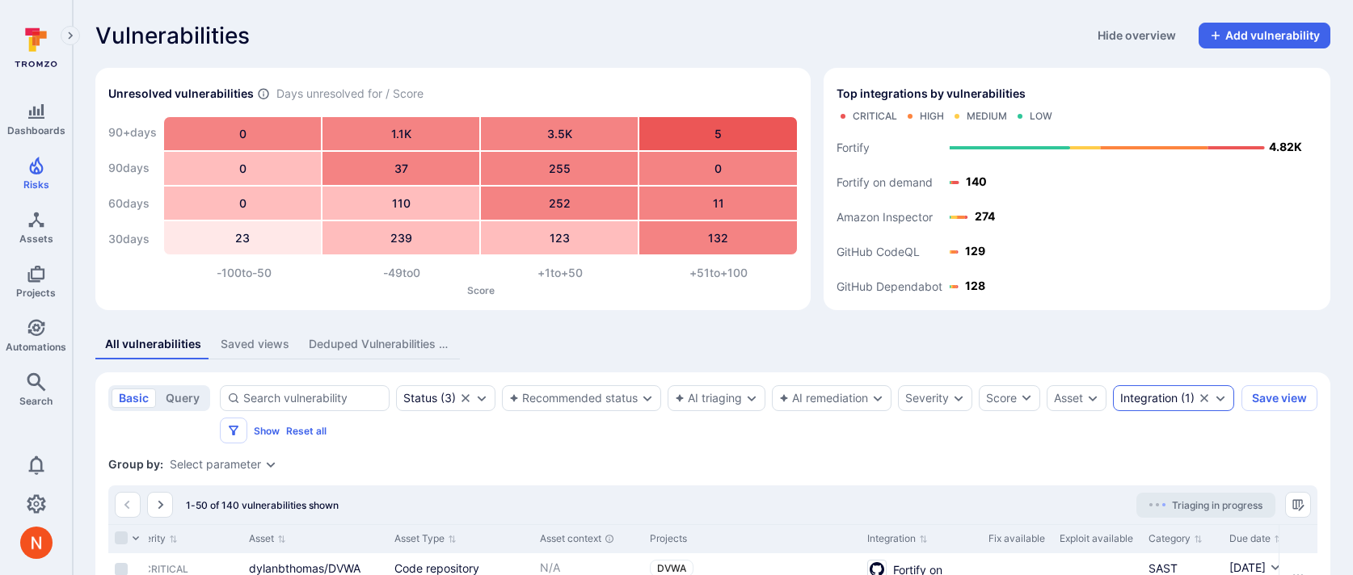
click at [1120, 405] on div "Integration" at bounding box center [1148, 398] width 57 height 13
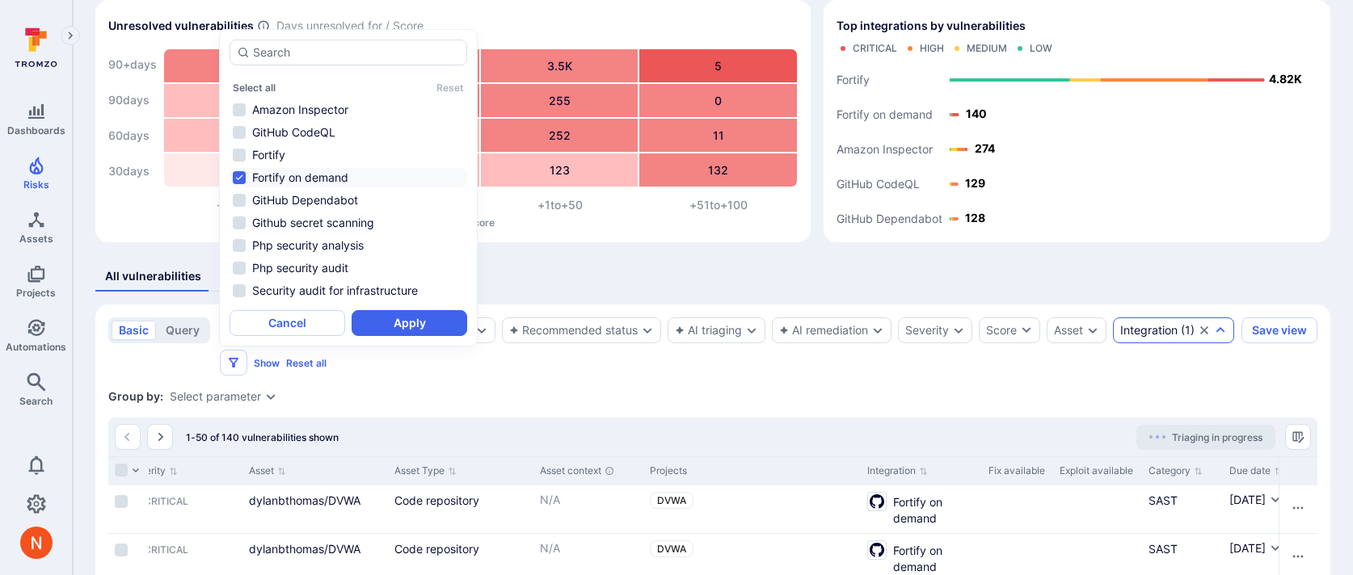
scroll to position [70, 0]
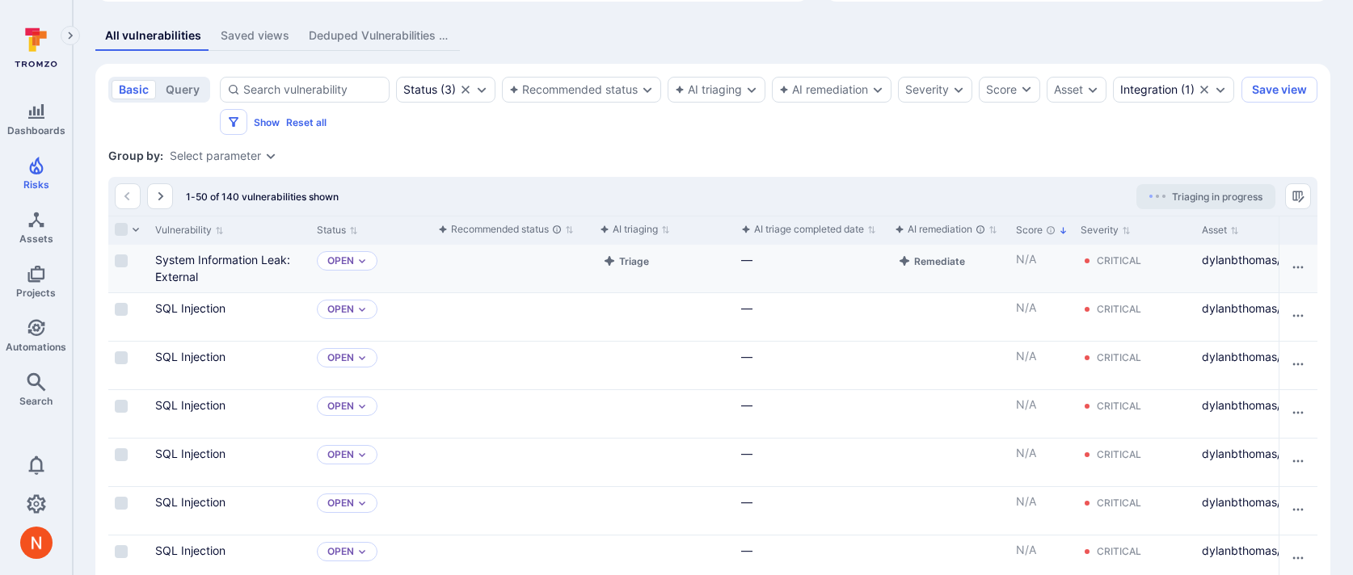
scroll to position [321, 0]
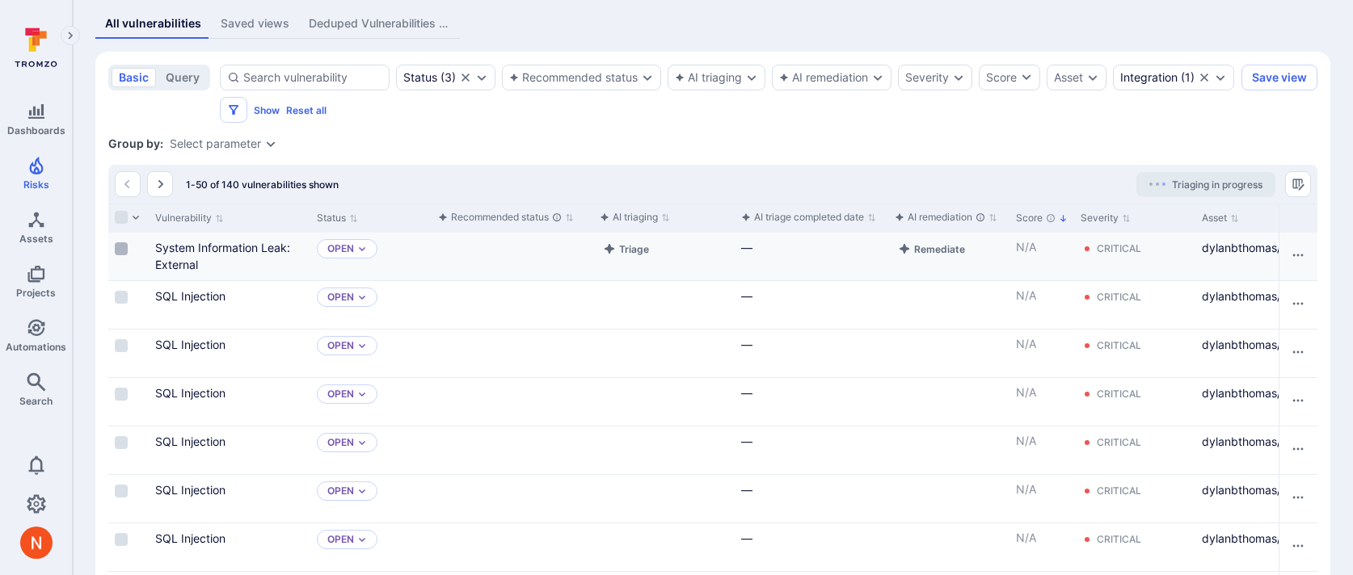
click at [125, 247] on input "Select row" at bounding box center [121, 248] width 13 height 13
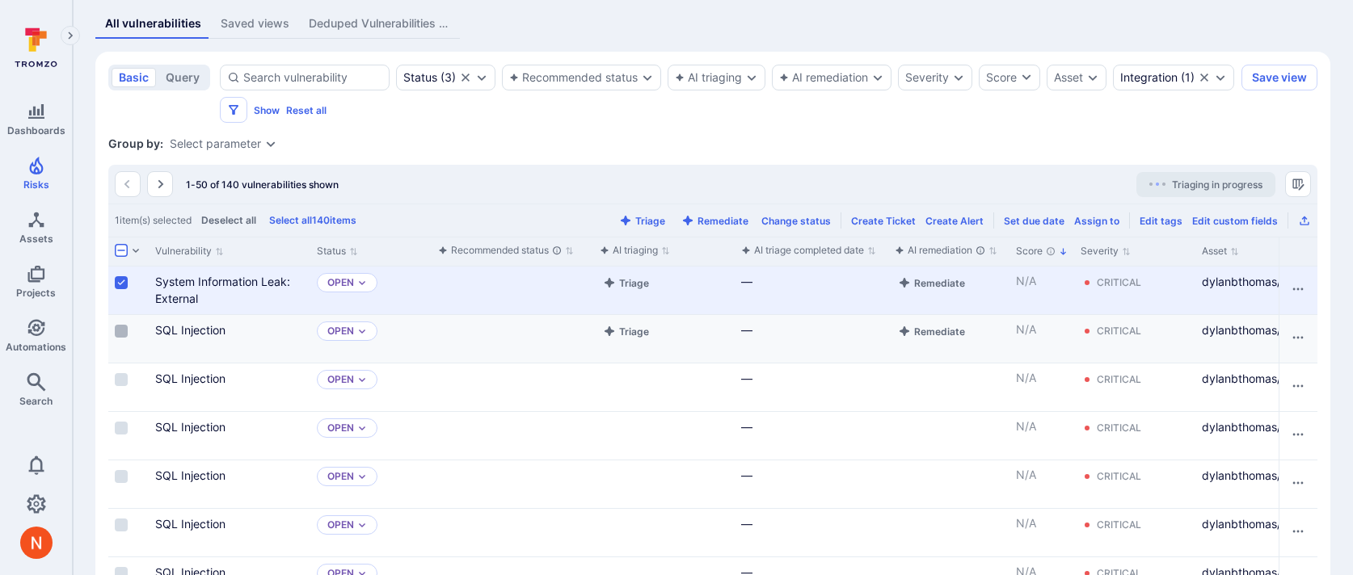
click at [128, 331] on label "Cell for selection" at bounding box center [121, 331] width 19 height 16
click at [128, 331] on input "Select row" at bounding box center [121, 331] width 13 height 13
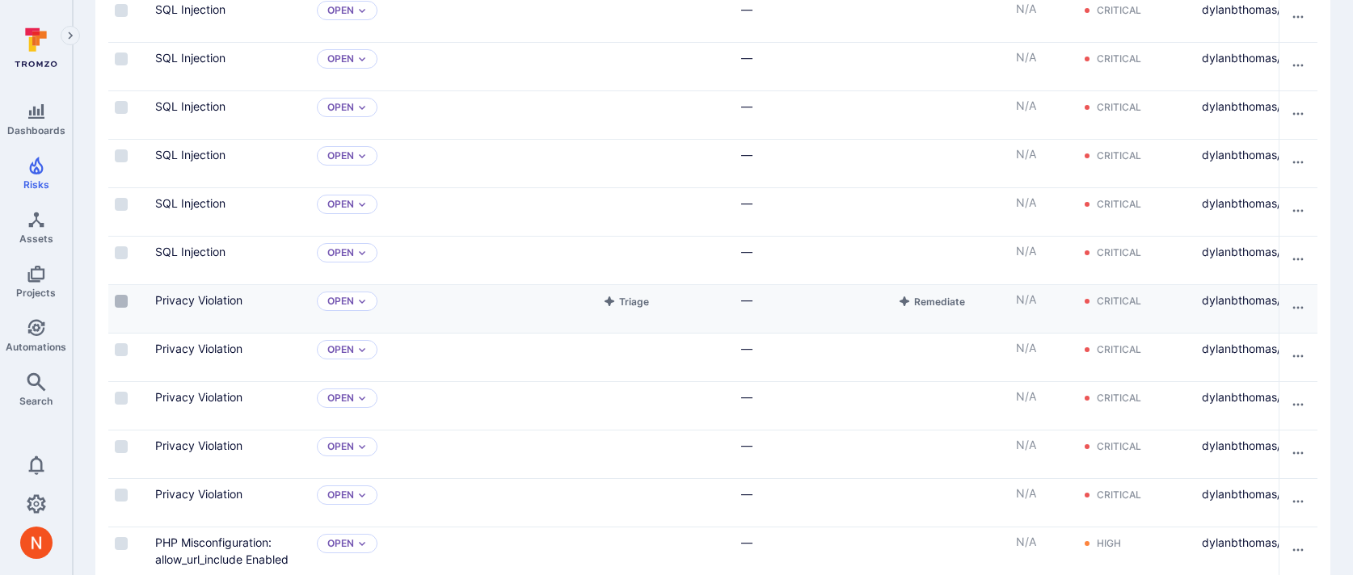
click at [120, 306] on input "Select row" at bounding box center [121, 301] width 13 height 13
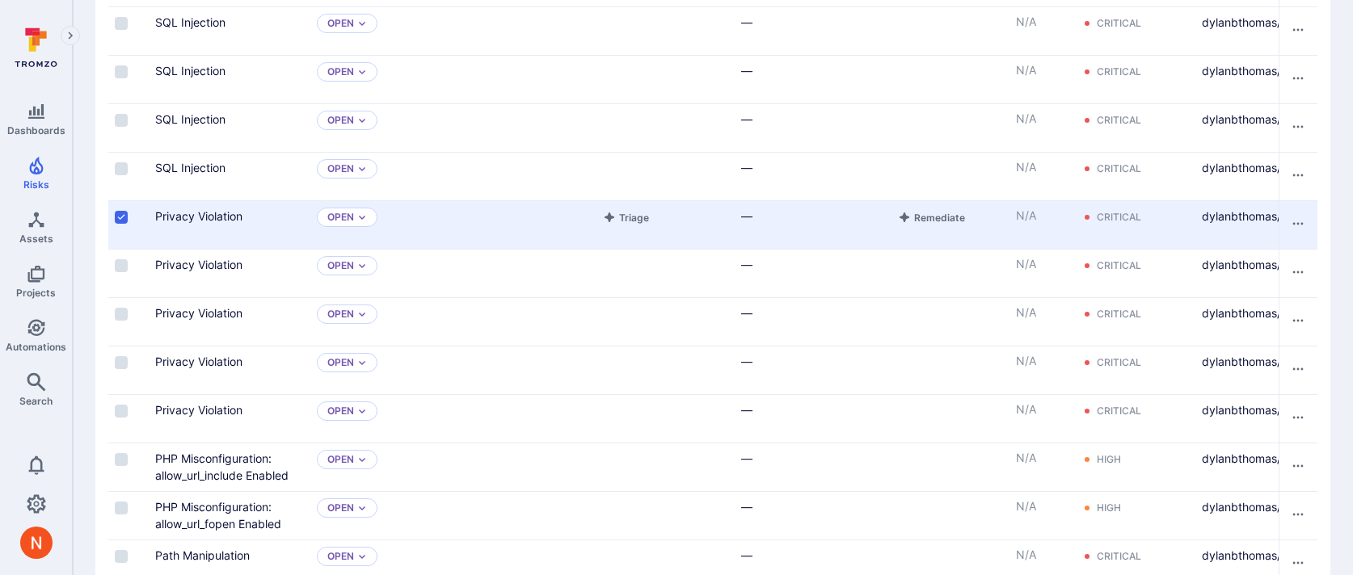
scroll to position [849, 0]
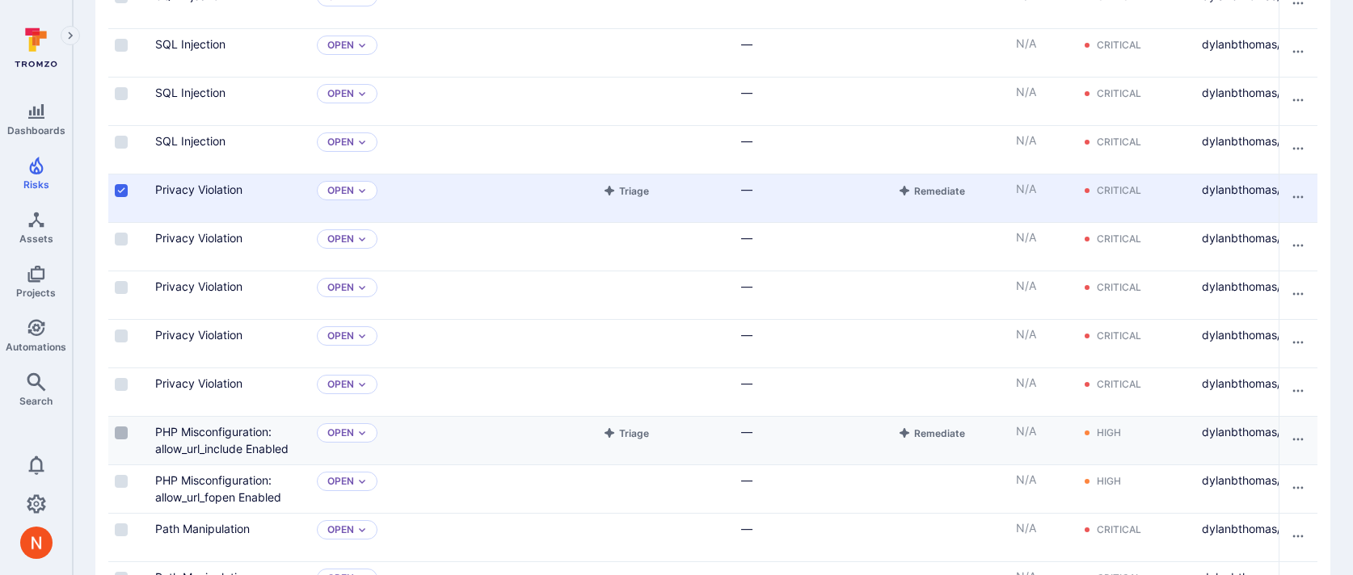
click at [122, 429] on input "Select row" at bounding box center [121, 433] width 13 height 13
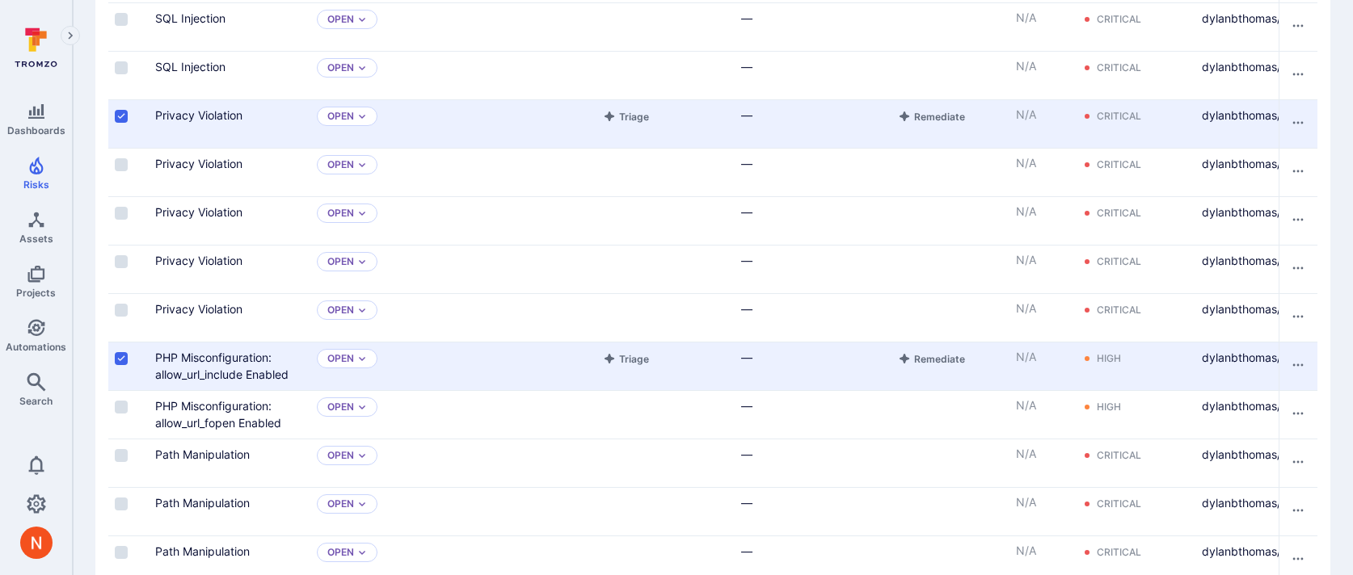
scroll to position [946, 0]
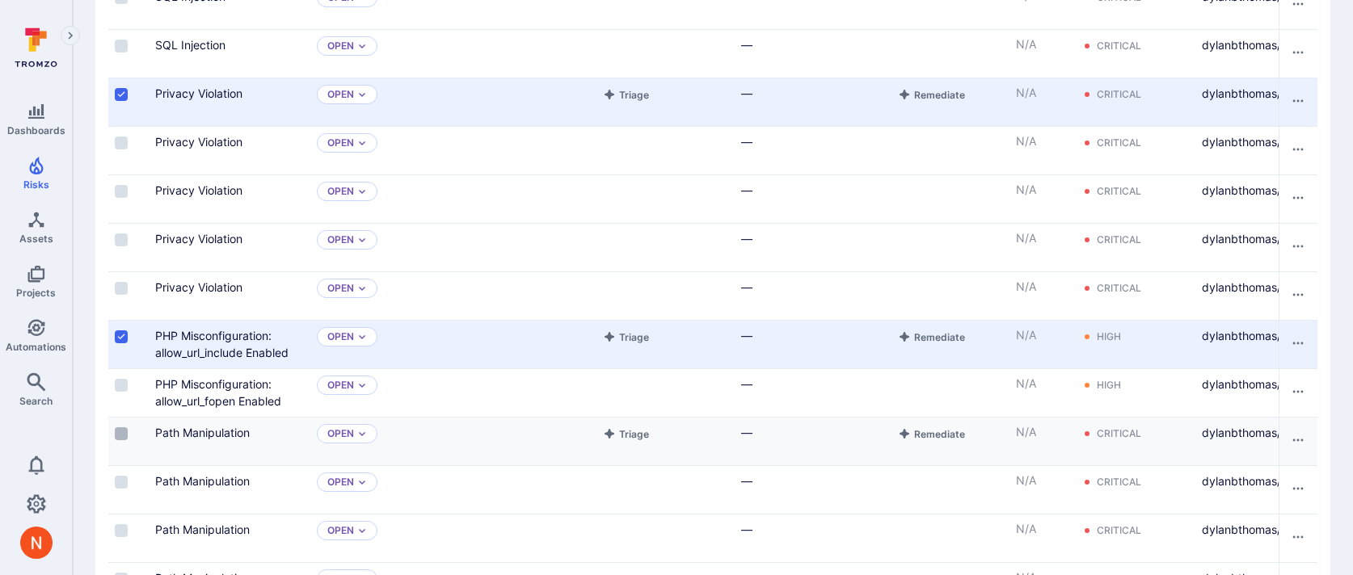
click at [119, 426] on label "Cell for selection" at bounding box center [121, 434] width 19 height 16
click at [119, 428] on input "Select row" at bounding box center [121, 434] width 13 height 13
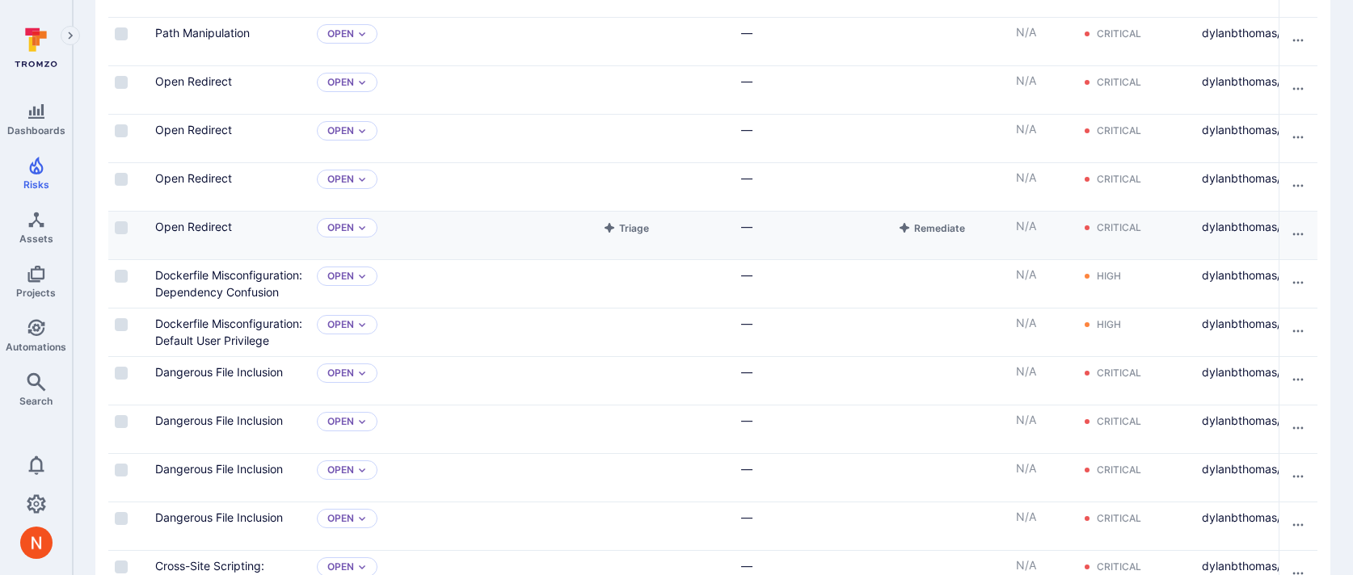
scroll to position [1843, 0]
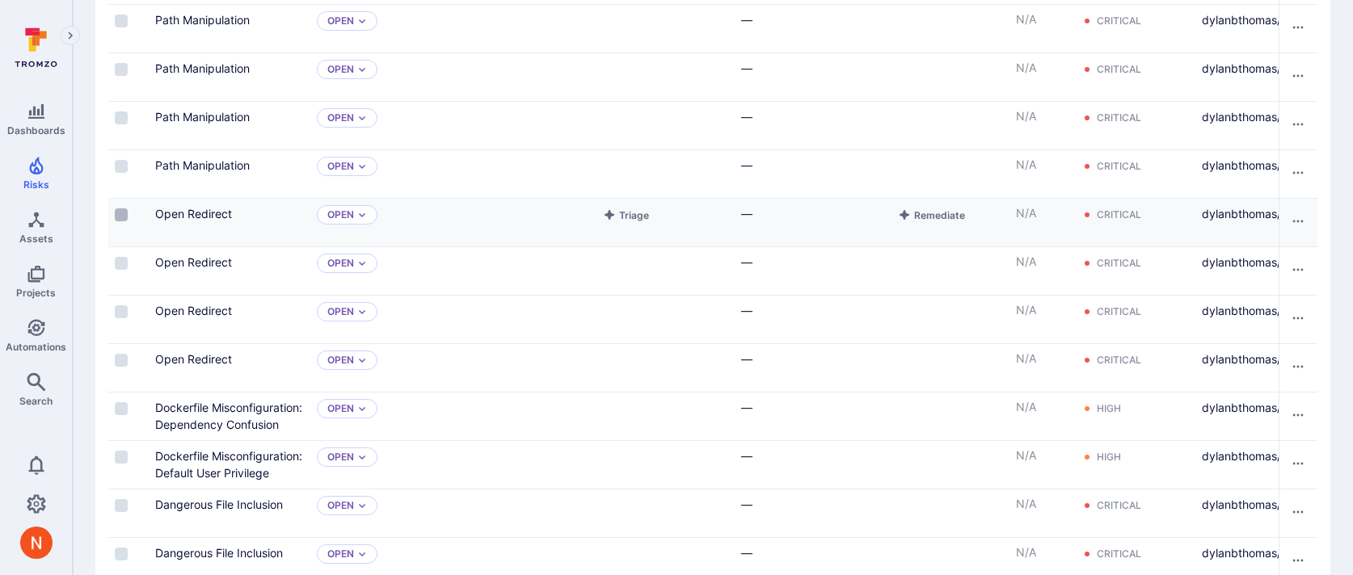
click at [126, 210] on input "Select row" at bounding box center [121, 215] width 13 height 13
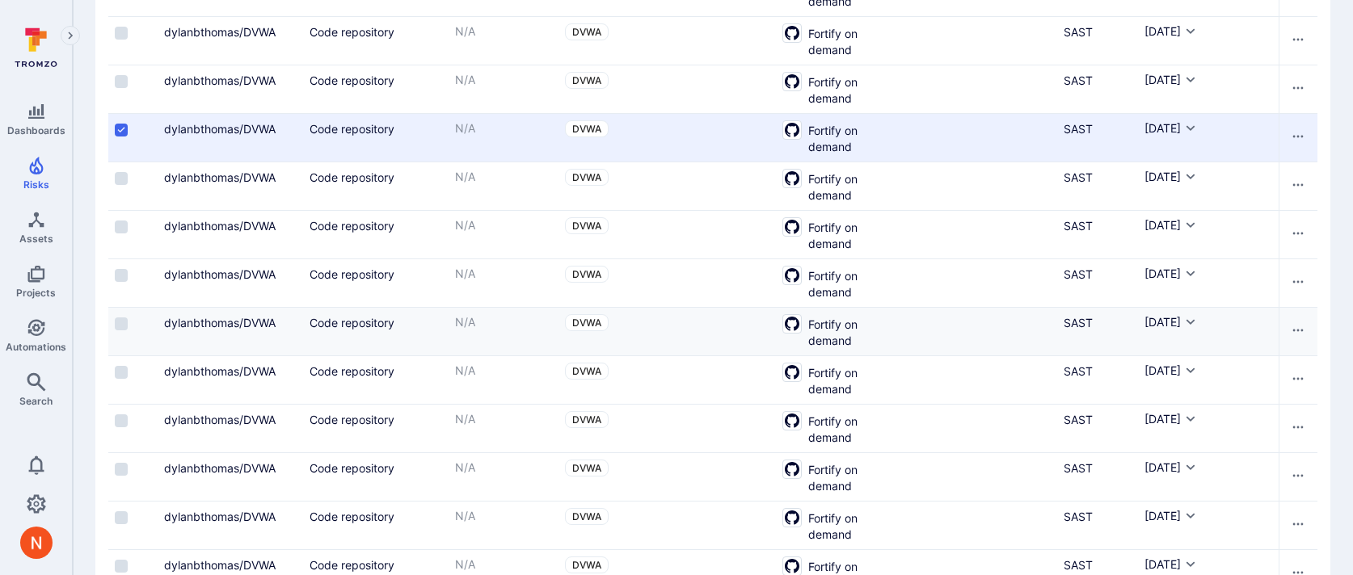
scroll to position [0, 0]
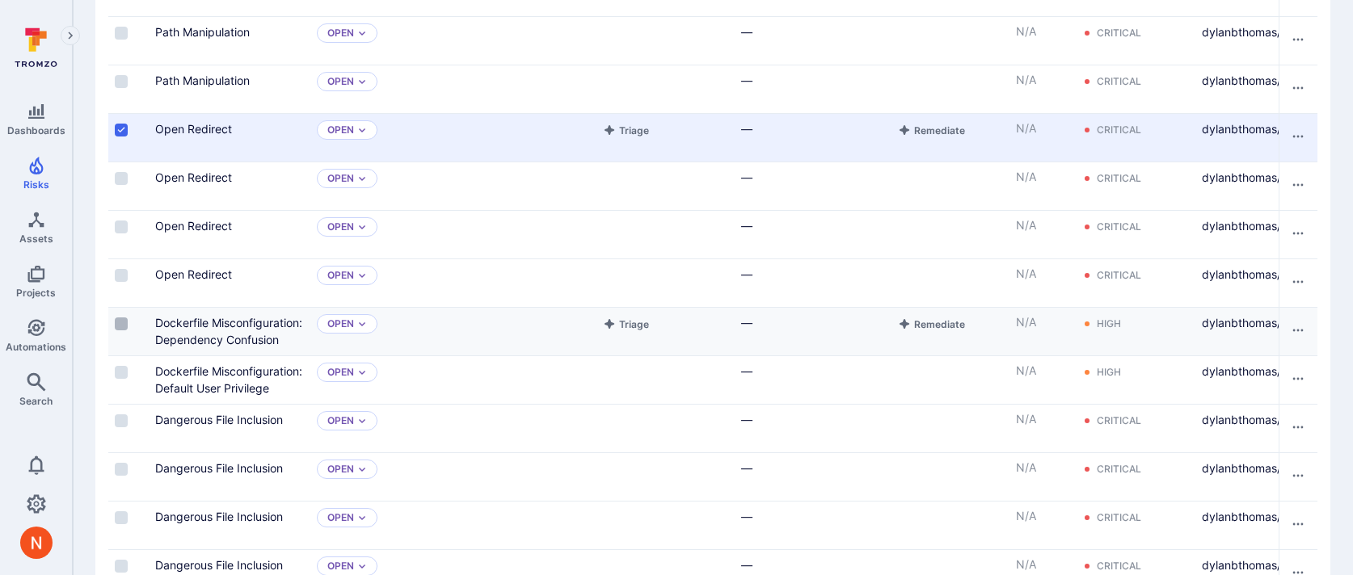
click at [121, 320] on input "Select row" at bounding box center [121, 324] width 13 height 13
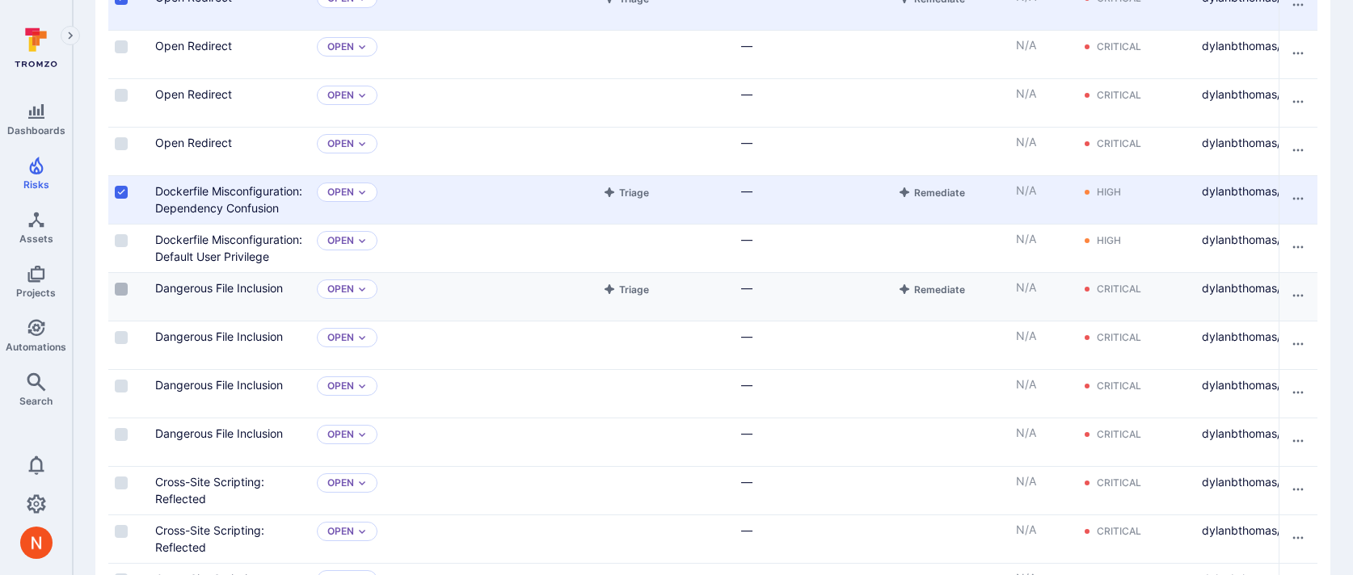
click at [123, 291] on input "Select row" at bounding box center [121, 289] width 13 height 13
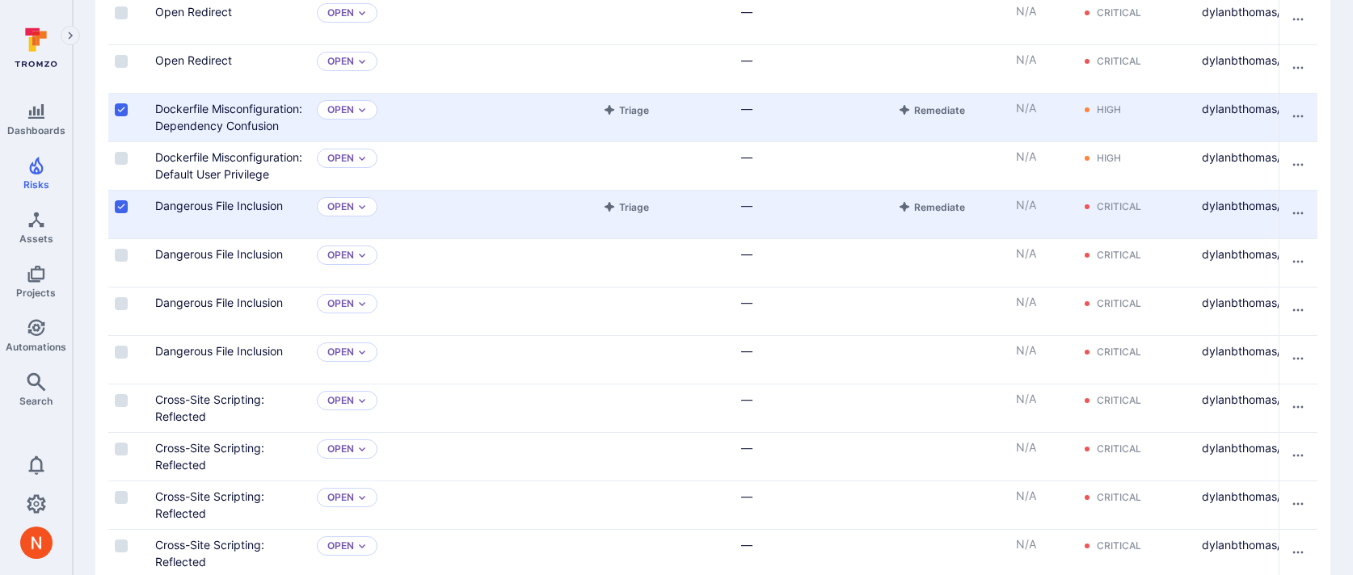
scroll to position [2182, 0]
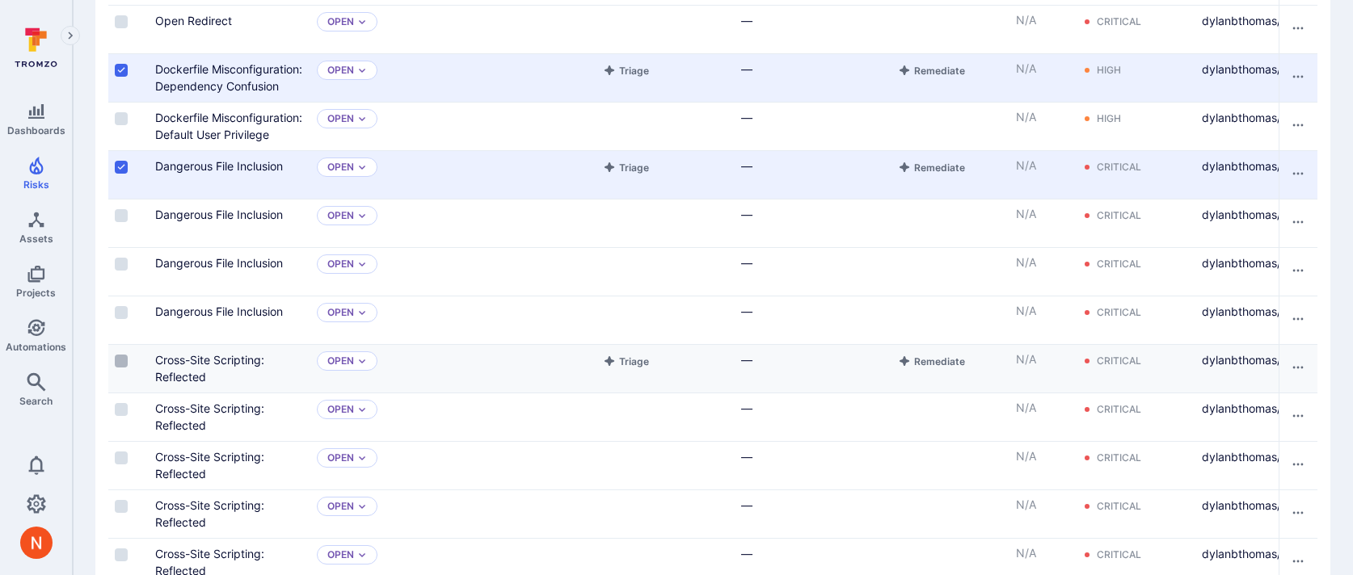
click at [123, 360] on input "Select row" at bounding box center [121, 361] width 13 height 13
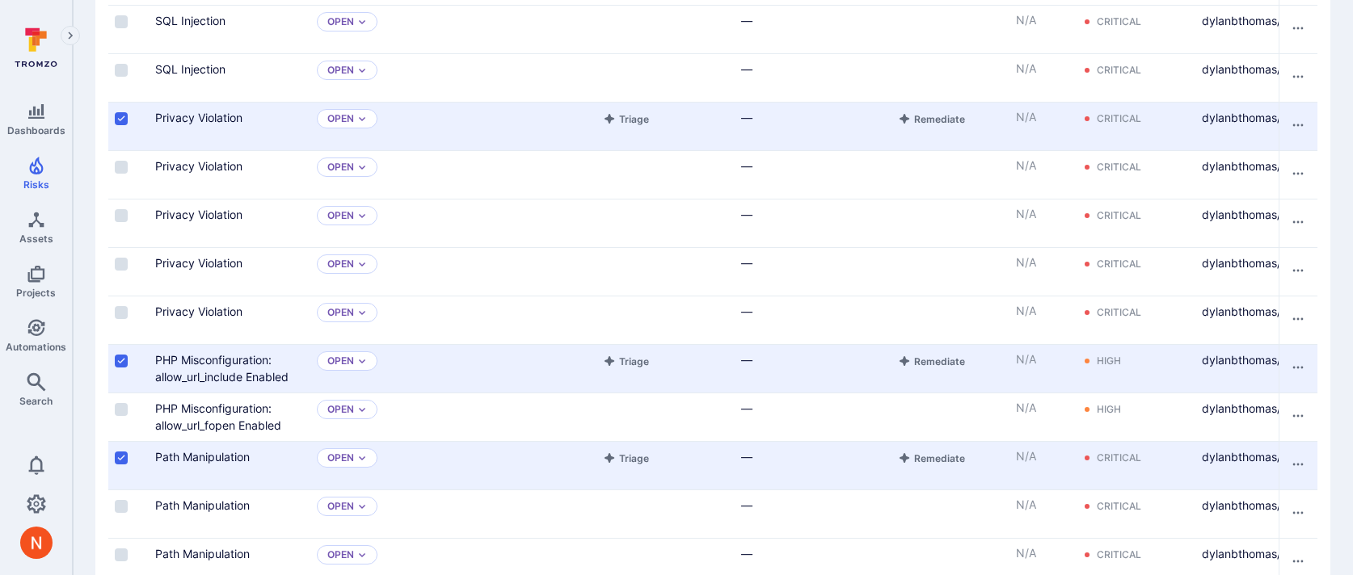
scroll to position [0, 0]
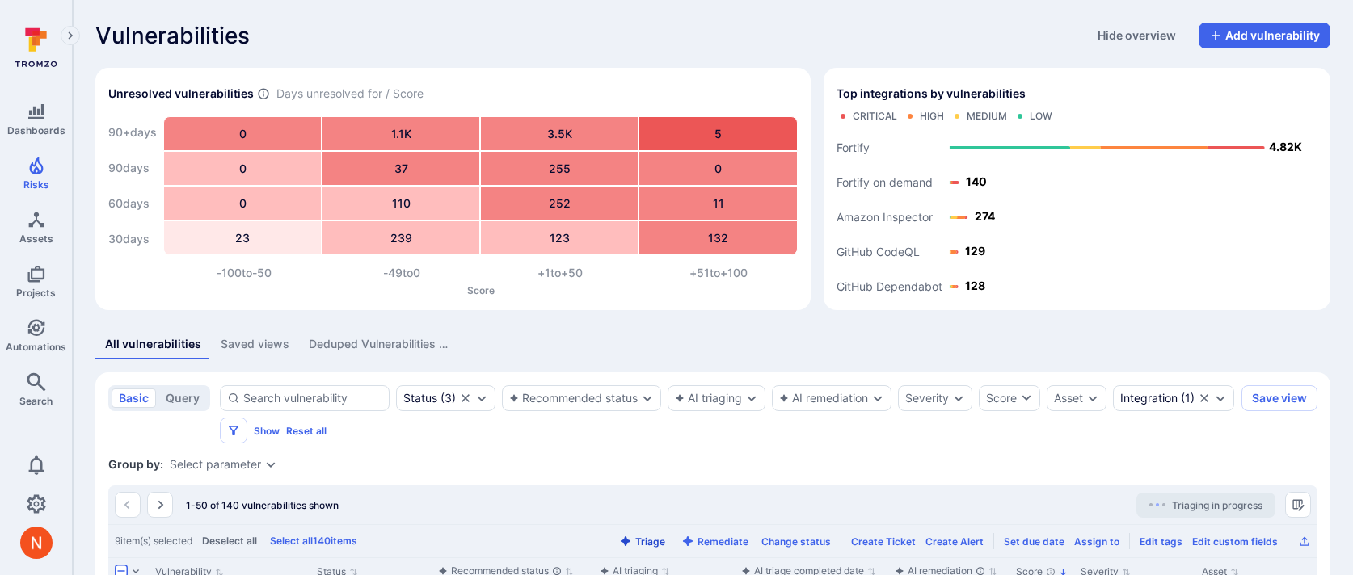
click at [647, 539] on button "Triage" at bounding box center [642, 542] width 53 height 12
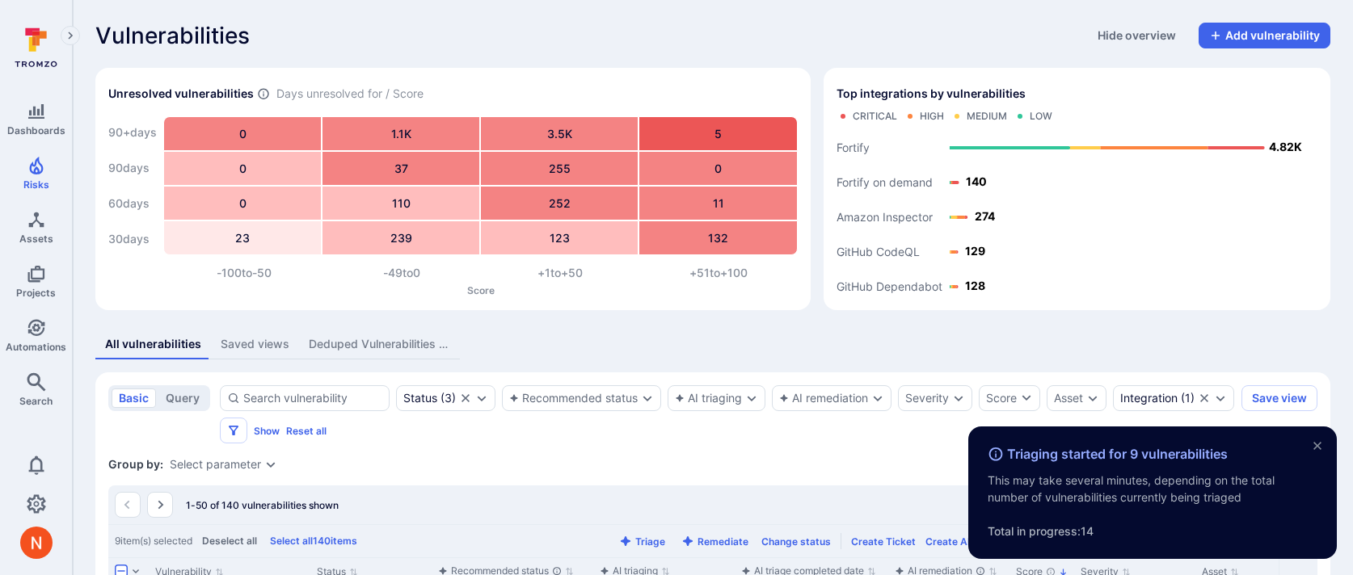
click at [264, 467] on icon "Expand dropdown" at bounding box center [270, 464] width 13 height 13
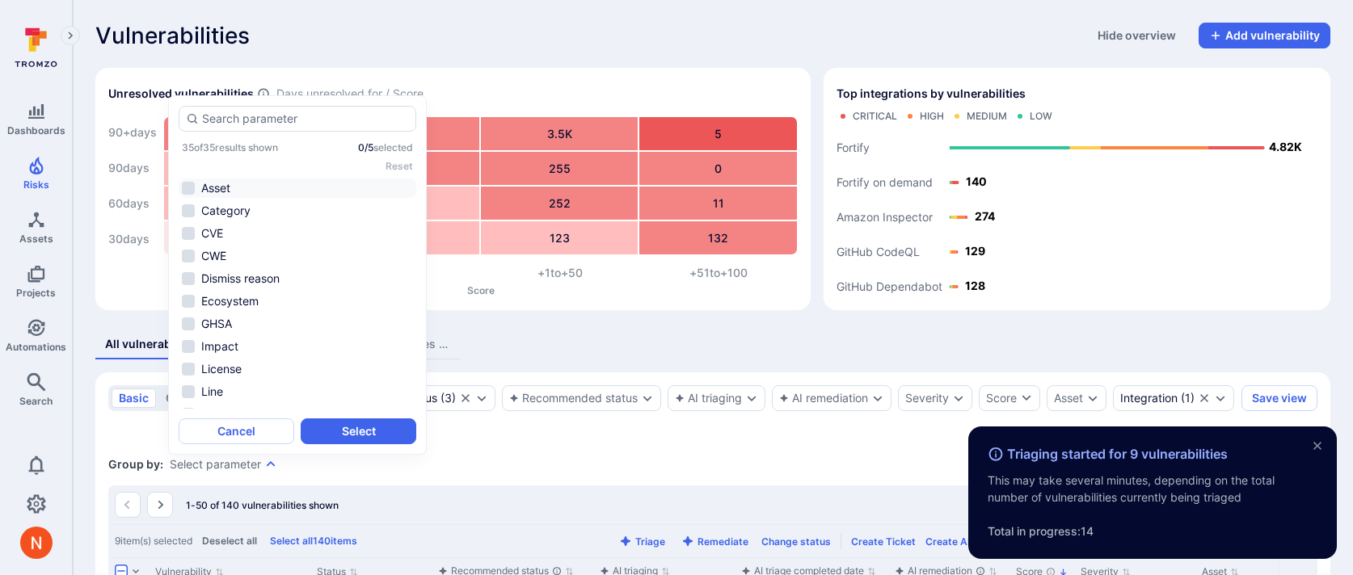
click at [254, 194] on li "Asset" at bounding box center [298, 188] width 238 height 19
click at [368, 423] on button "Select" at bounding box center [359, 432] width 116 height 26
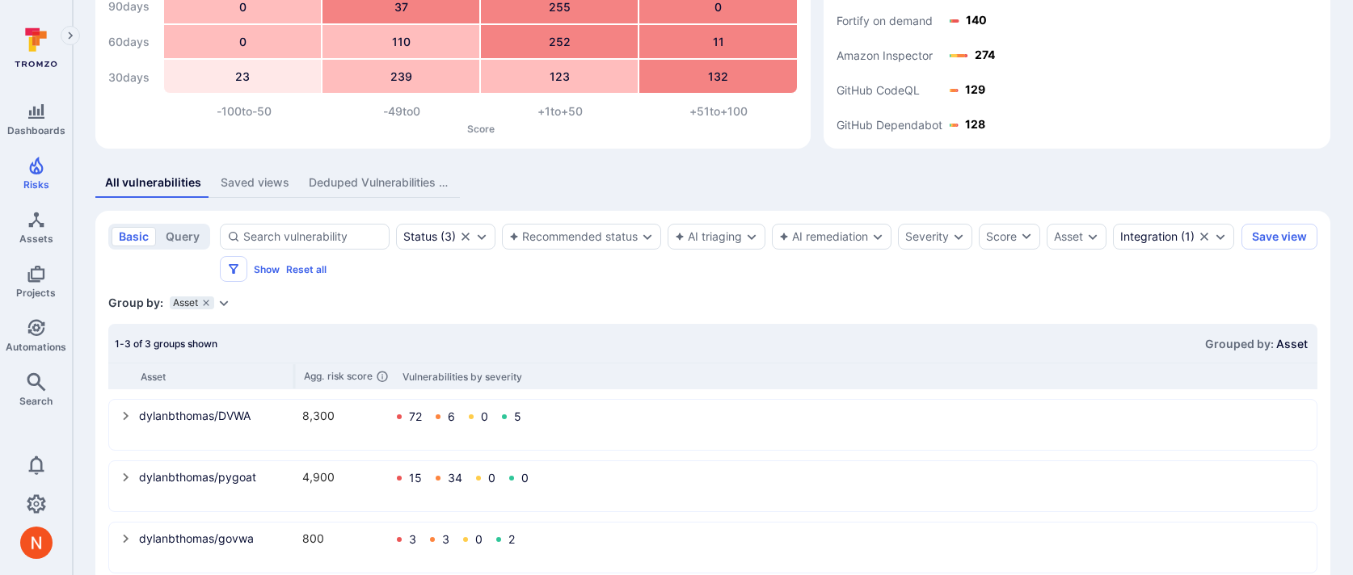
scroll to position [196, 0]
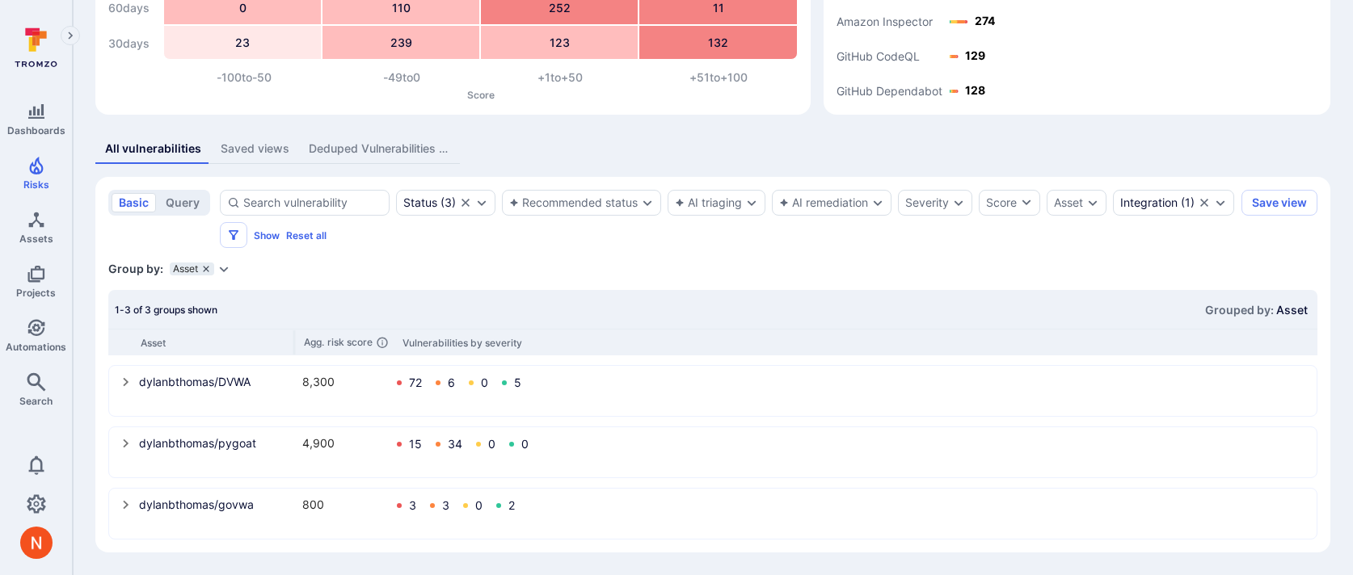
click at [208, 270] on icon "grouping parameters" at bounding box center [206, 269] width 10 height 10
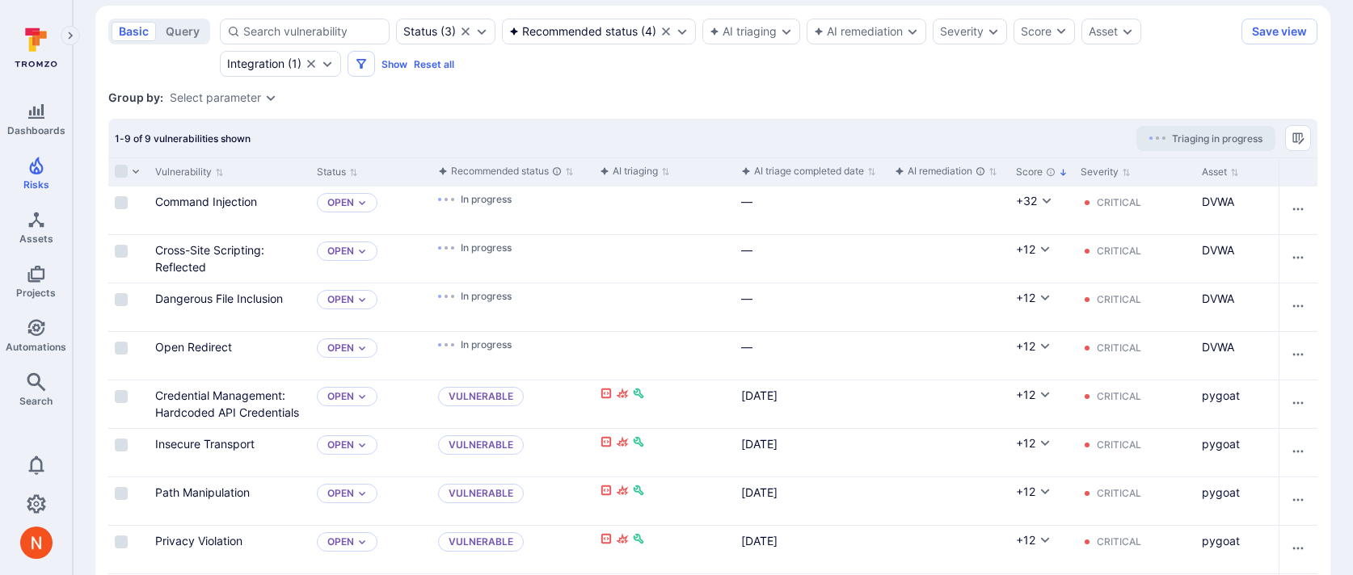
scroll to position [317, 0]
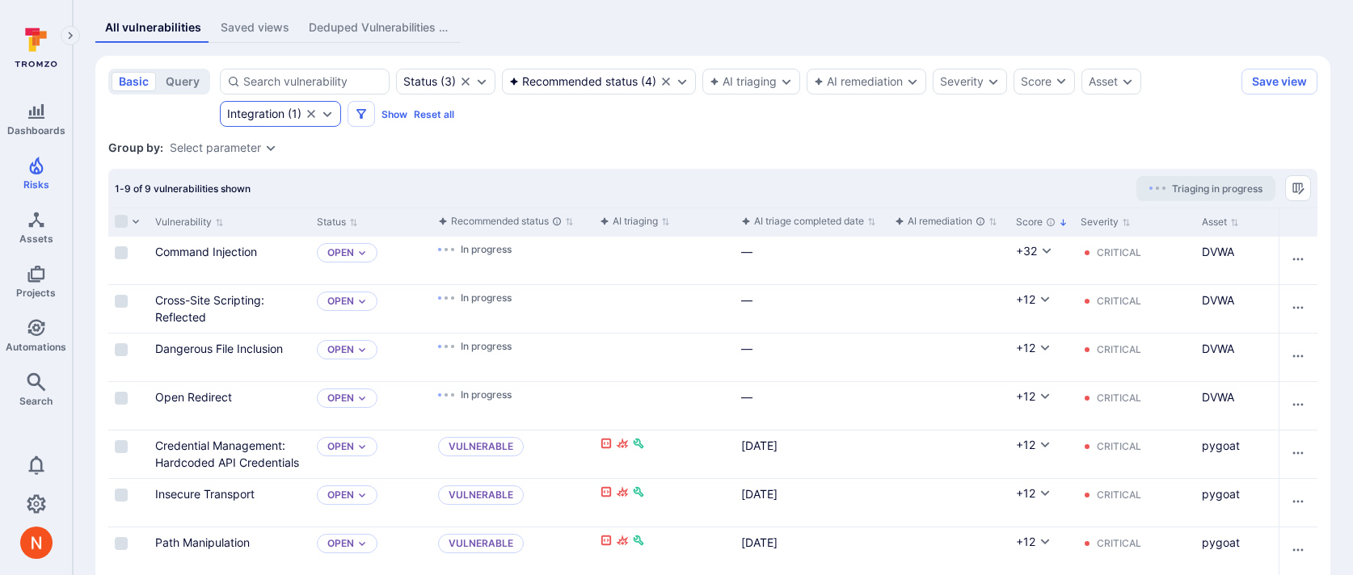
click at [263, 109] on div "Integration" at bounding box center [255, 113] width 57 height 13
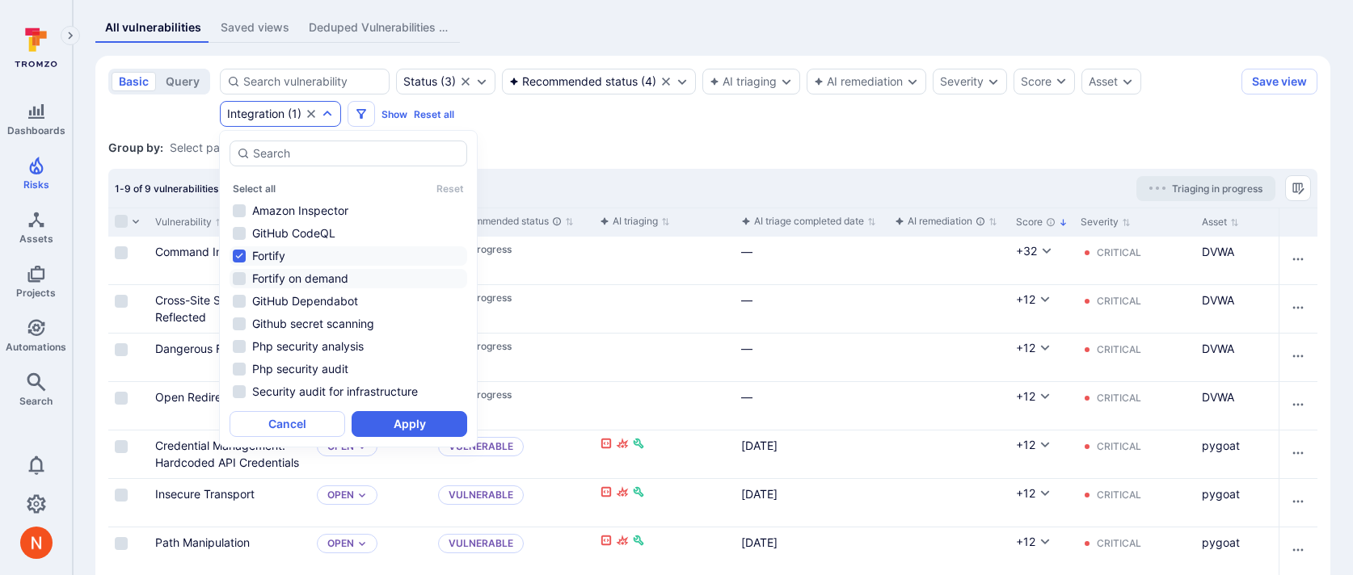
click at [294, 275] on li "Fortify on demand" at bounding box center [349, 278] width 238 height 19
click at [367, 421] on button "Apply" at bounding box center [410, 424] width 116 height 26
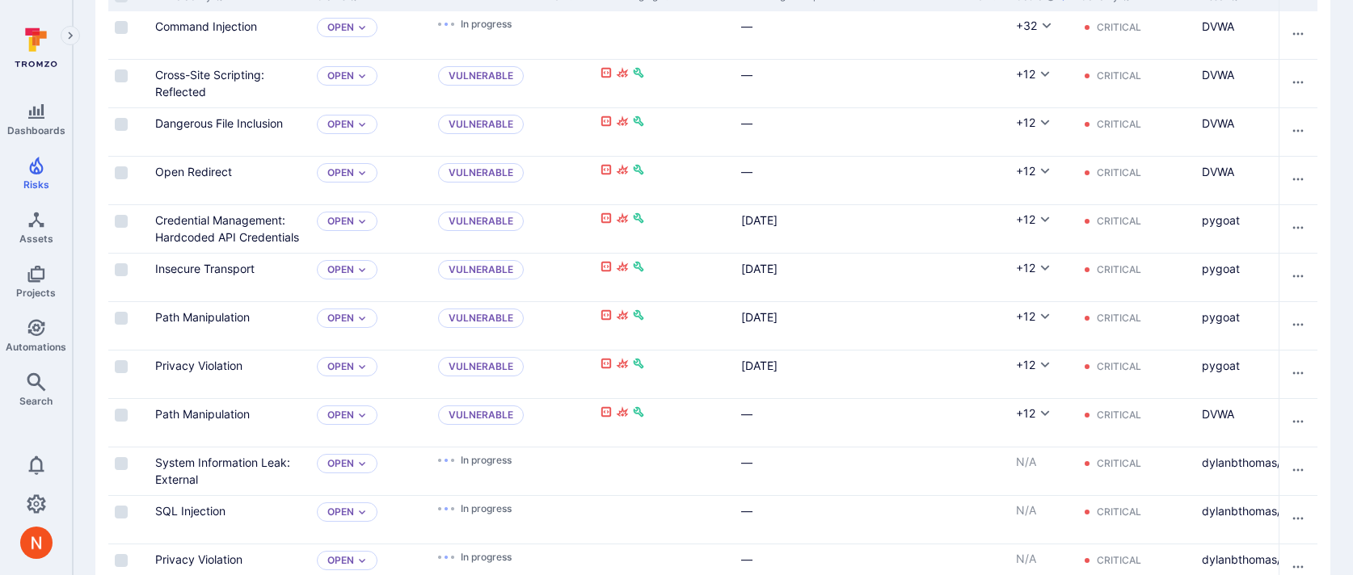
scroll to position [544, 0]
click at [207, 169] on link "Open Redirect" at bounding box center [193, 170] width 77 height 14
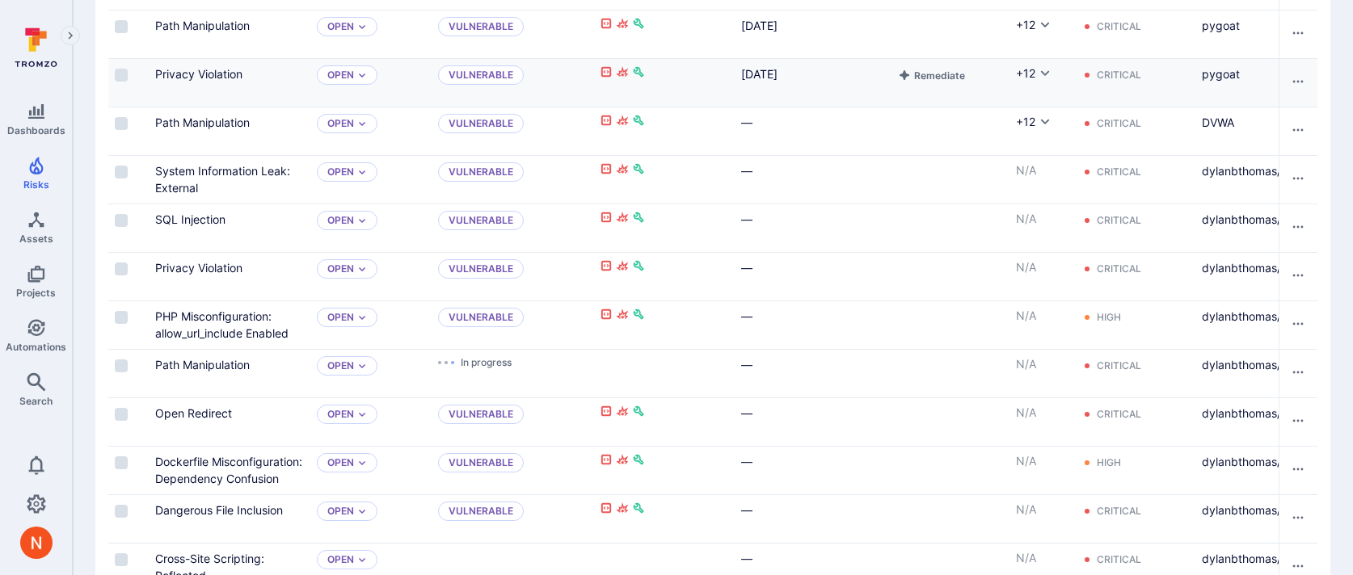
scroll to position [846, 0]
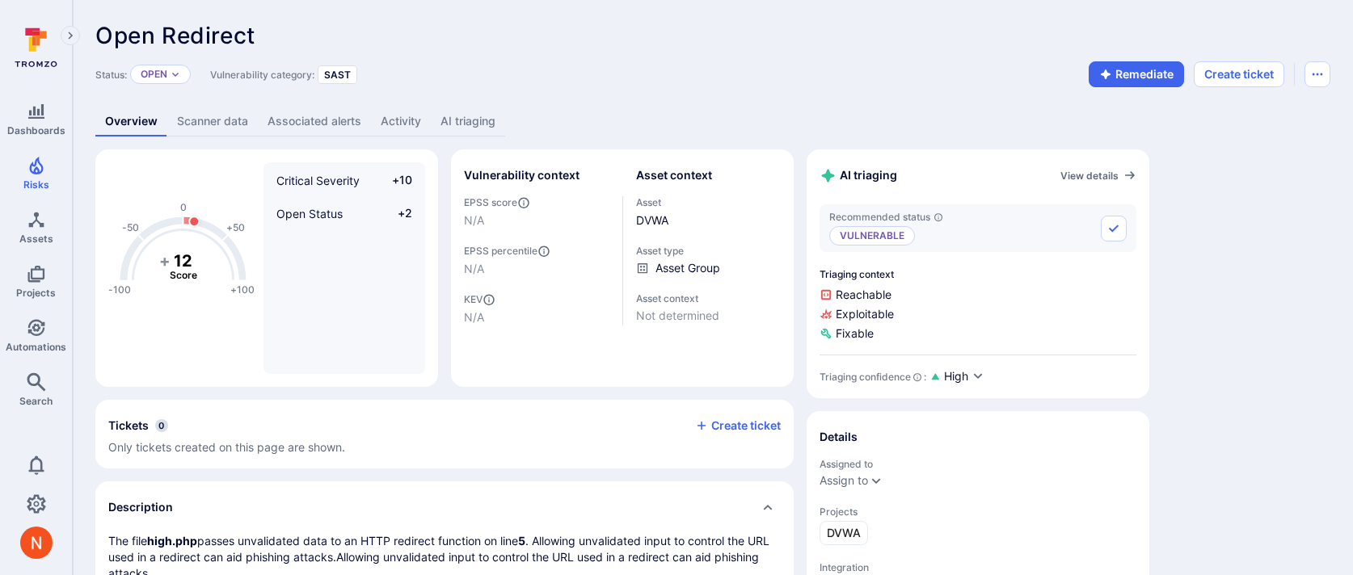
click at [464, 124] on link "AI triaging" at bounding box center [468, 122] width 74 height 30
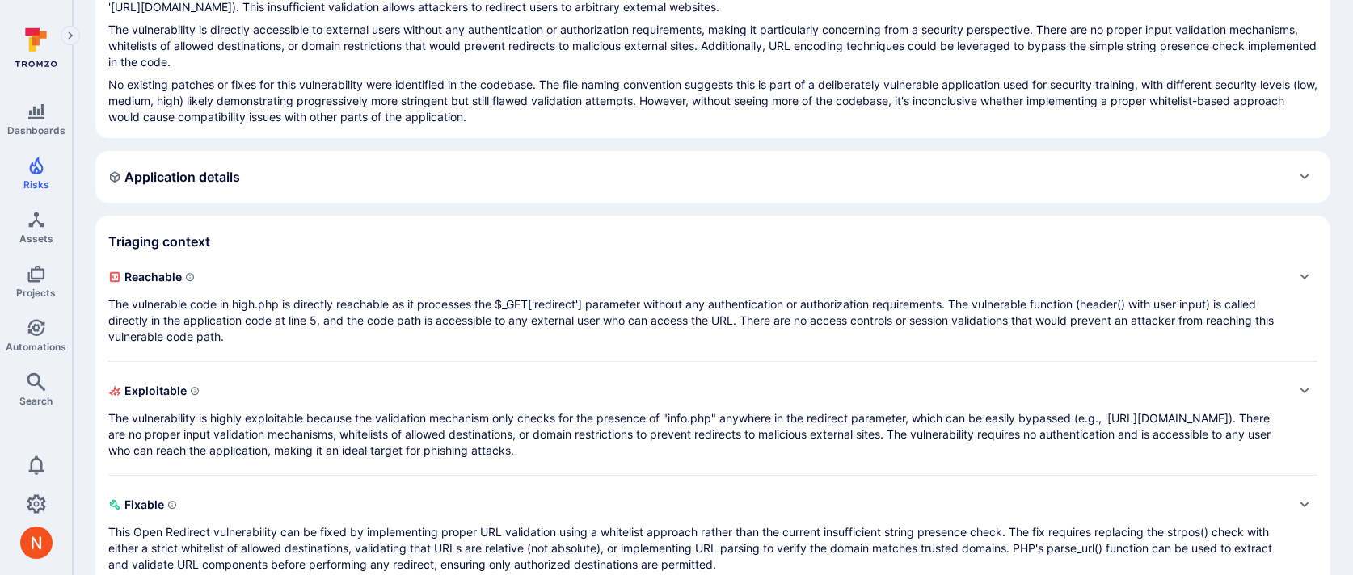
scroll to position [280, 0]
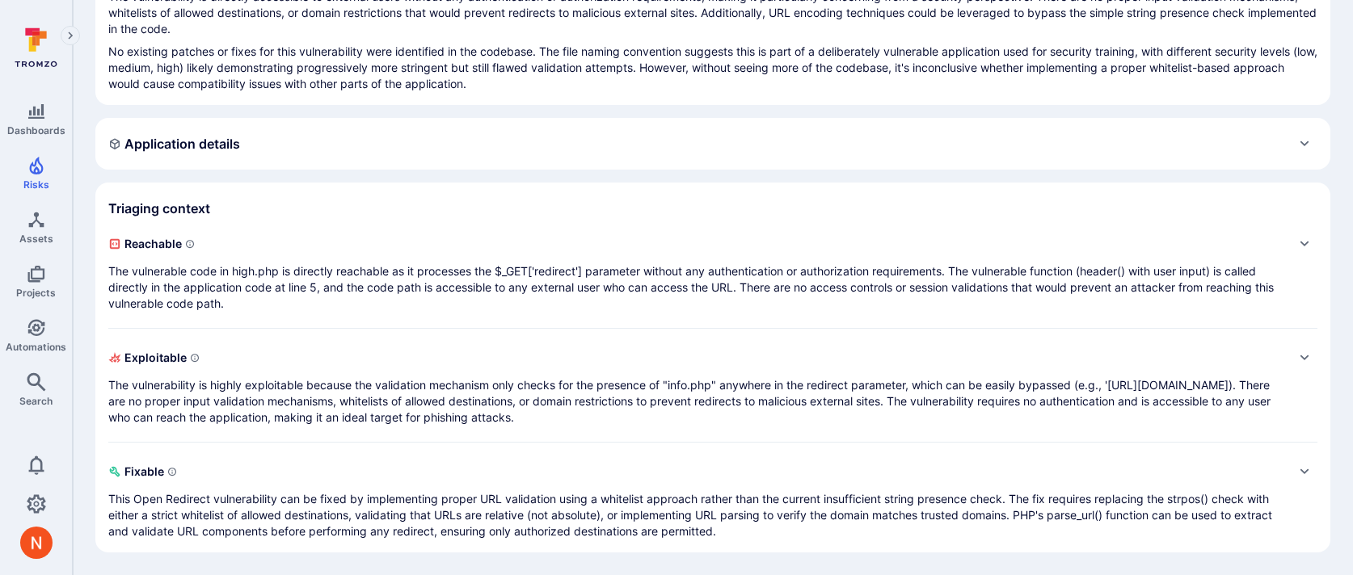
click at [487, 224] on section "Triaging context Reachable The vulnerable code in high.php is directly reachabl…" at bounding box center [712, 368] width 1235 height 370
click at [482, 261] on div "Reachable The vulnerable code in high.php is directly reachable as it processes…" at bounding box center [696, 271] width 1177 height 81
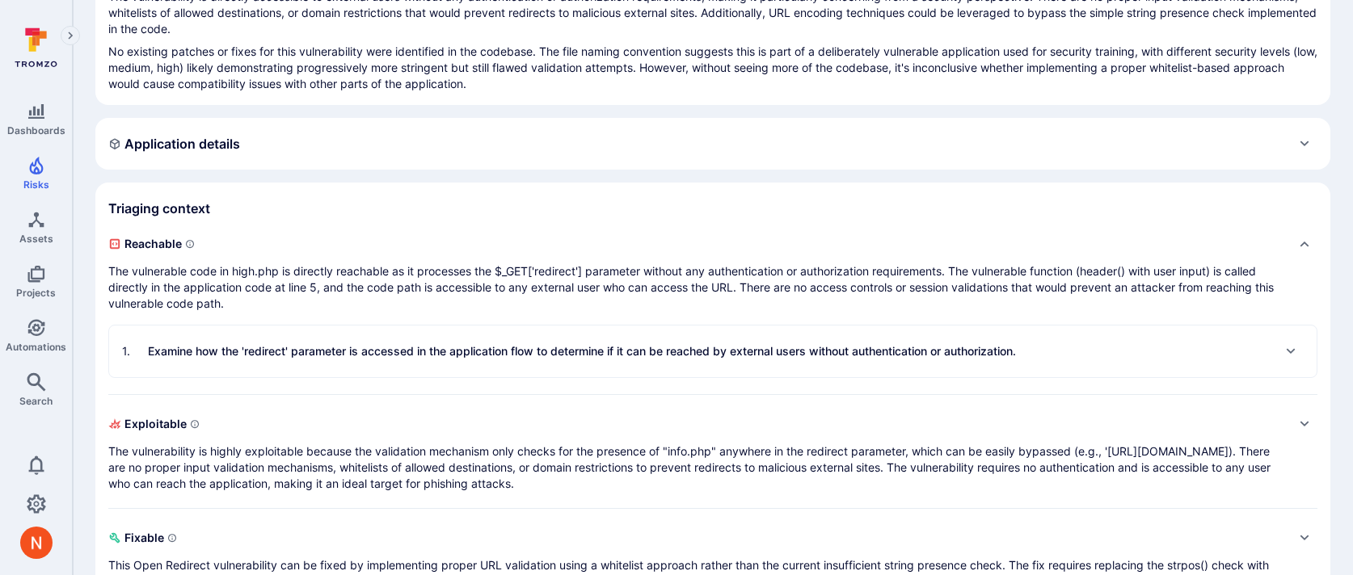
scroll to position [347, 0]
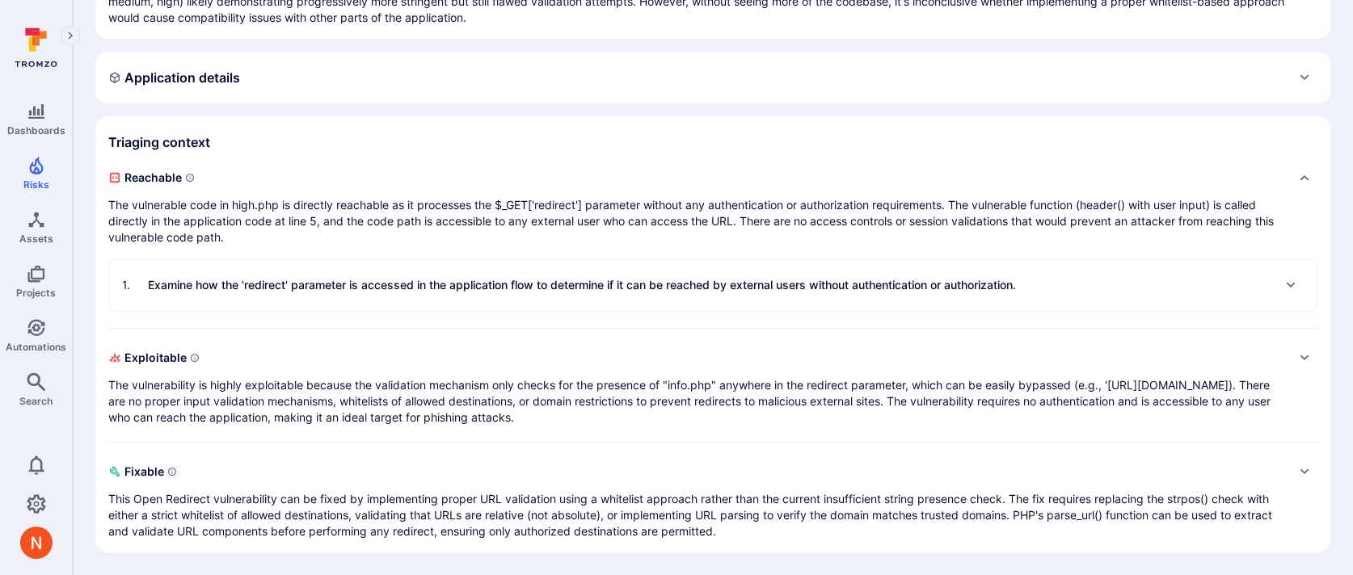
click at [492, 275] on div "1 . Examine how the 'redirect' parameter is accessed in the application flow to…" at bounding box center [569, 285] width 894 height 26
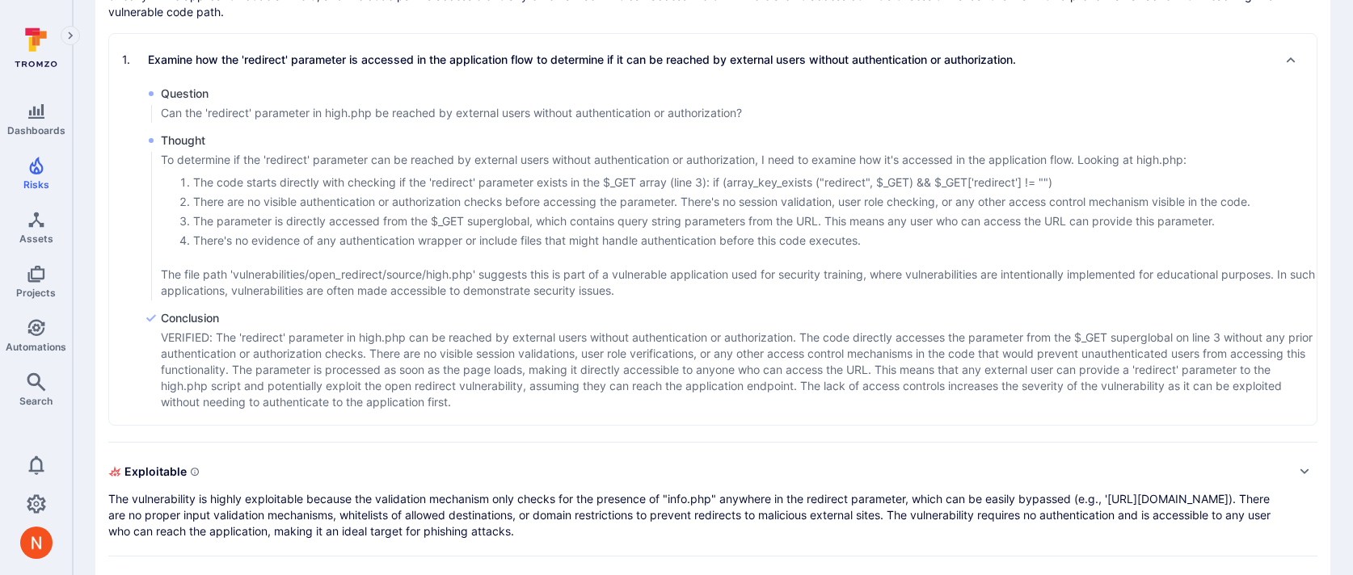
scroll to position [686, 0]
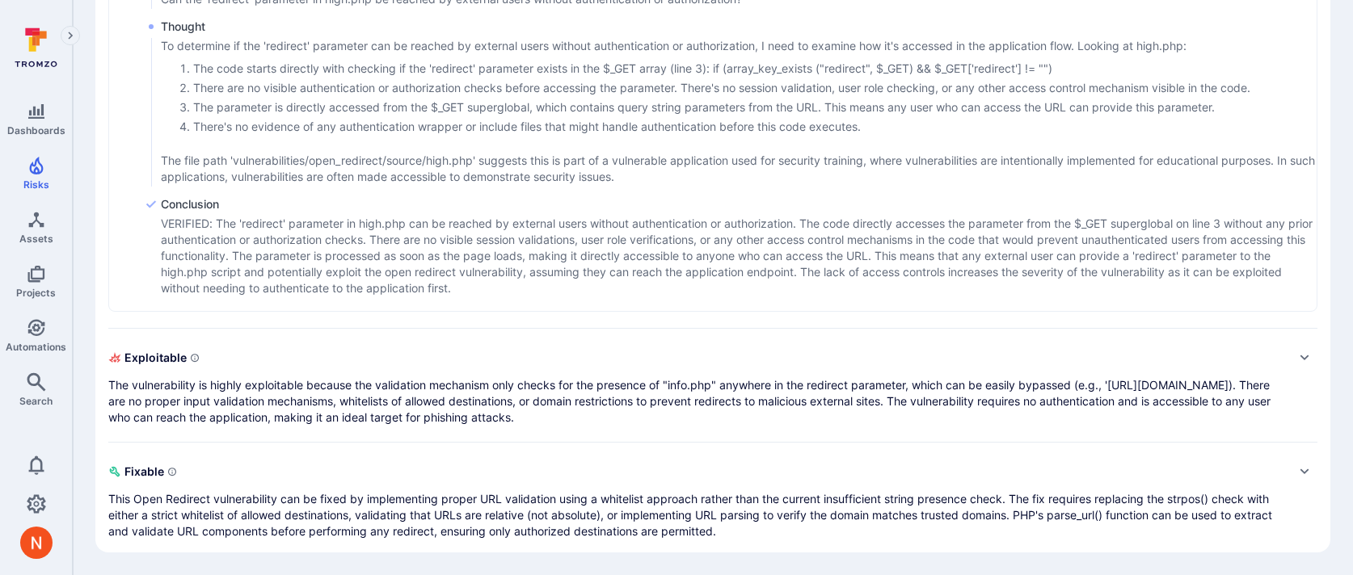
click at [490, 381] on p "The vulnerability is highly exploitable because the validation mechanism only c…" at bounding box center [696, 401] width 1177 height 48
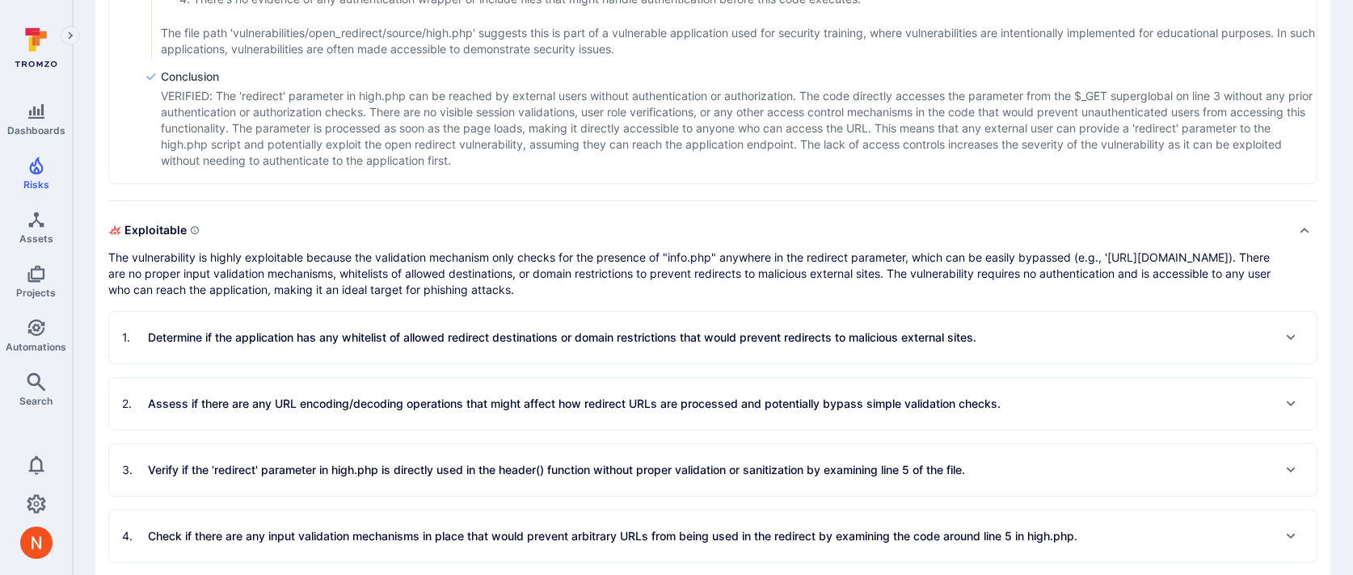
scroll to position [827, 0]
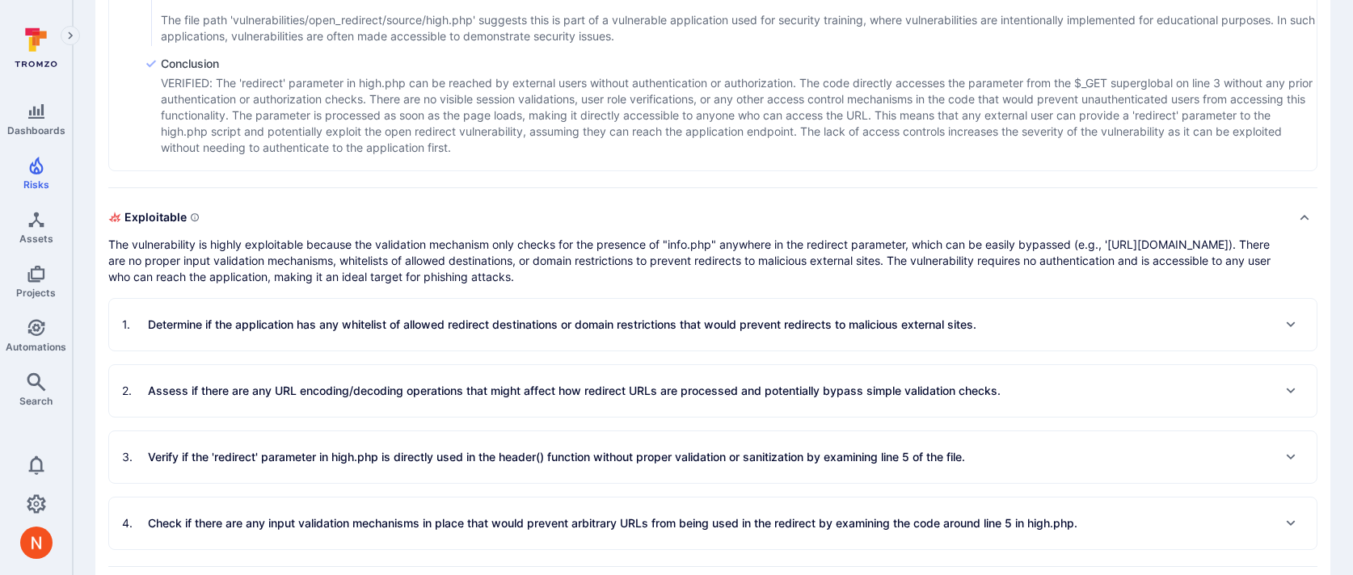
click at [478, 351] on section "1 . Determine if the application has any whitelist of allowed redirect destinat…" at bounding box center [712, 324] width 1209 height 53
click at [478, 342] on div "1 . Determine if the application has any whitelist of allowed redirect destinat…" at bounding box center [712, 325] width 1207 height 52
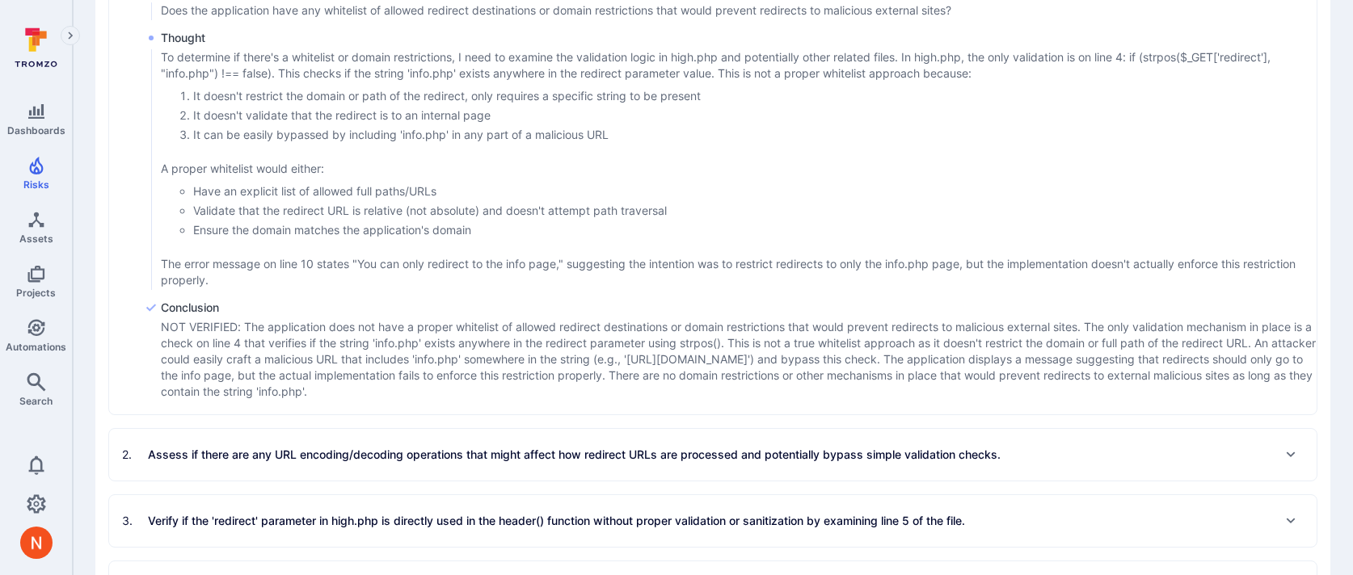
scroll to position [1237, 0]
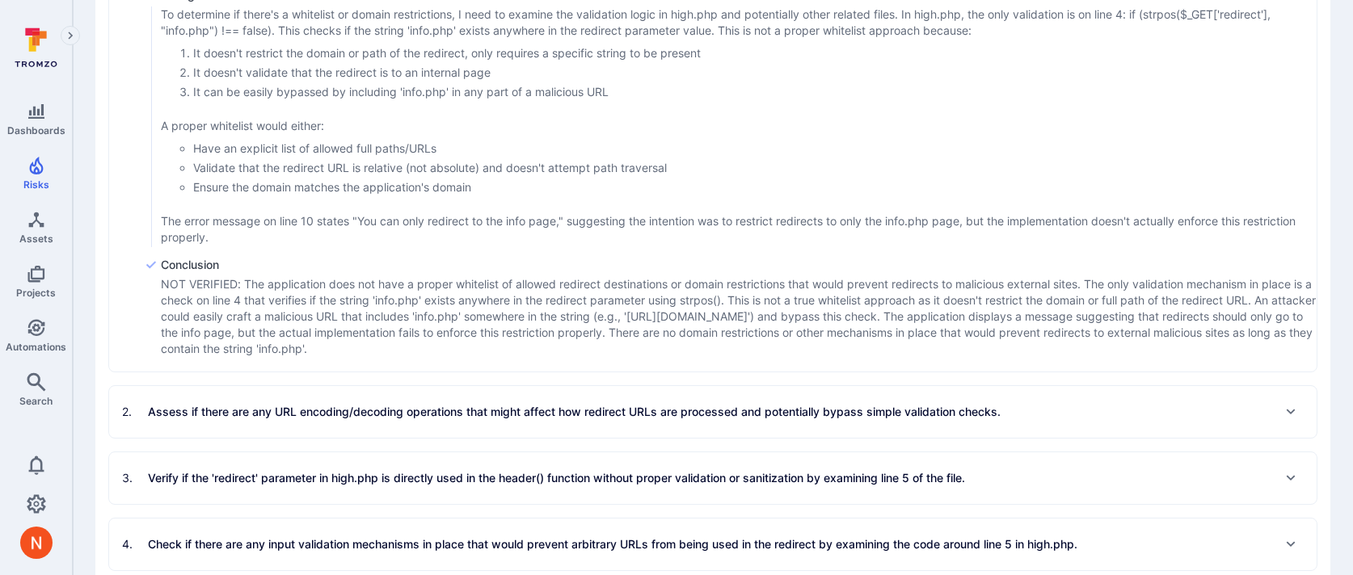
click at [455, 419] on p "Assess if there are any URL encoding/decoding operations that might affect how …" at bounding box center [574, 412] width 853 height 16
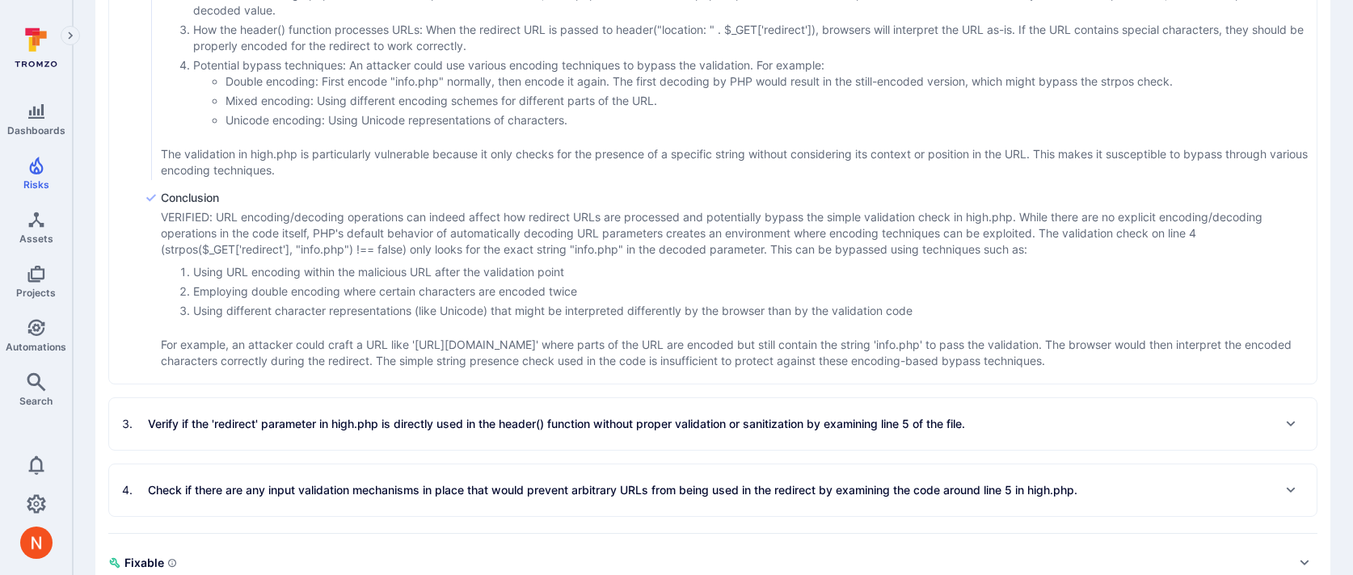
click at [463, 410] on div "3 . Verify if the 'redirect' parameter in high.php is directly used in the head…" at bounding box center [712, 424] width 1207 height 52
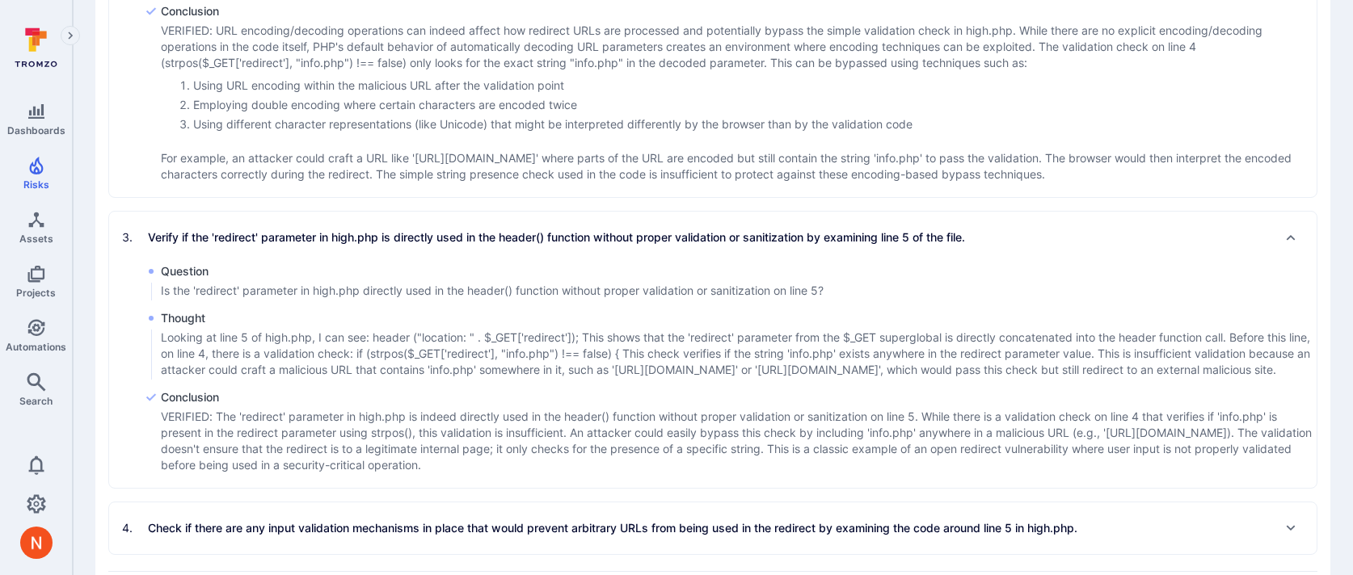
scroll to position [2146, 0]
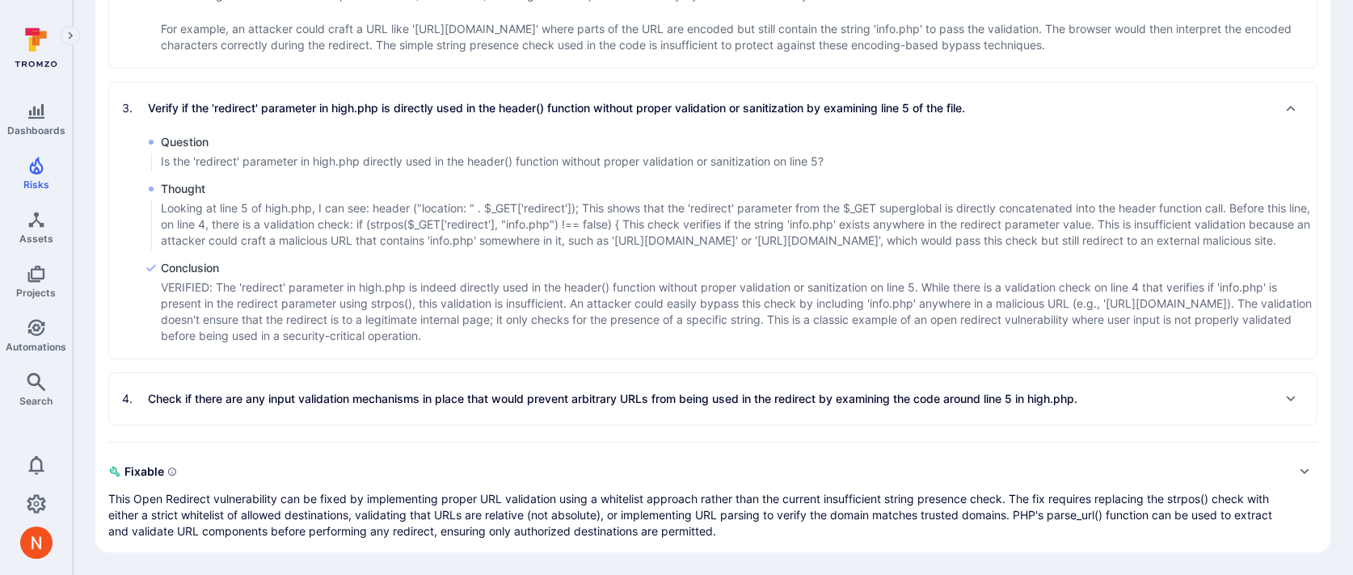
click at [465, 385] on div "4 . Check if there are any input validation mechanisms in place that would prev…" at bounding box center [712, 399] width 1207 height 52
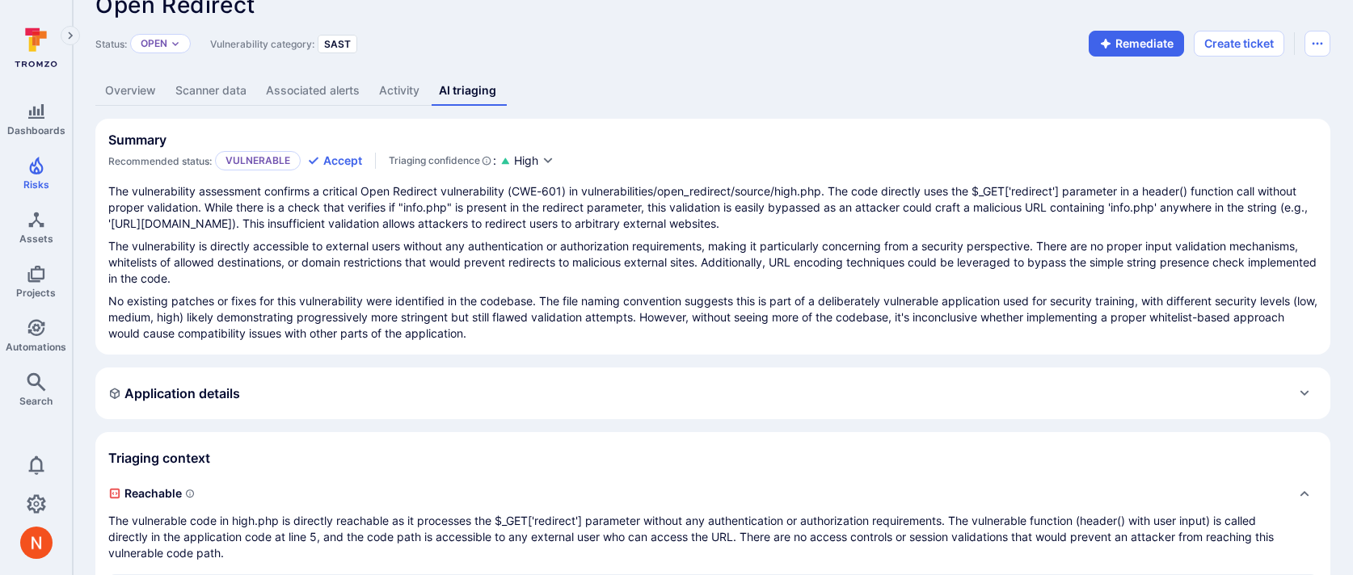
scroll to position [0, 0]
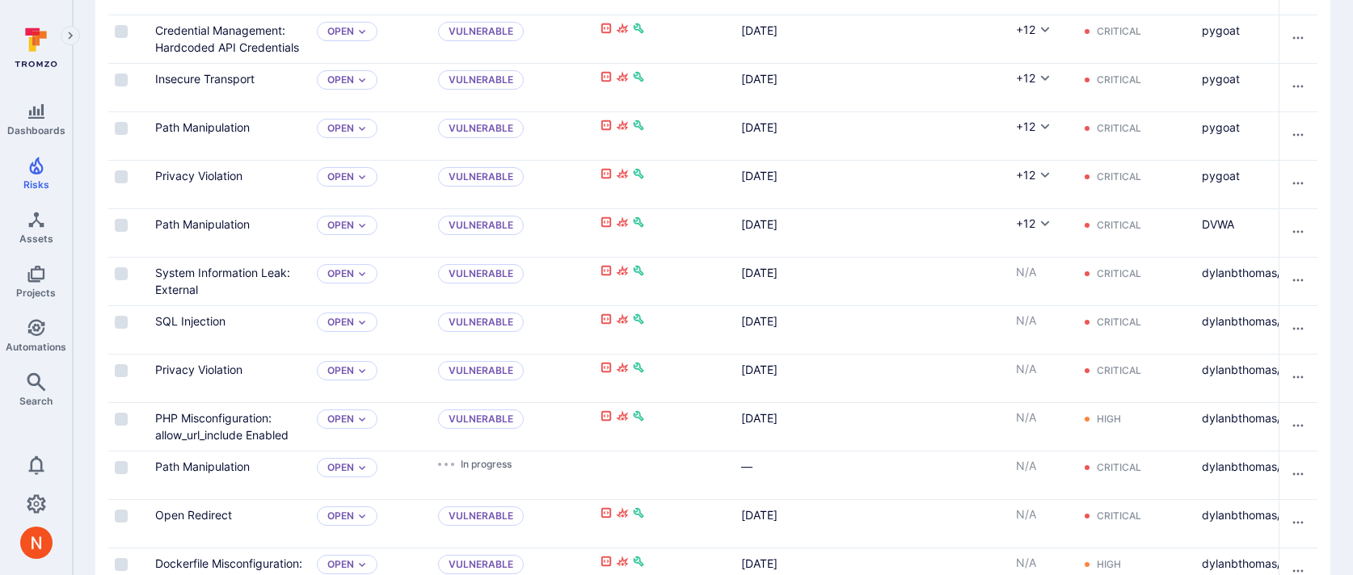
scroll to position [887, 0]
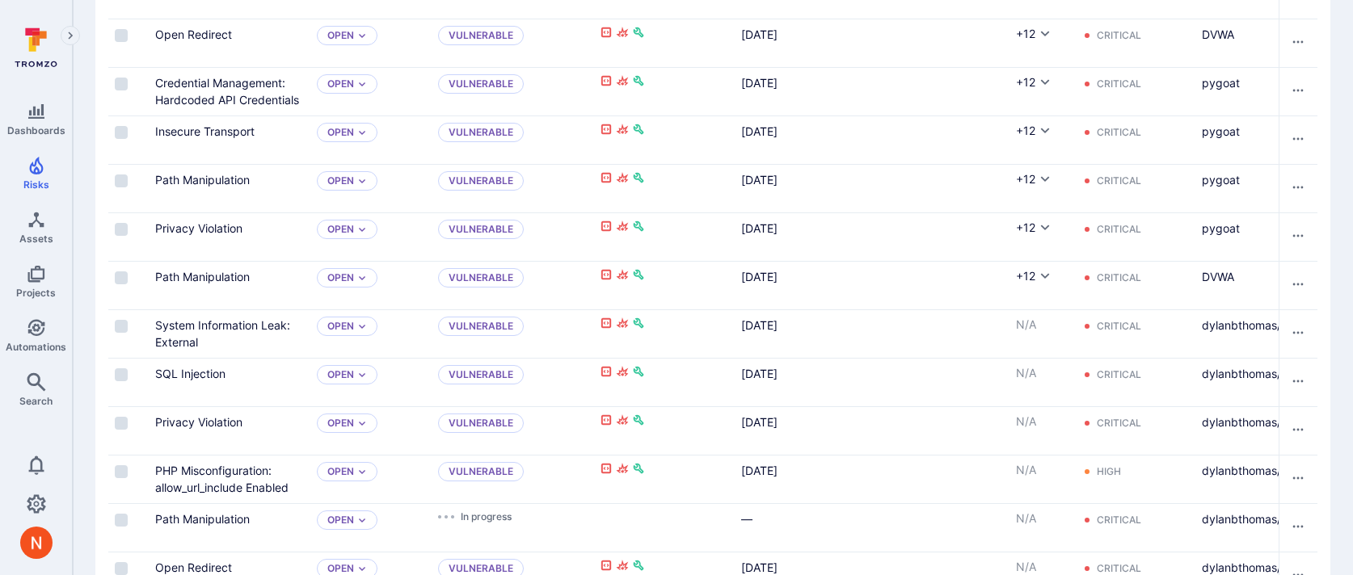
scroll to position [887, 0]
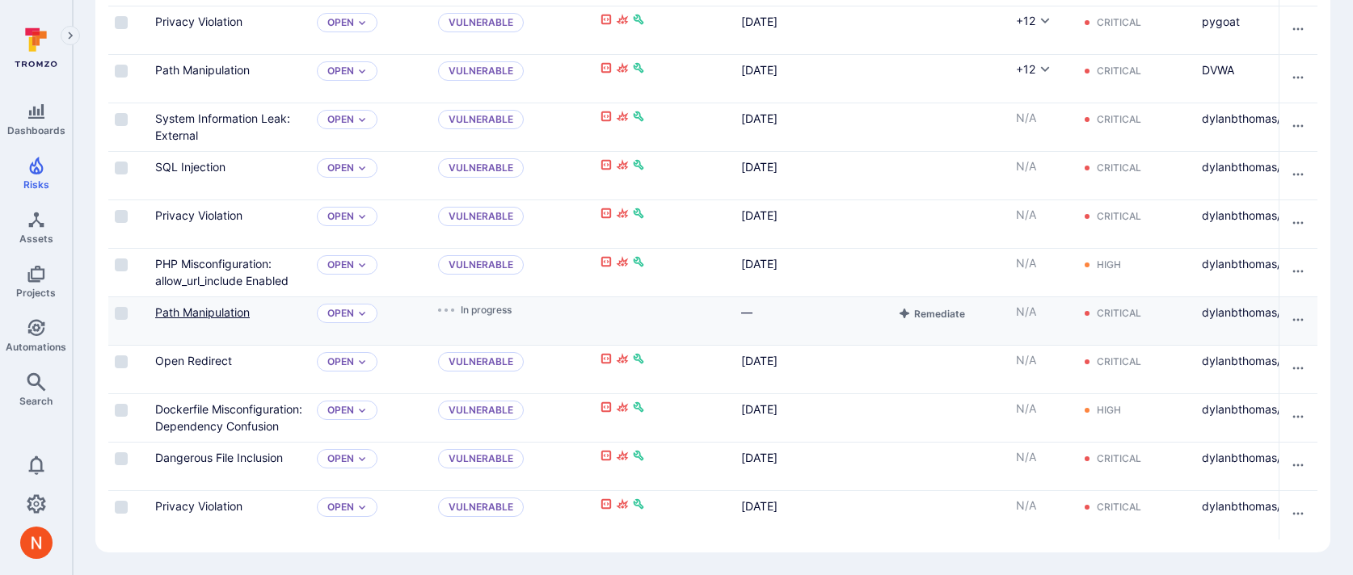
click at [206, 313] on link "Path Manipulation" at bounding box center [202, 312] width 95 height 14
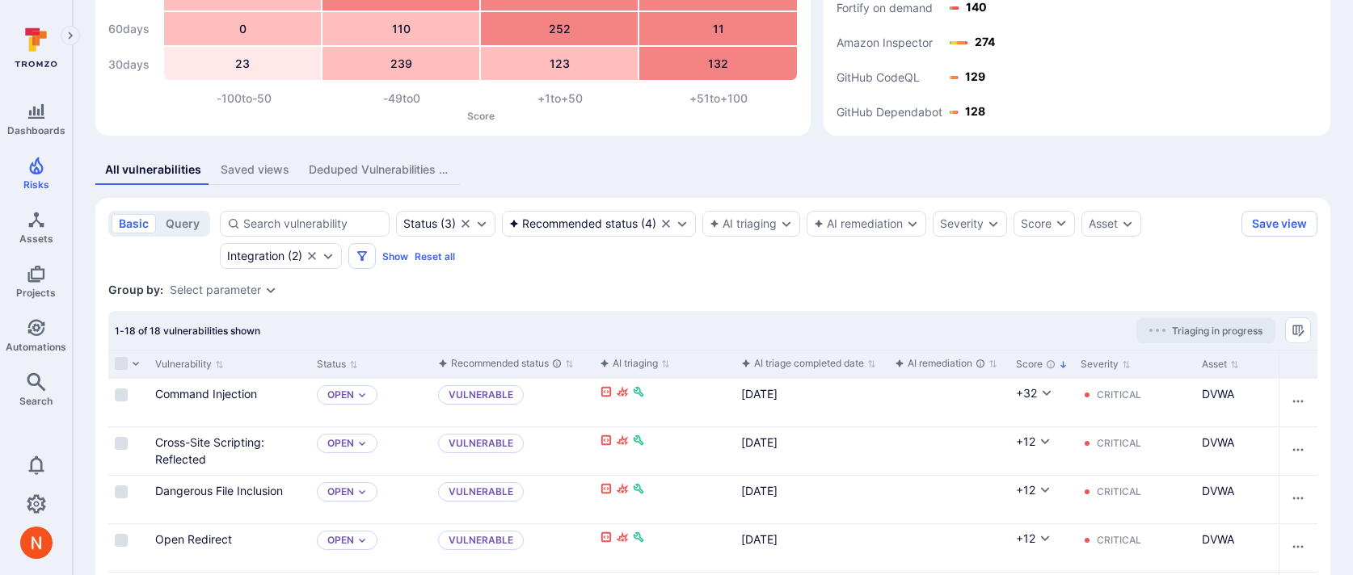
scroll to position [158, 0]
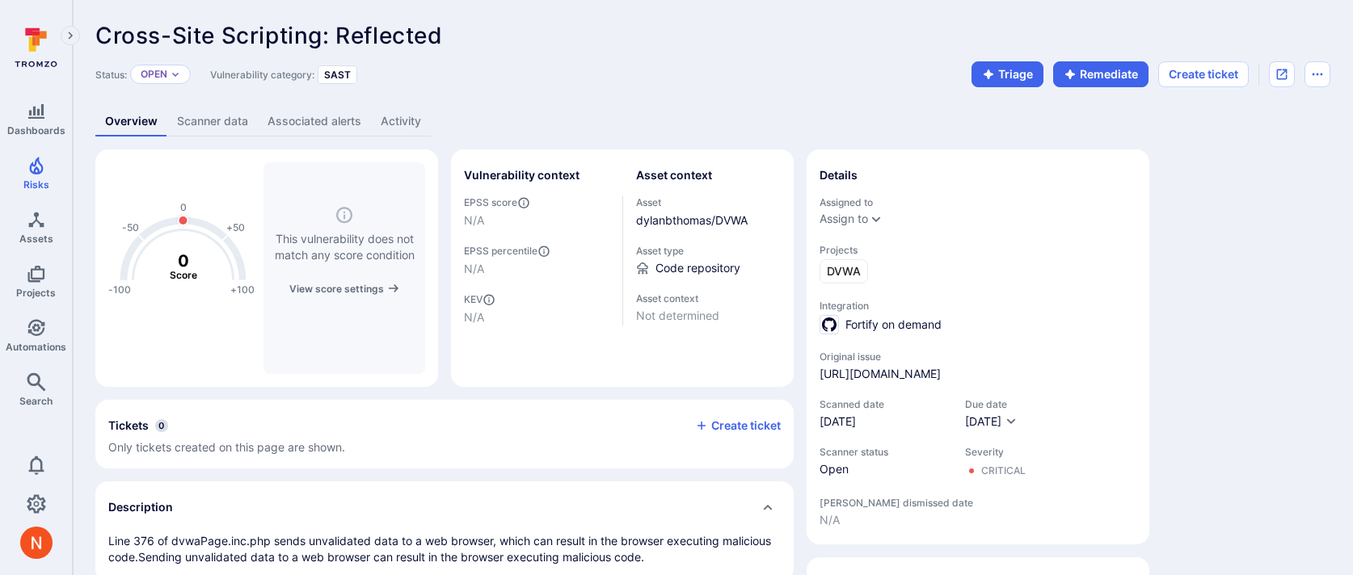
click at [318, 127] on link "Associated alerts" at bounding box center [314, 122] width 113 height 30
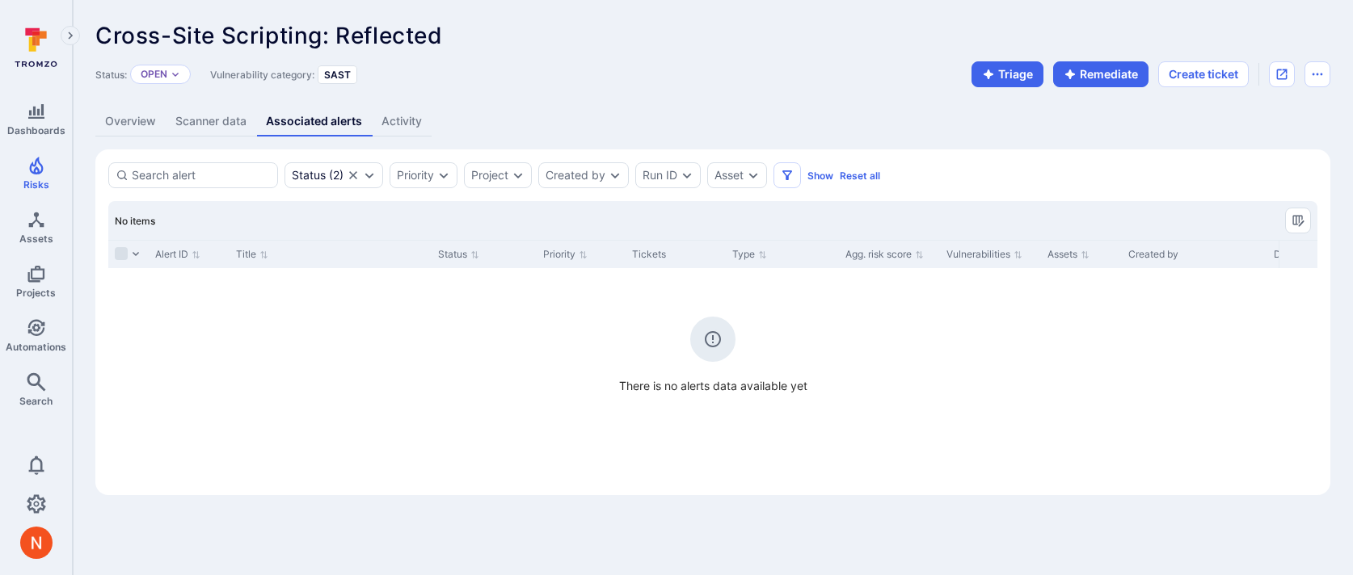
click at [230, 121] on link "Scanner data" at bounding box center [211, 122] width 91 height 30
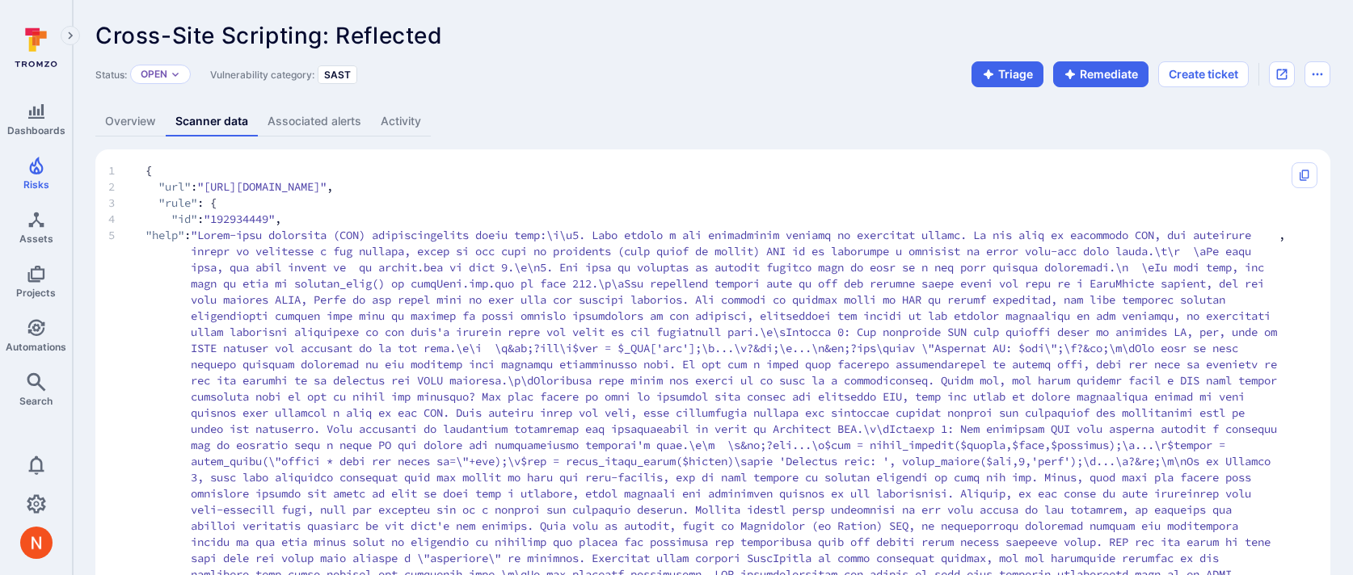
click at [113, 133] on link "Overview" at bounding box center [130, 122] width 70 height 30
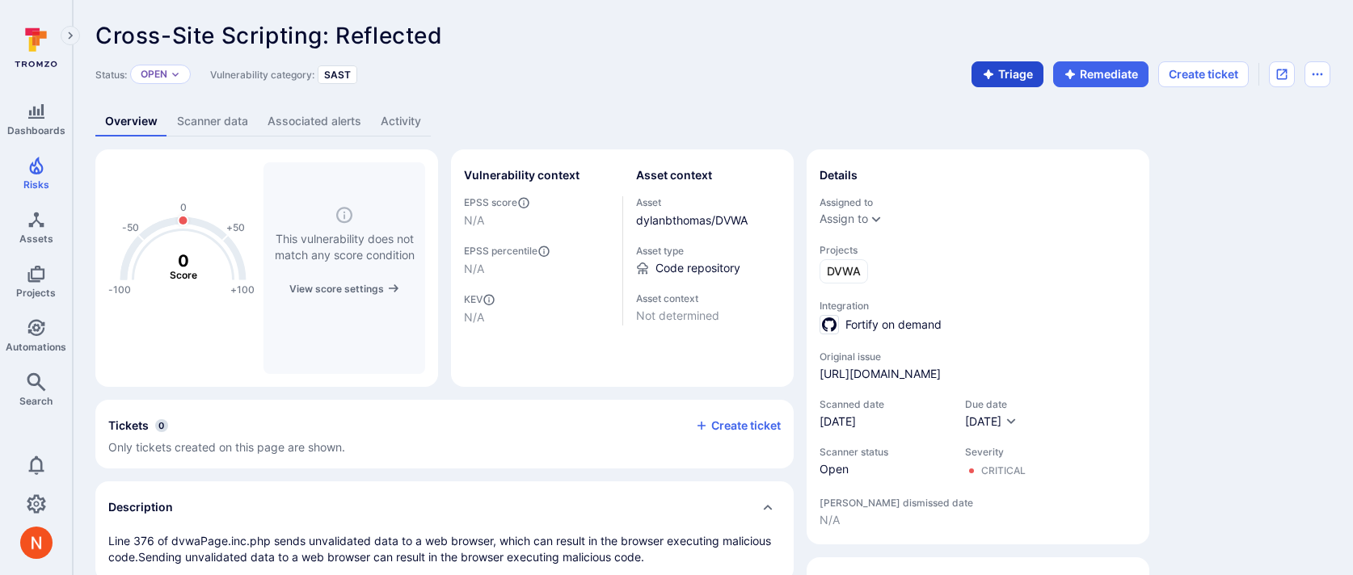
click at [1009, 75] on button "Triage" at bounding box center [1007, 74] width 72 height 26
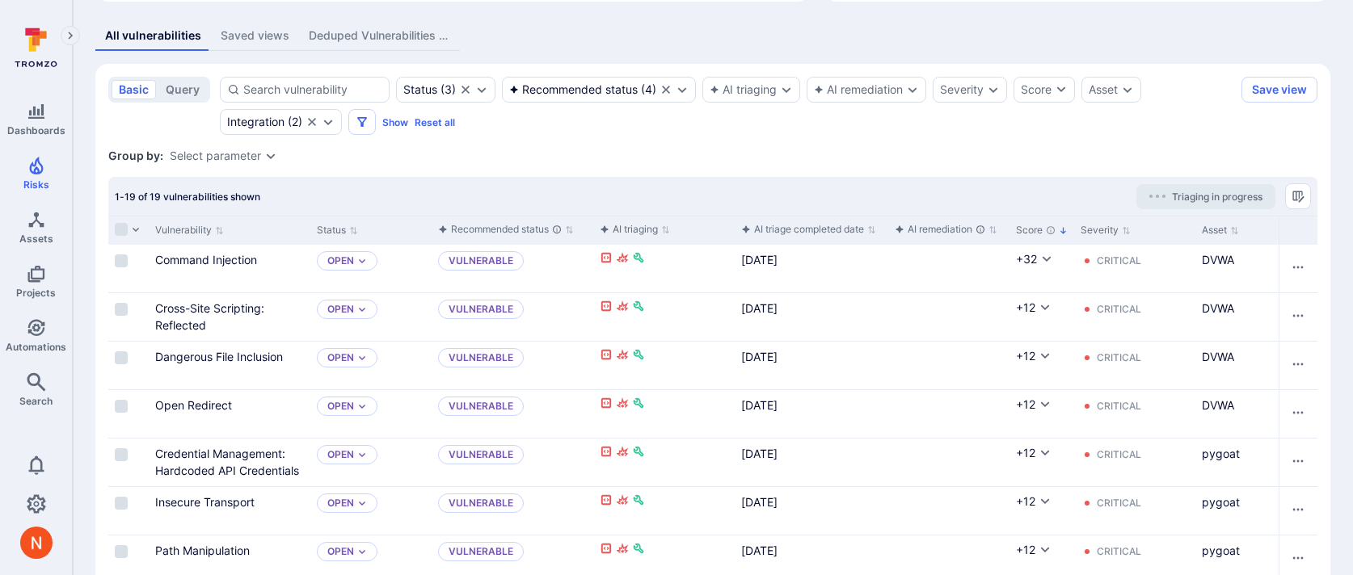
scroll to position [935, 0]
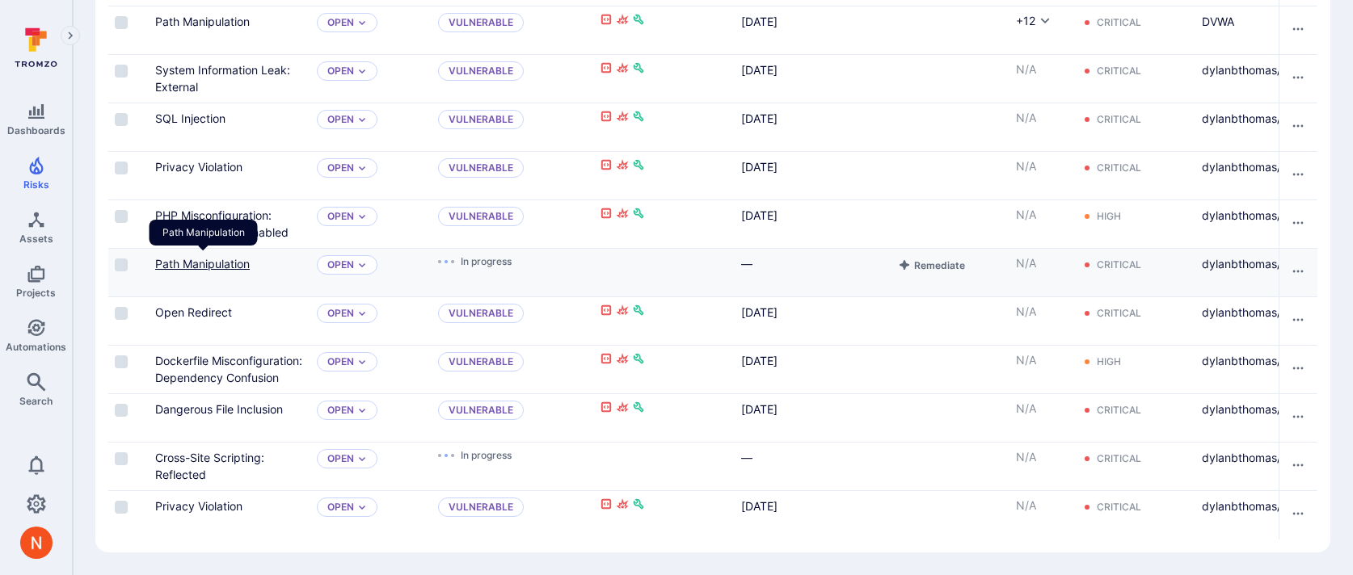
click at [187, 268] on link "Path Manipulation" at bounding box center [202, 264] width 95 height 14
click at [124, 266] on input "Select row" at bounding box center [121, 265] width 13 height 13
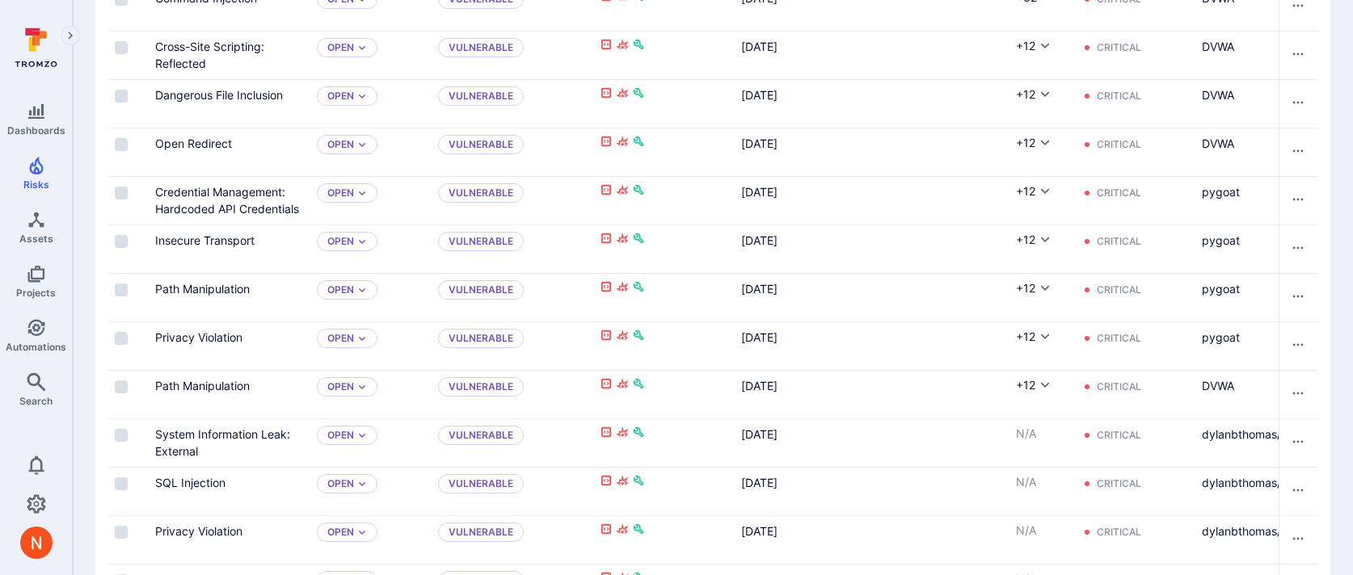
scroll to position [428, 0]
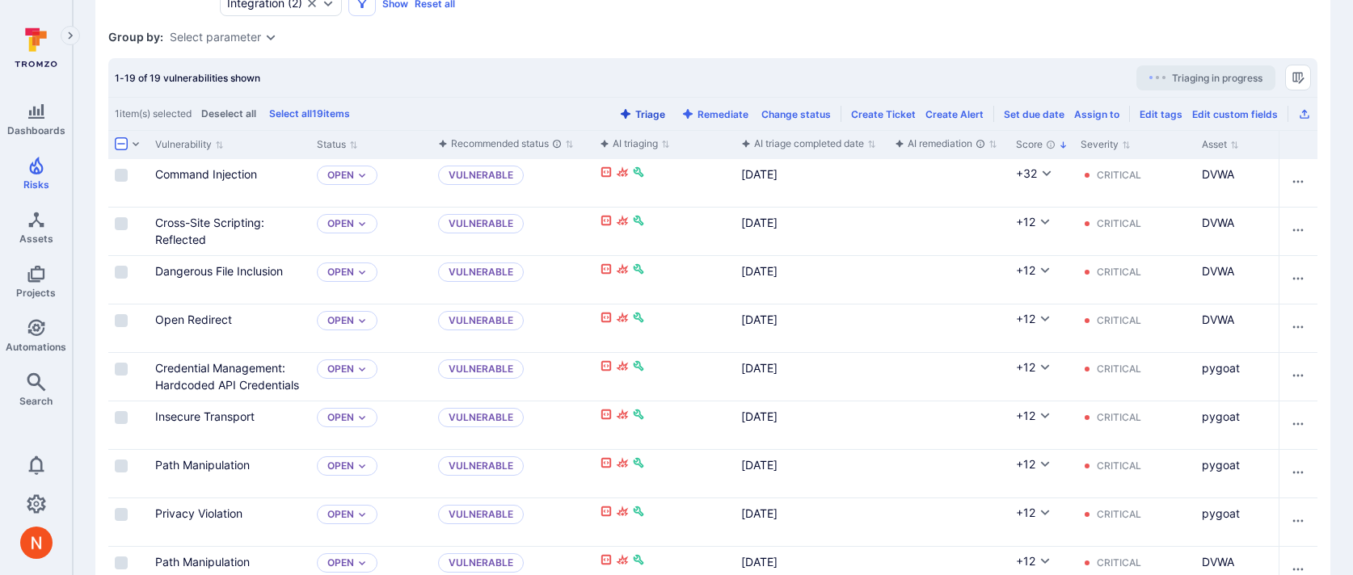
click at [656, 108] on button "Triage" at bounding box center [642, 114] width 53 height 12
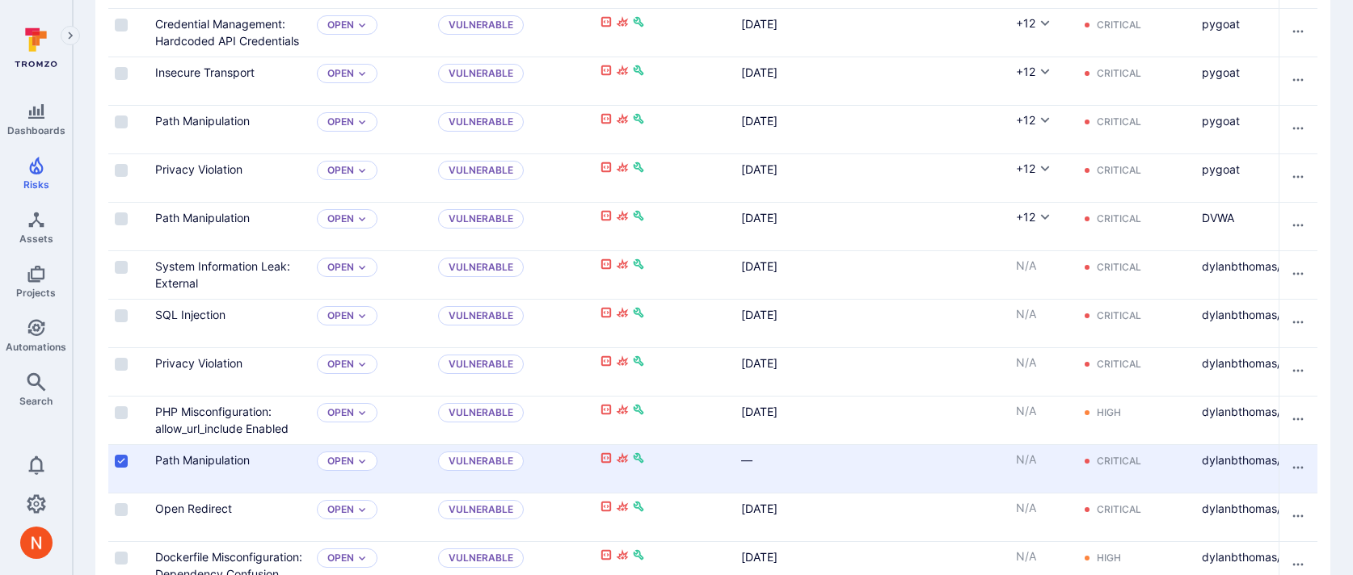
scroll to position [968, 0]
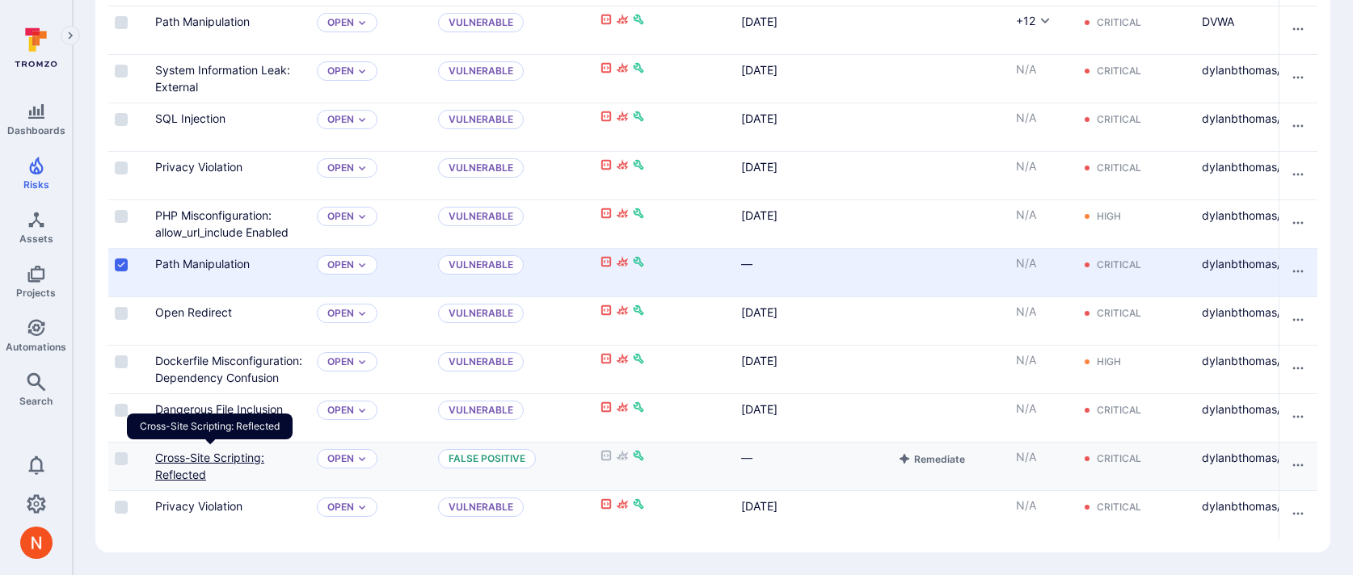
click at [183, 457] on link "Cross-Site Scripting: Reflected" at bounding box center [209, 466] width 109 height 31
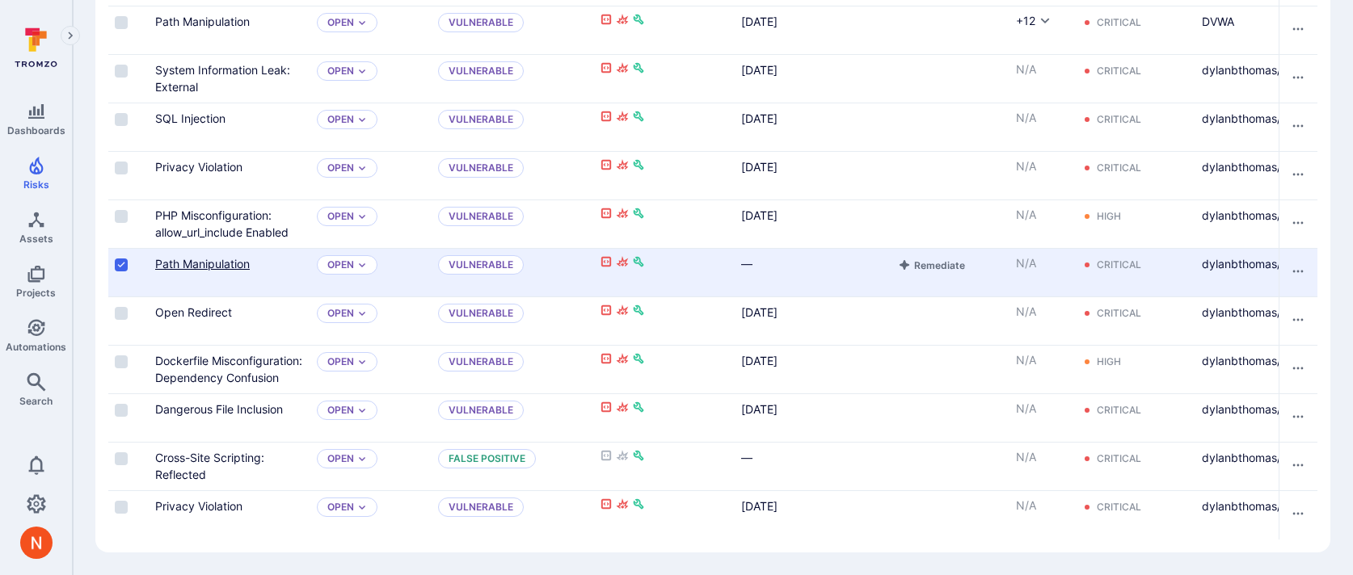
click at [229, 259] on link "Path Manipulation" at bounding box center [202, 264] width 95 height 14
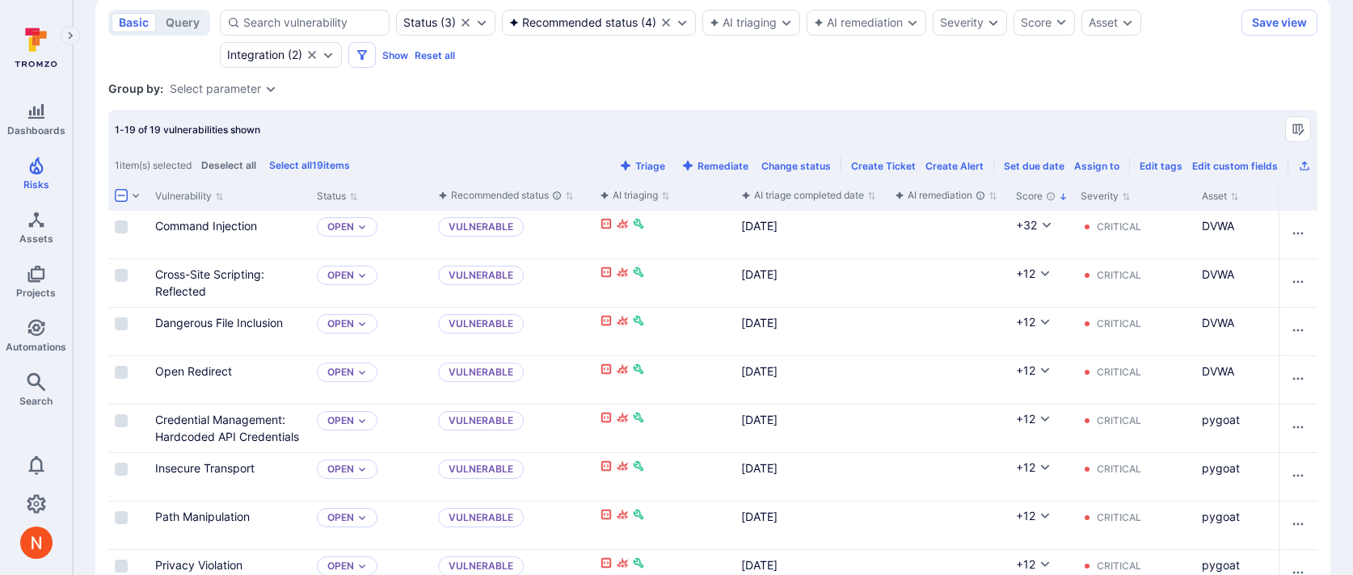
scroll to position [325, 0]
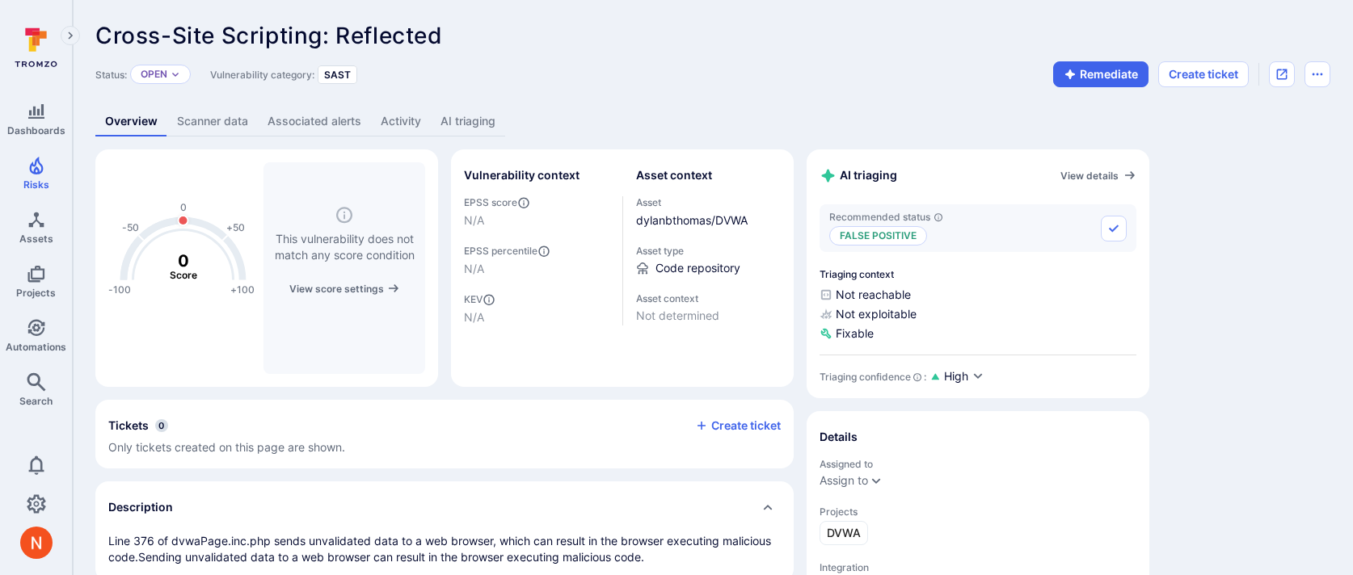
click at [464, 112] on link "AI triaging" at bounding box center [468, 122] width 74 height 30
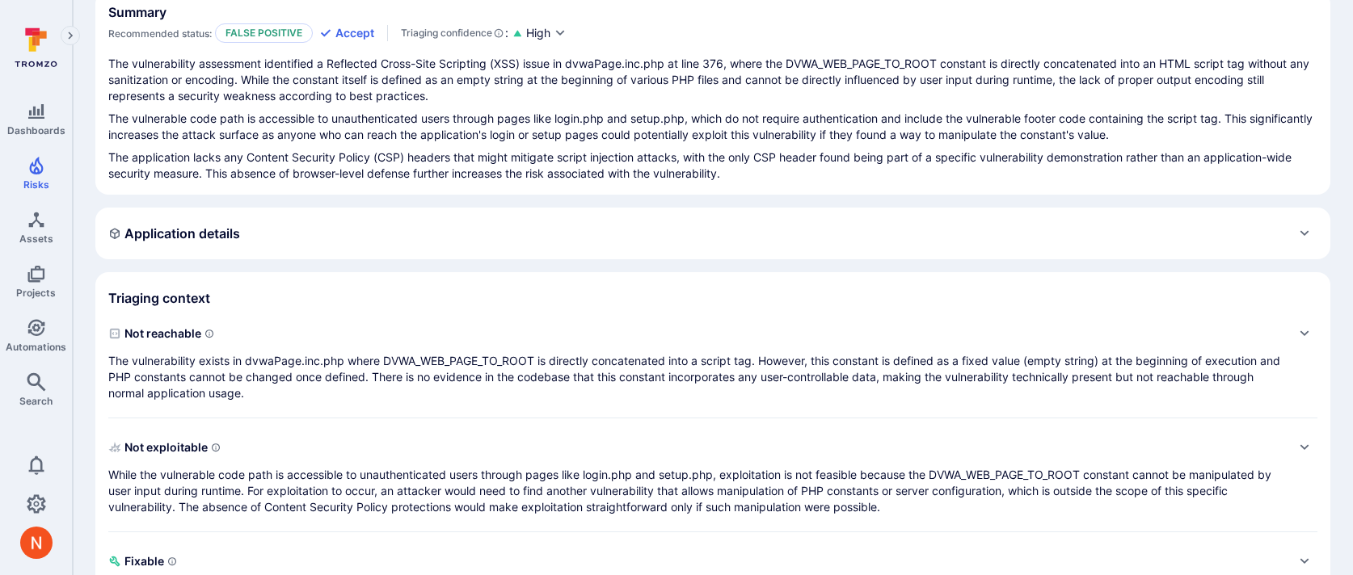
scroll to position [160, 0]
click at [448, 343] on span "Not reachable" at bounding box center [696, 332] width 1177 height 26
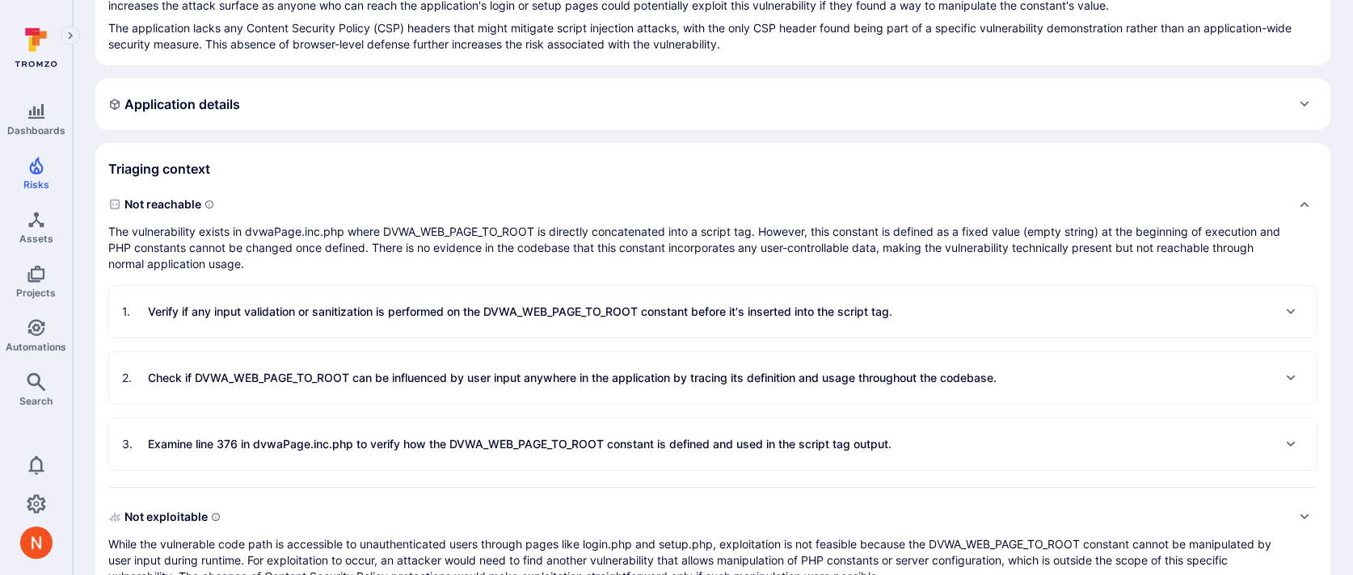
click at [454, 317] on p "Verify if any input validation or sanitization is performed on the DVWA_WEB_PAG…" at bounding box center [520, 312] width 744 height 16
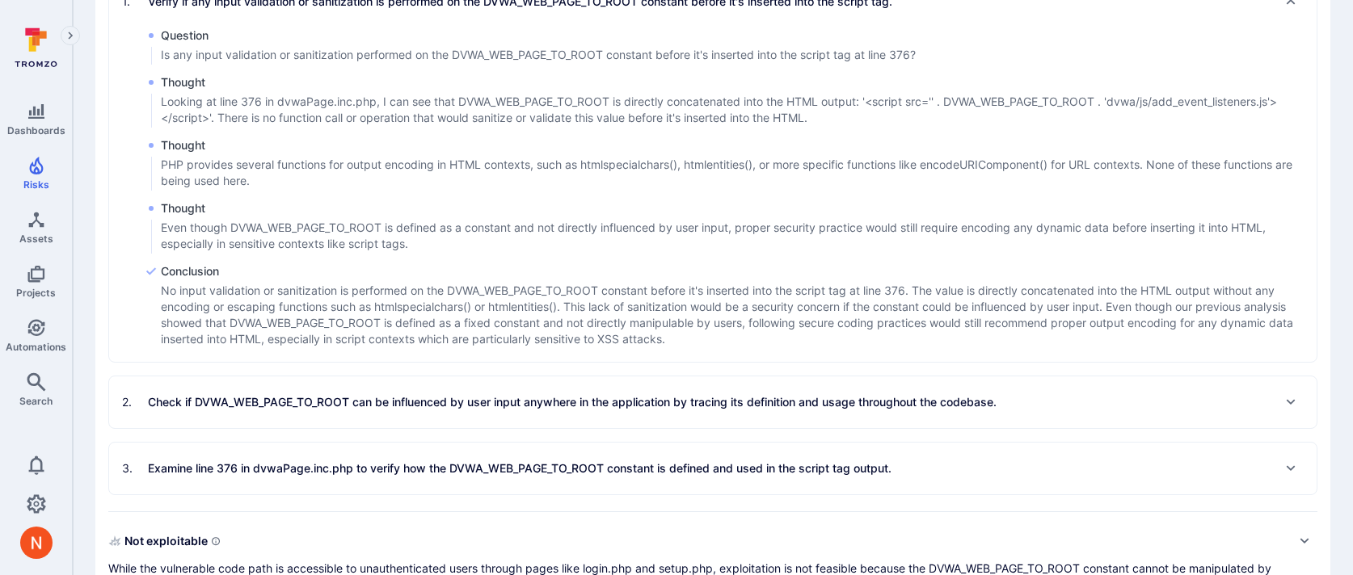
click at [432, 407] on p "Check if DVWA_WEB_PAGE_TO_ROOT can be influenced by user input anywhere in the …" at bounding box center [572, 402] width 849 height 16
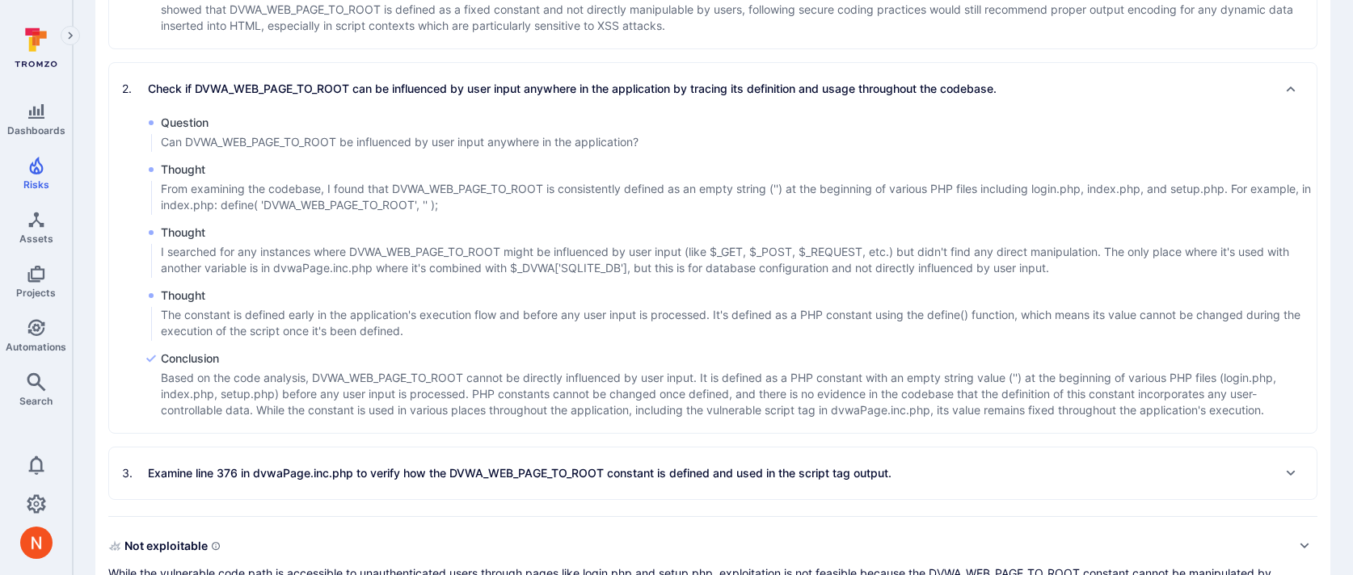
scroll to position [930, 0]
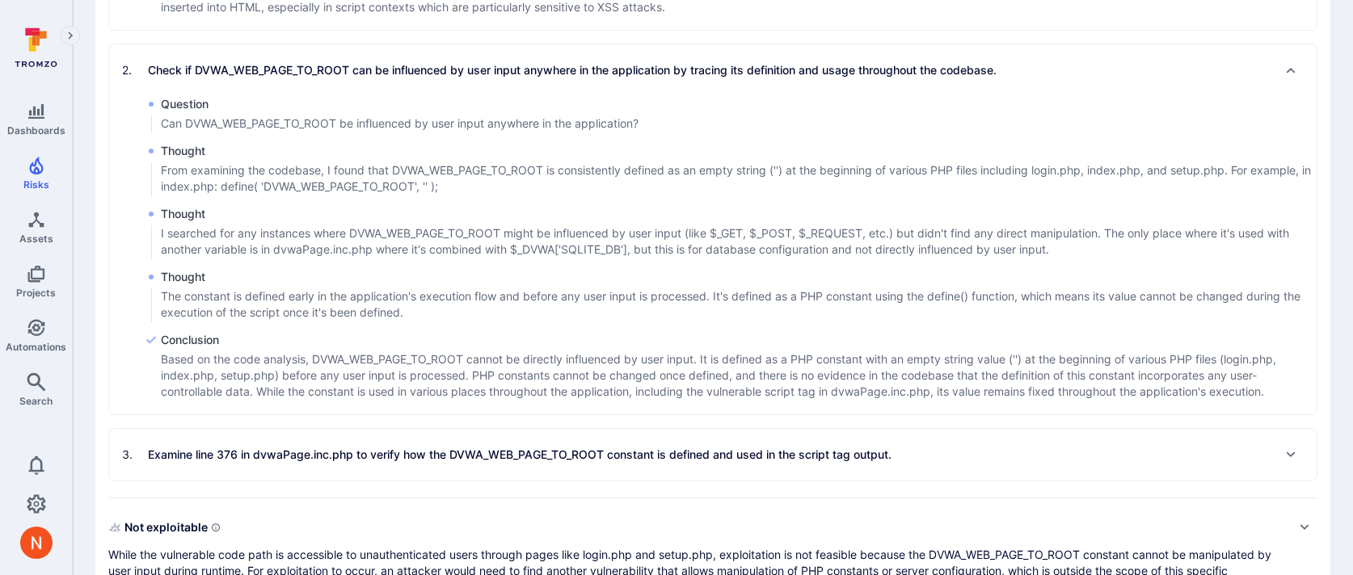
click at [434, 439] on div "3 . Examine line 376 in dvwaPage.inc.php to verify how the DVWA_WEB_PAGE_TO_ROO…" at bounding box center [712, 455] width 1207 height 52
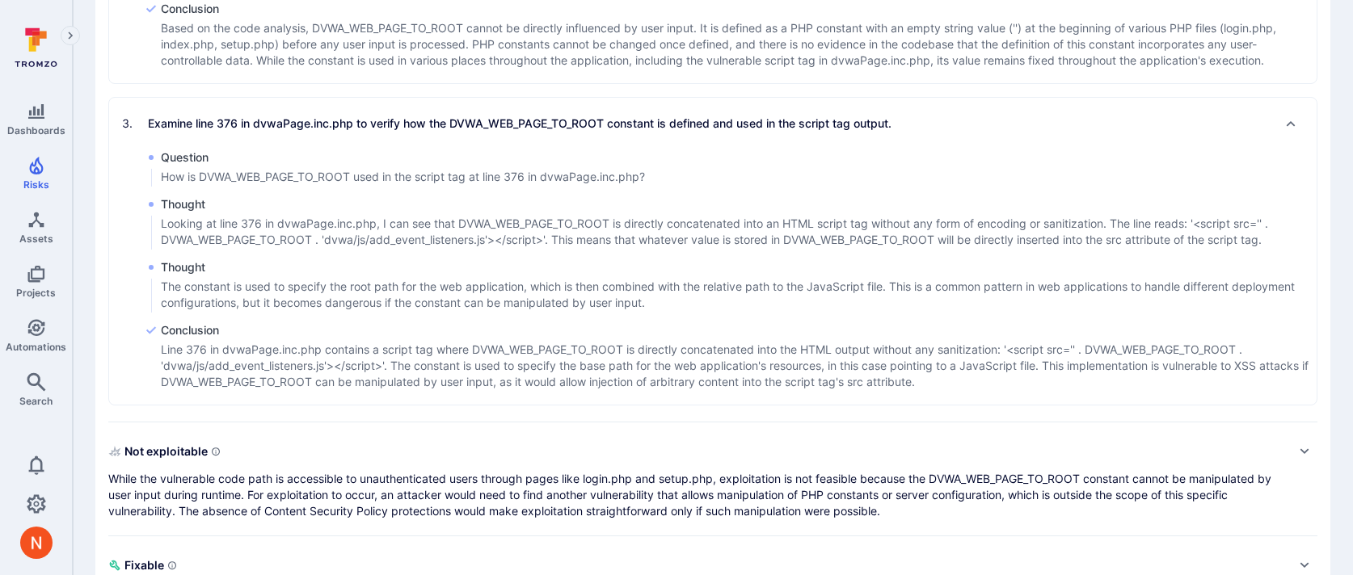
scroll to position [1355, 0]
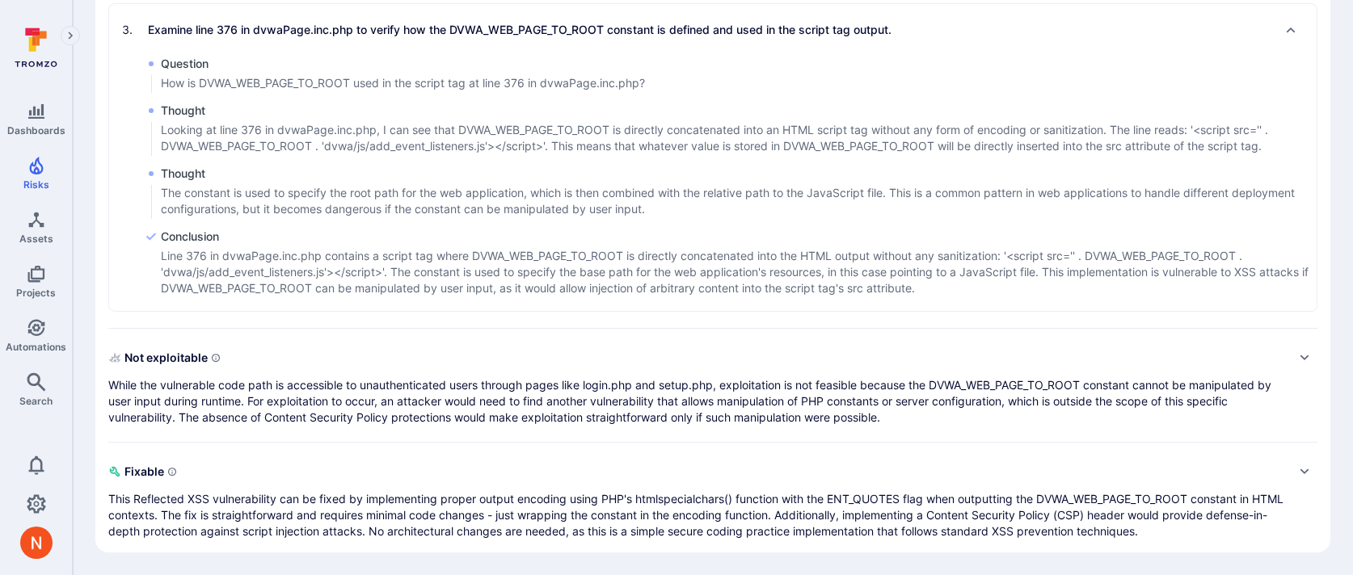
click at [470, 380] on p "While the vulnerable code path is accessible to unauthenticated users through p…" at bounding box center [696, 401] width 1177 height 48
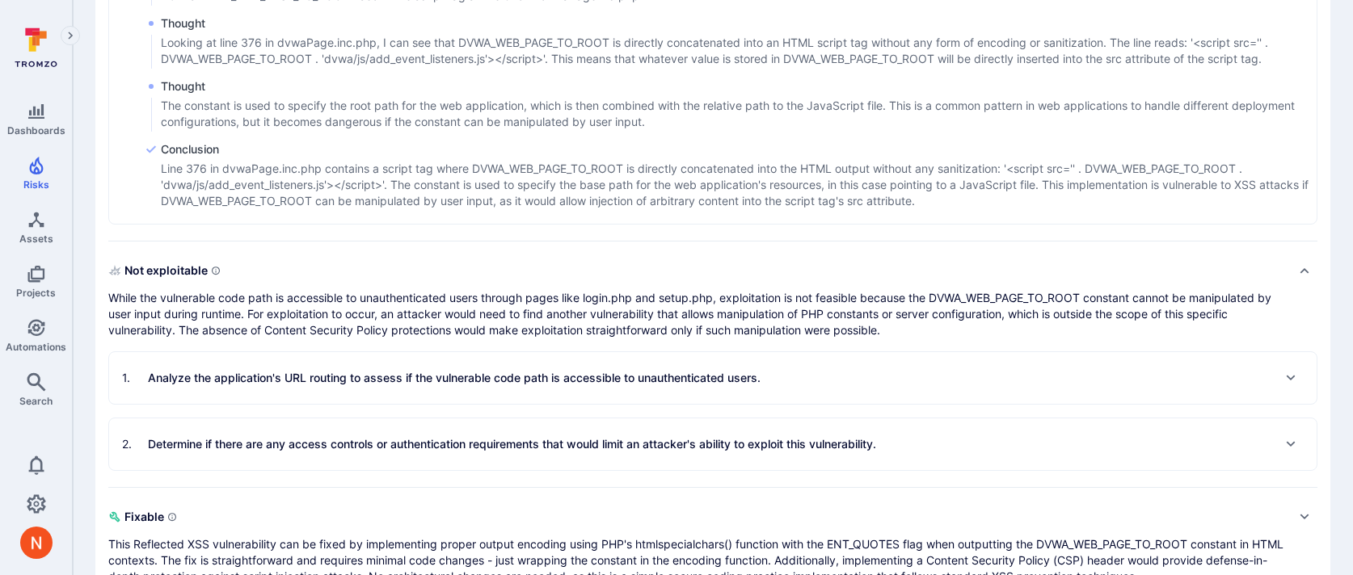
scroll to position [1488, 0]
